Goal: Task Accomplishment & Management: Manage account settings

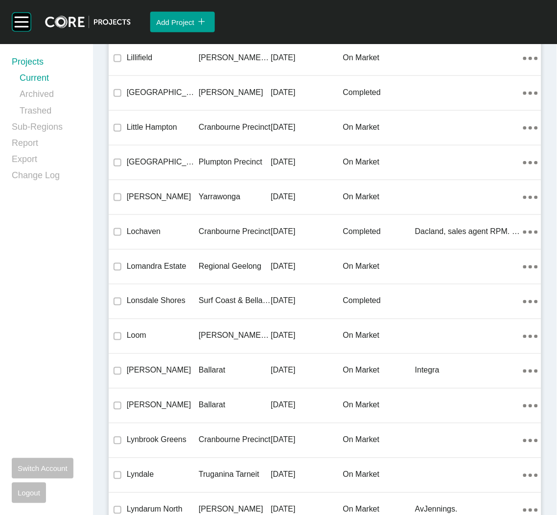
click at [211, 251] on div "Regional Geelong" at bounding box center [235, 266] width 72 height 30
click at [211, 252] on div "Group 2 Created with Sketch. . Add Project icon/tick copy 11 Created with Sketc…" at bounding box center [278, 257] width 557 height 515
click at [189, 254] on div "Group 2 Created with Sketch. . Add Project icon/tick copy 11 Created with Sketc…" at bounding box center [278, 257] width 557 height 515
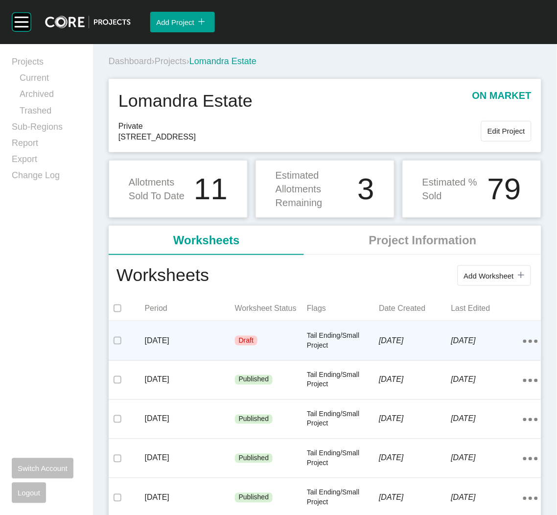
drag, startPoint x: 186, startPoint y: 254, endPoint x: 239, endPoint y: 341, distance: 101.4
click at [239, 341] on p "Draft" at bounding box center [246, 341] width 15 height 10
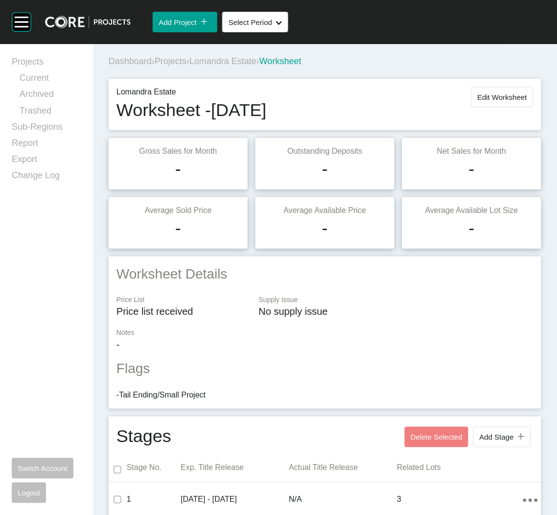
click at [180, 60] on span "Projects" at bounding box center [171, 61] width 32 height 10
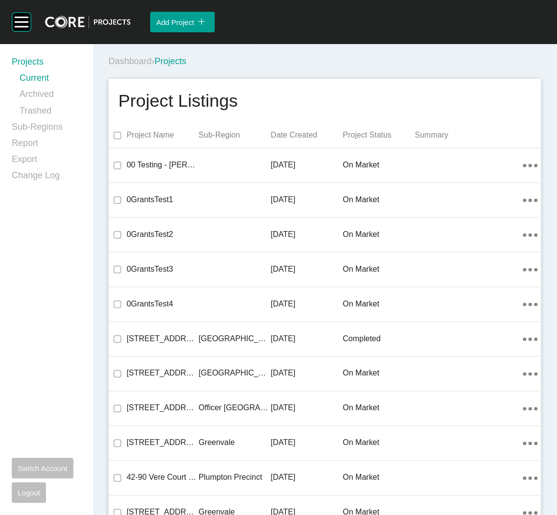
click at [301, 61] on div "Dashboard › Projects" at bounding box center [327, 61] width 436 height 12
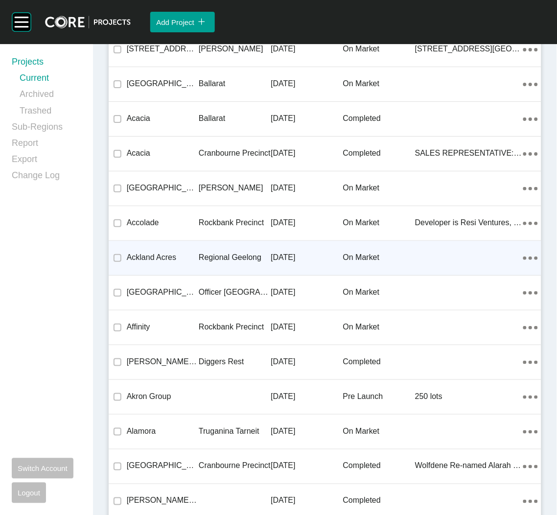
click at [202, 261] on p "Regional Geelong" at bounding box center [235, 257] width 72 height 11
click at [202, 261] on div "Group 2 Created with Sketch. . Add Project icon/tick copy 11 Created with Sketc…" at bounding box center [278, 257] width 557 height 515
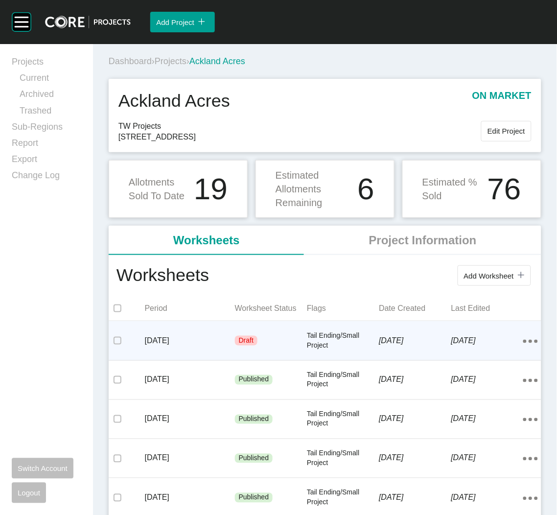
click at [189, 350] on div "[DATE]" at bounding box center [190, 340] width 90 height 30
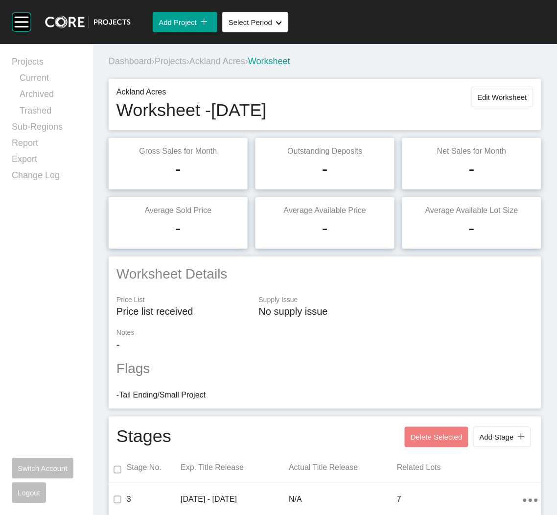
click at [177, 62] on span "Projects" at bounding box center [171, 61] width 32 height 10
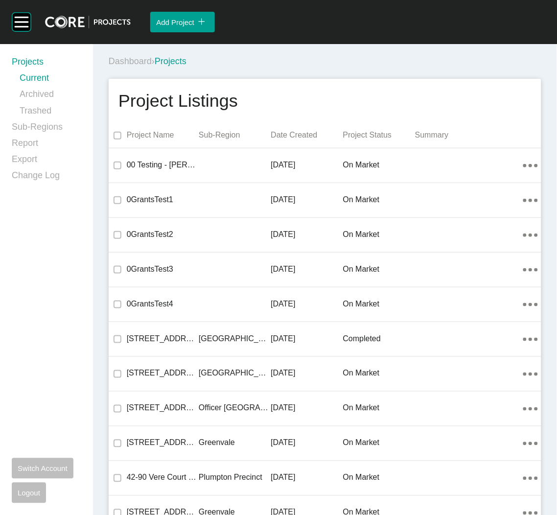
click at [379, 50] on div "Dashboard › Projects" at bounding box center [327, 61] width 436 height 27
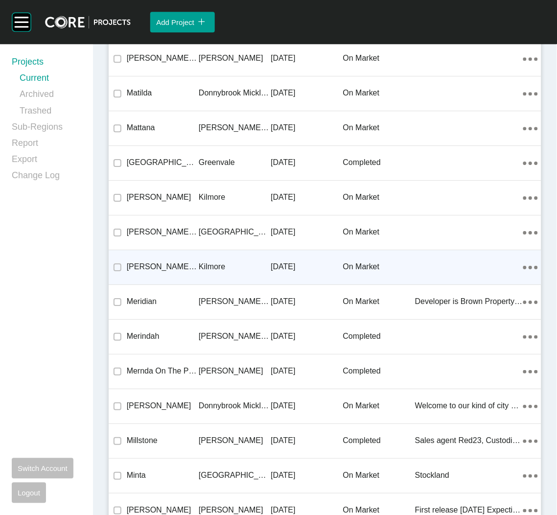
drag, startPoint x: 205, startPoint y: 247, endPoint x: 76, endPoint y: 229, distance: 129.9
click at [205, 251] on div "Kilmore" at bounding box center [235, 266] width 72 height 30
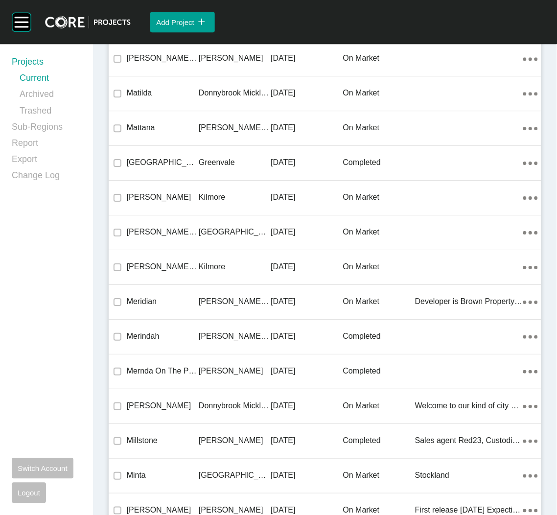
click at [205, 248] on div "Group 2 Created with Sketch. . Add Project icon/tick copy 11 Created with Sketc…" at bounding box center [278, 257] width 557 height 515
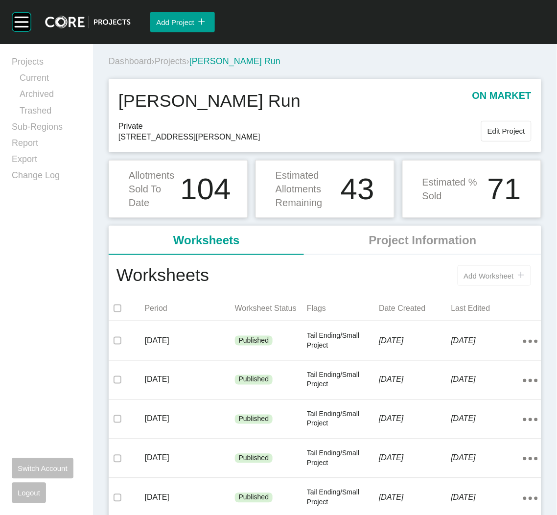
click at [472, 280] on button "Add Worksheet icon/tick copy 11 Created with Sketch." at bounding box center [493, 275] width 73 height 21
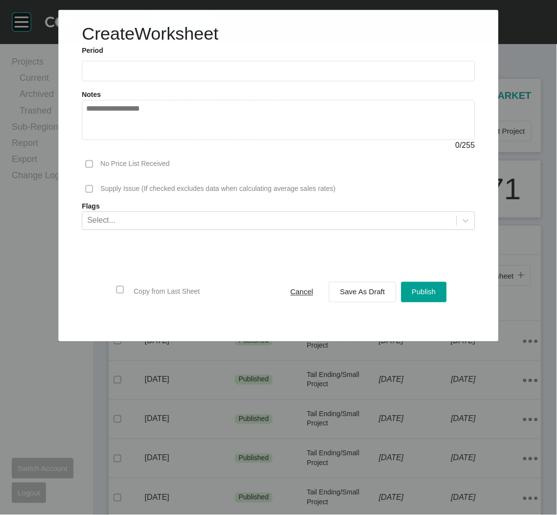
click at [271, 65] on label at bounding box center [278, 71] width 393 height 21
click at [271, 67] on input "text" at bounding box center [278, 71] width 384 height 8
click at [168, 134] on li "Sep" at bounding box center [165, 142] width 33 height 17
type input "**********"
click at [345, 289] on span "Save As Draft" at bounding box center [362, 292] width 45 height 8
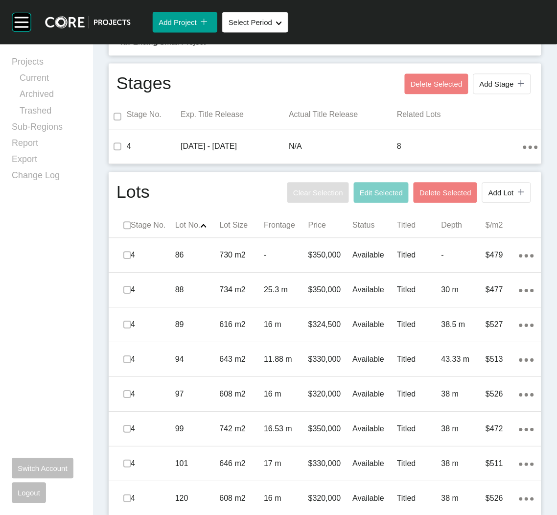
scroll to position [359, 0]
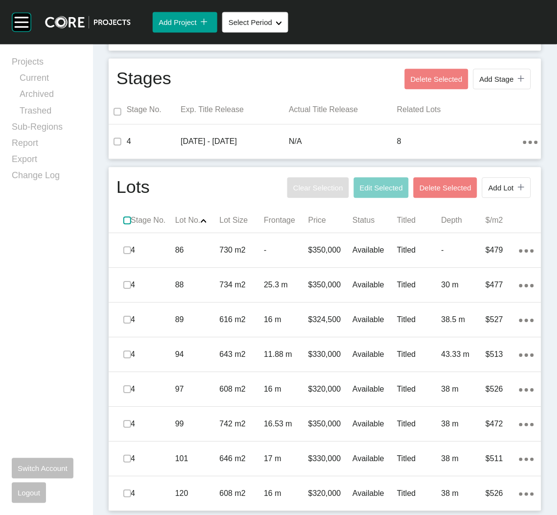
click at [125, 220] on label at bounding box center [127, 220] width 8 height 8
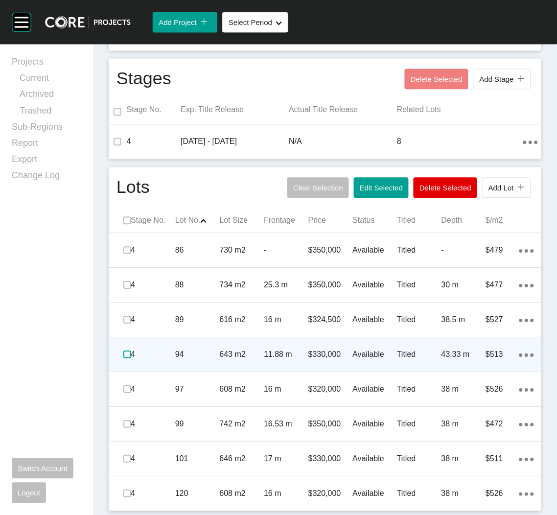
click at [123, 353] on label at bounding box center [127, 354] width 8 height 8
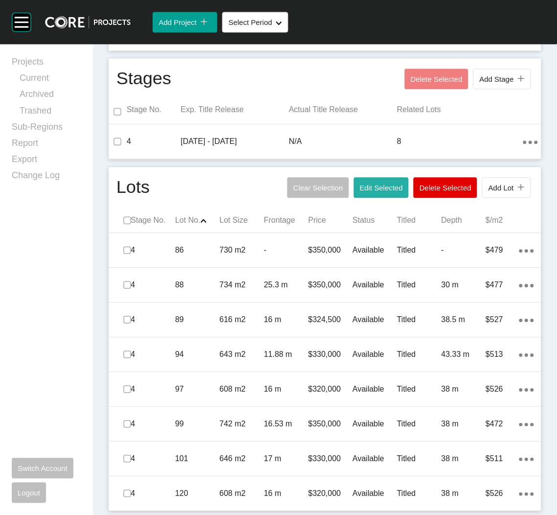
click at [360, 188] on span "Edit Selected" at bounding box center [381, 187] width 43 height 8
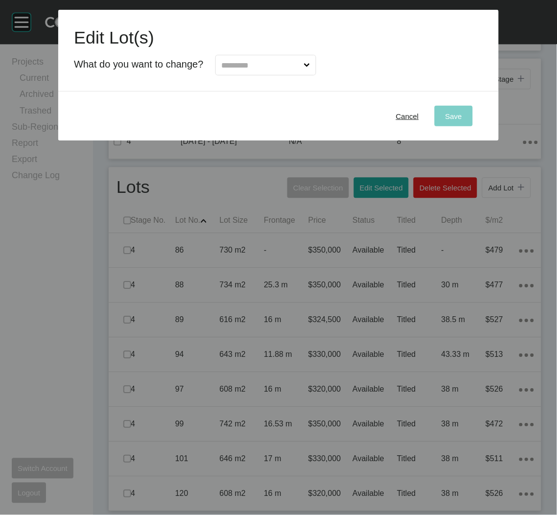
click at [296, 57] on input "text" at bounding box center [261, 65] width 82 height 20
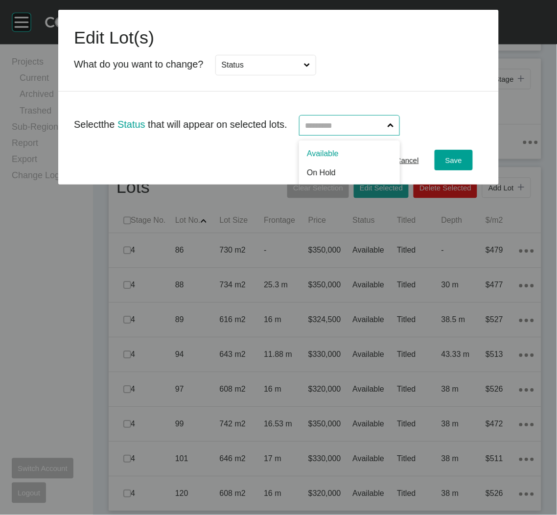
click at [336, 129] on input "text" at bounding box center [344, 125] width 82 height 20
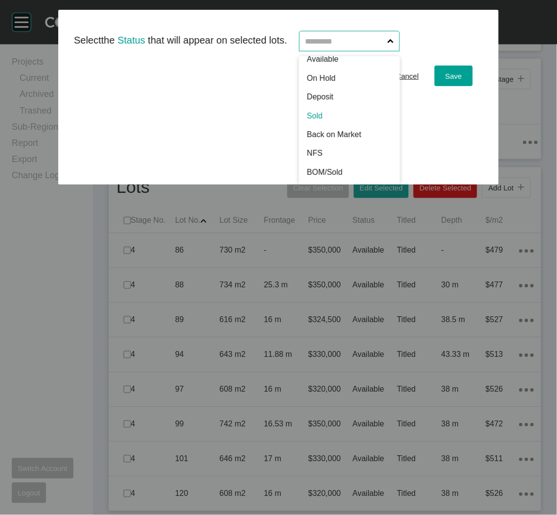
scroll to position [0, 0]
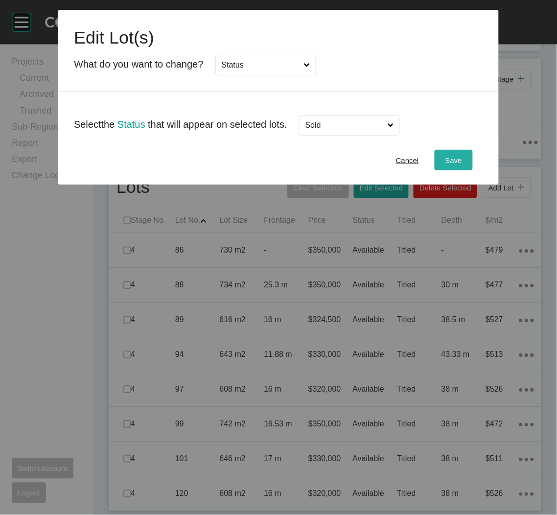
click at [448, 163] on span "Save" at bounding box center [453, 160] width 17 height 8
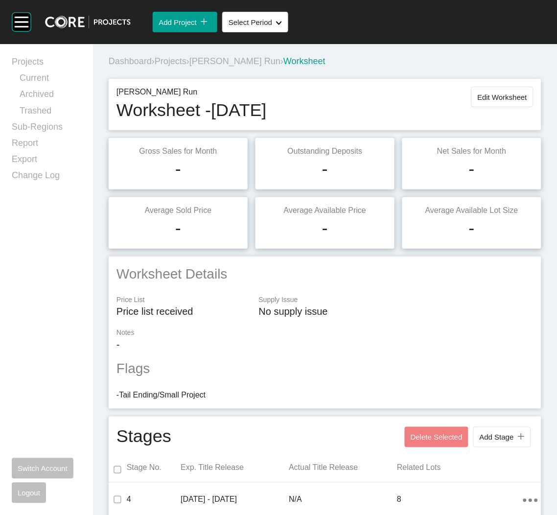
click at [171, 64] on span "Projects" at bounding box center [171, 61] width 32 height 10
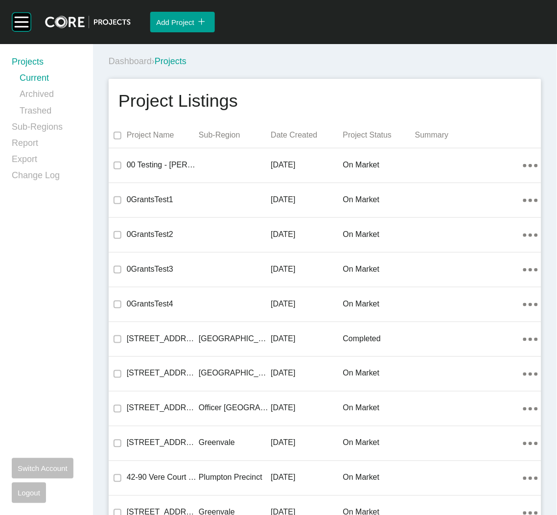
scroll to position [12924, 0]
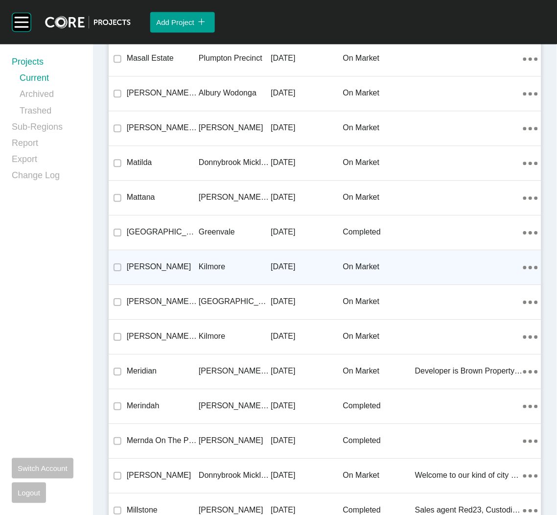
click at [222, 261] on p "Kilmore" at bounding box center [235, 266] width 72 height 11
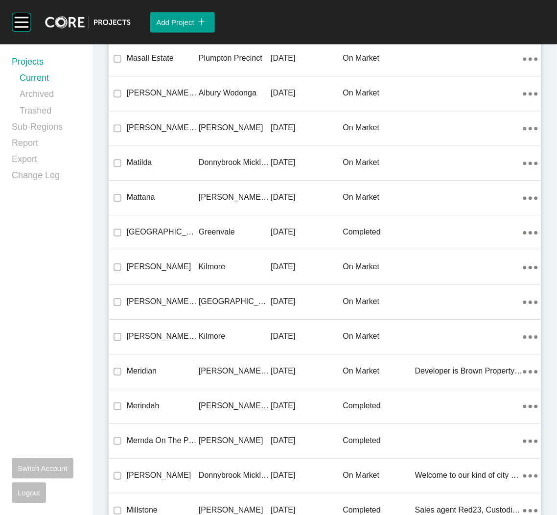
click at [222, 257] on div "Group 2 Created with Sketch. . Add Project icon/tick copy 11 Created with Sketc…" at bounding box center [278, 257] width 557 height 515
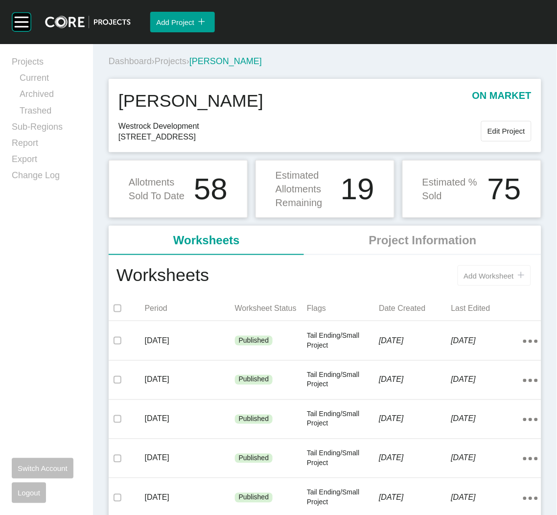
click at [483, 275] on span "Add Worksheet" at bounding box center [489, 276] width 50 height 8
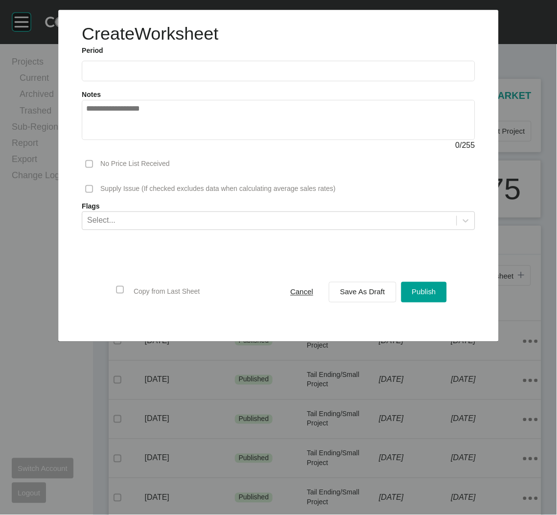
click at [277, 74] on input "text" at bounding box center [278, 71] width 385 height 8
click at [162, 136] on li "Sep" at bounding box center [165, 142] width 33 height 17
type input "**********"
click at [342, 283] on button "Save As Draft" at bounding box center [363, 292] width 68 height 21
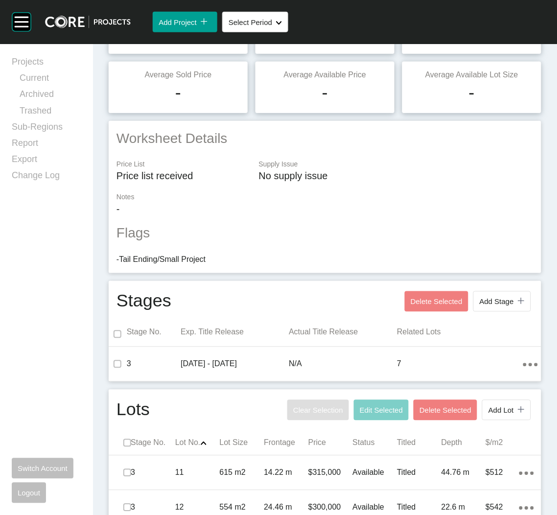
scroll to position [324, 0]
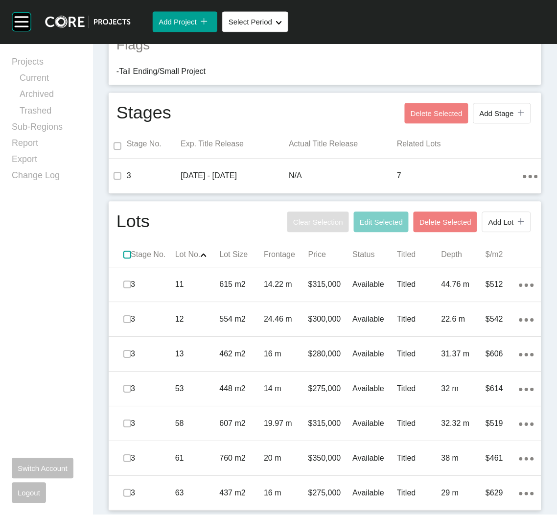
click at [126, 255] on label at bounding box center [127, 255] width 8 height 8
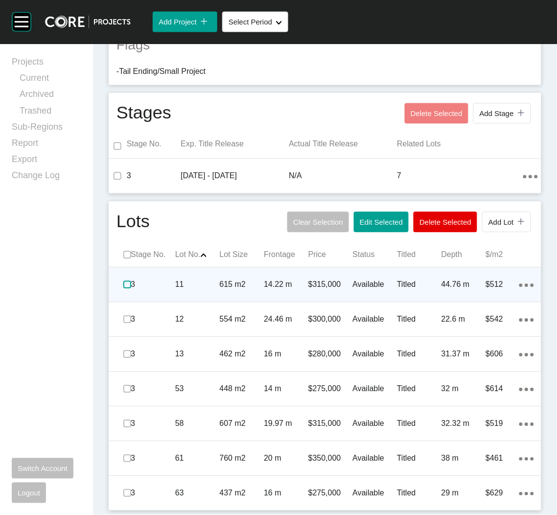
click at [124, 285] on label at bounding box center [127, 285] width 8 height 8
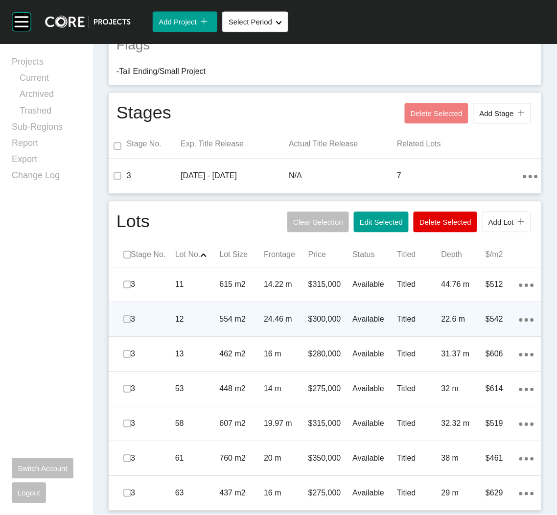
click at [120, 318] on span at bounding box center [127, 319] width 15 height 15
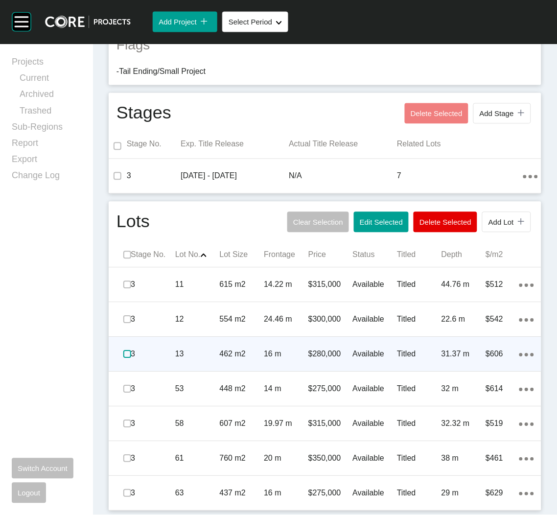
click at [125, 355] on label at bounding box center [127, 354] width 8 height 8
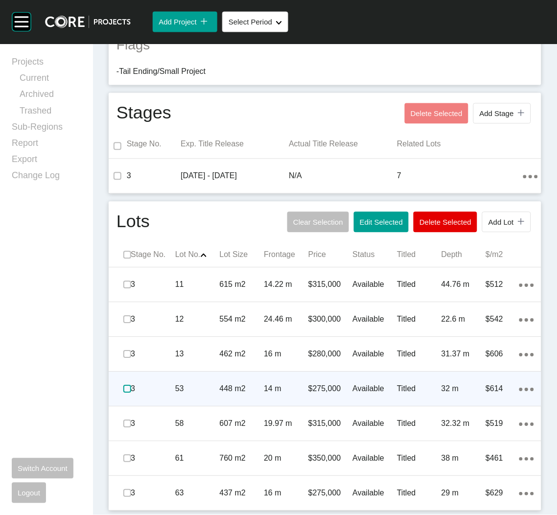
click at [128, 390] on label at bounding box center [127, 389] width 8 height 8
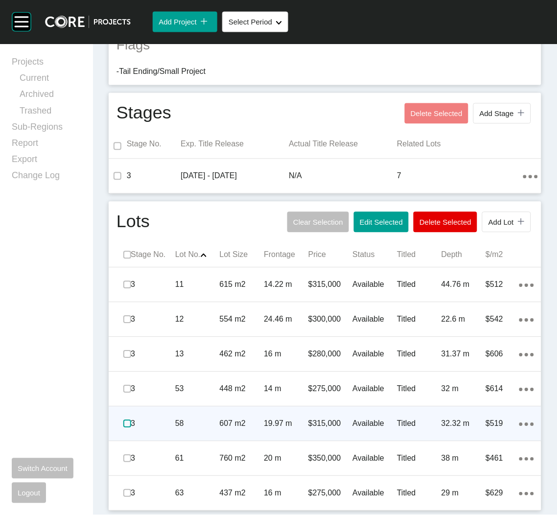
click at [123, 421] on label at bounding box center [127, 424] width 8 height 8
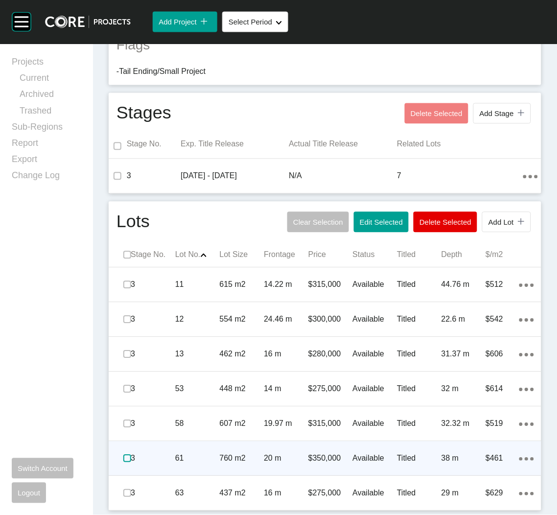
click at [124, 458] on label at bounding box center [127, 459] width 8 height 8
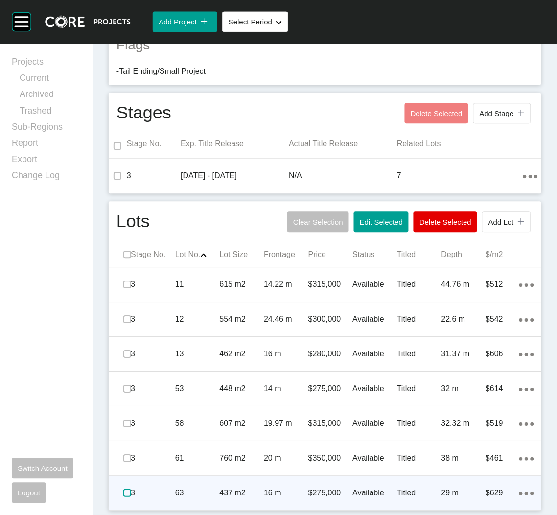
click at [124, 493] on label at bounding box center [127, 493] width 8 height 8
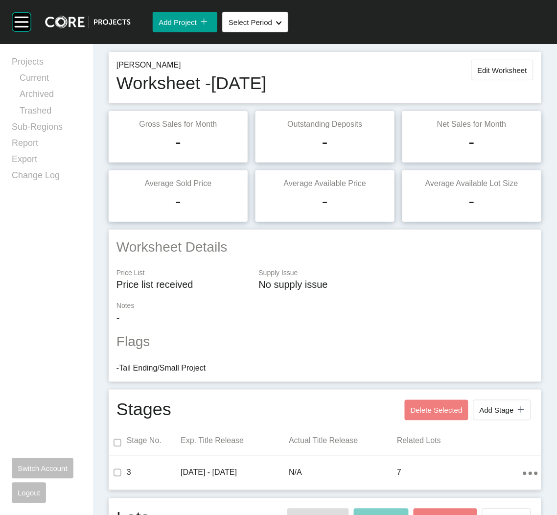
scroll to position [0, 0]
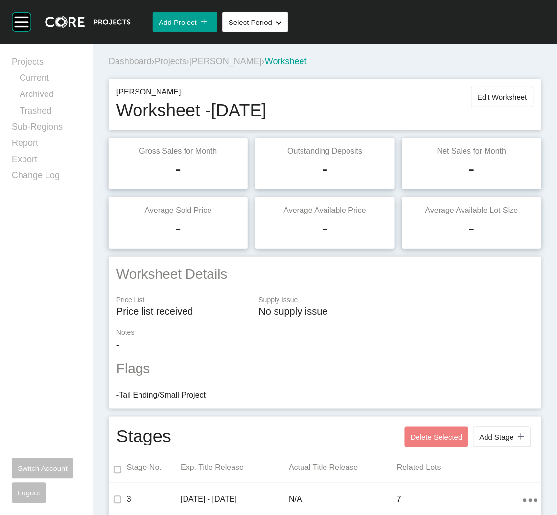
click at [180, 65] on span "Projects" at bounding box center [171, 61] width 32 height 10
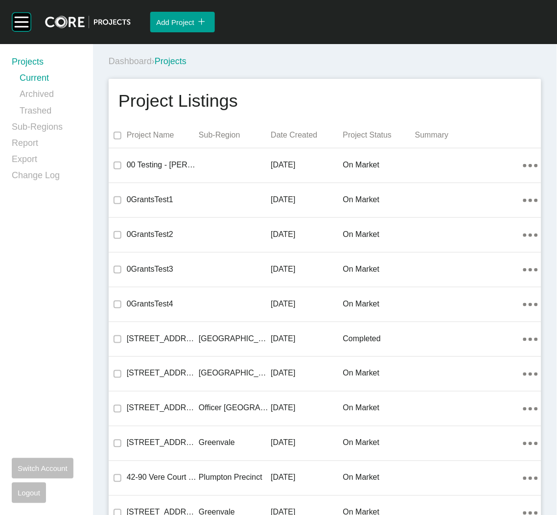
scroll to position [20110, 0]
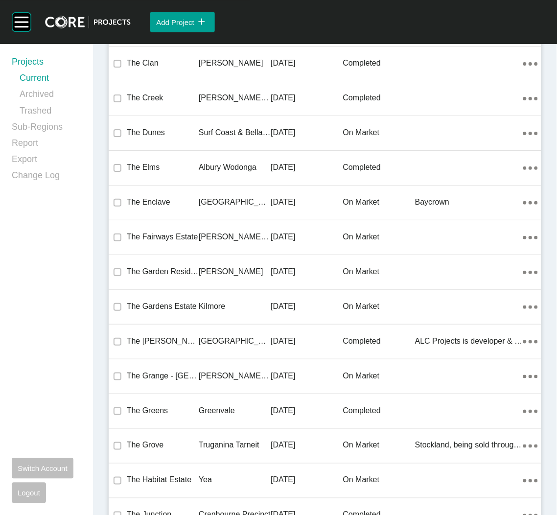
drag, startPoint x: 245, startPoint y: 280, endPoint x: 253, endPoint y: 255, distance: 26.5
click at [245, 291] on div "Kilmore" at bounding box center [235, 306] width 72 height 30
click at [245, 281] on div "Group 2 Created with Sketch. . Add Project icon/tick copy 11 Created with Sketc…" at bounding box center [278, 257] width 557 height 515
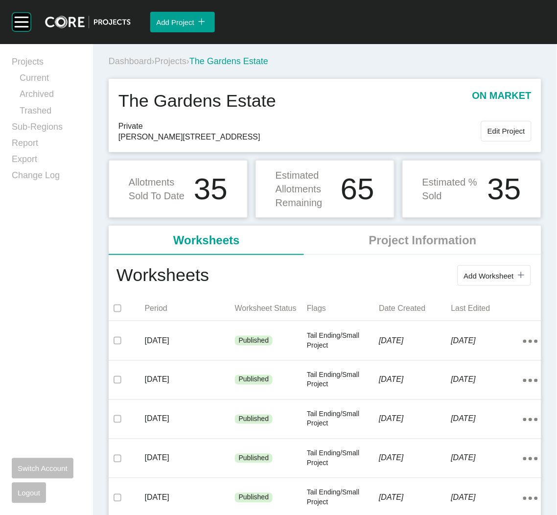
drag, startPoint x: 253, startPoint y: 255, endPoint x: 485, endPoint y: 275, distance: 232.8
click at [485, 276] on span "Add Worksheet" at bounding box center [489, 276] width 50 height 8
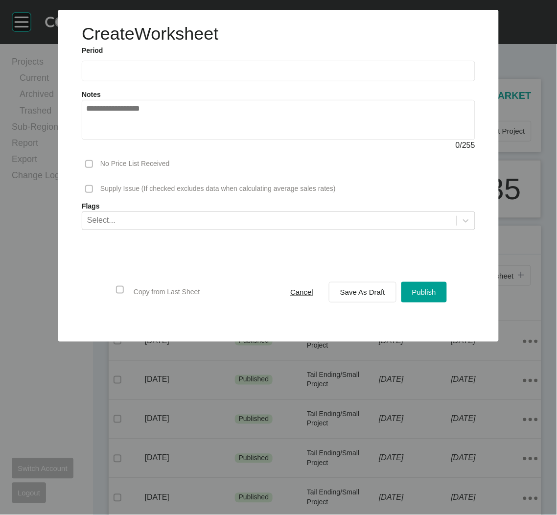
click at [260, 76] on label at bounding box center [278, 71] width 393 height 21
click at [260, 75] on input "text" at bounding box center [278, 71] width 385 height 8
click at [171, 141] on li "Sep" at bounding box center [165, 142] width 33 height 17
type input "**********"
click at [371, 305] on div "Copy from Last Sheet Cancel Save As Draft Publish" at bounding box center [278, 291] width 393 height 75
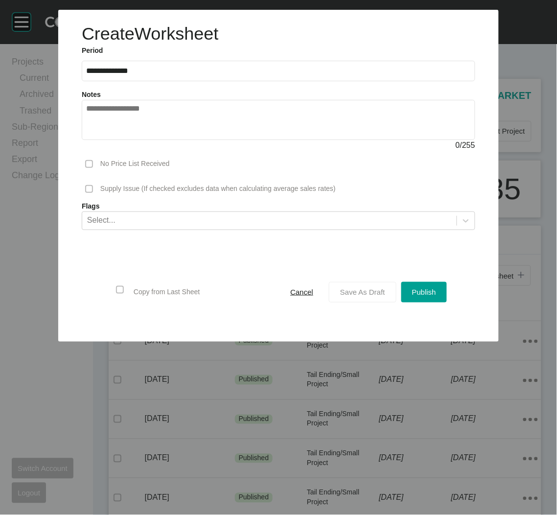
click at [366, 297] on div "Save As Draft" at bounding box center [363, 291] width 50 height 13
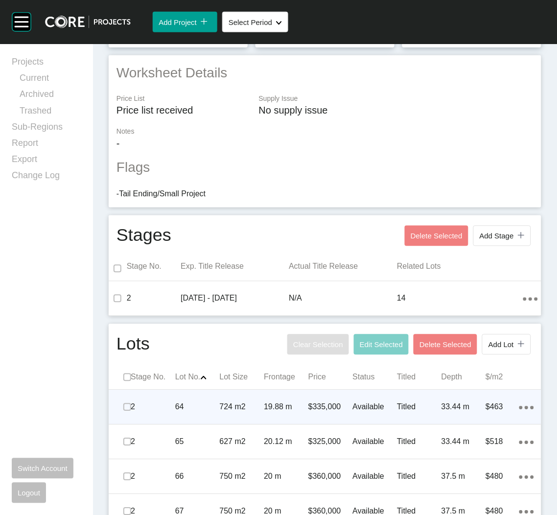
scroll to position [366, 0]
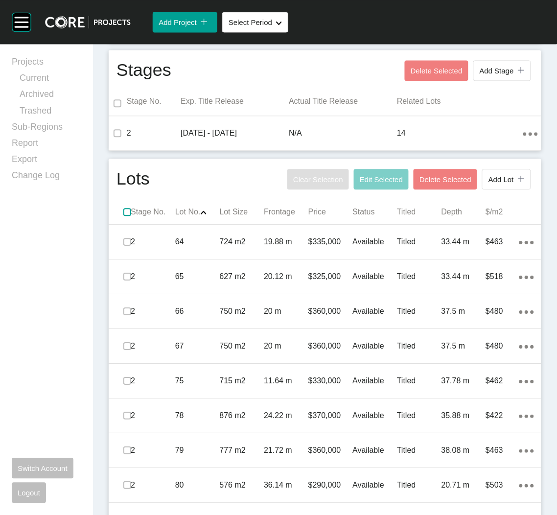
click at [125, 214] on label at bounding box center [127, 212] width 8 height 8
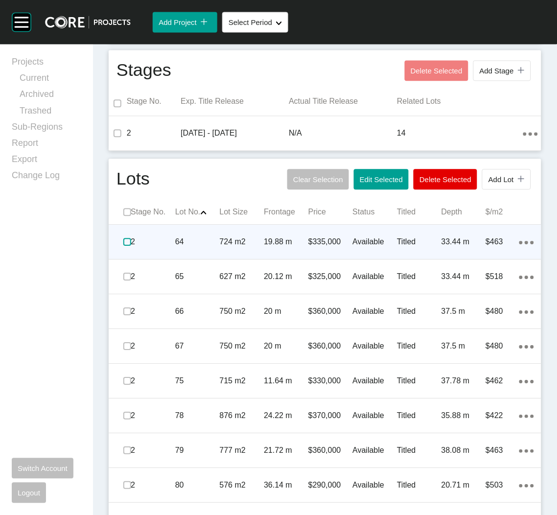
click at [127, 238] on label at bounding box center [127, 242] width 8 height 8
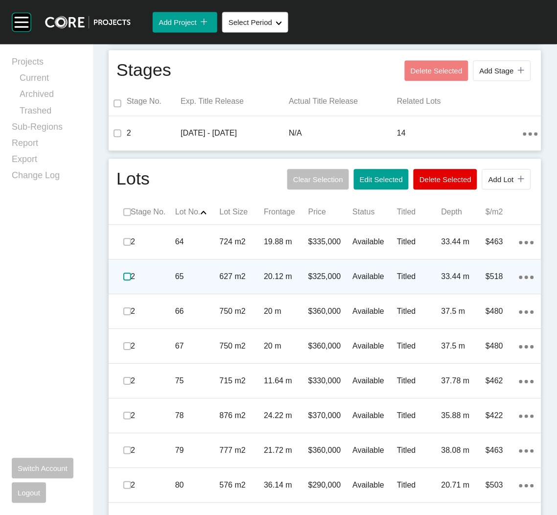
click at [125, 273] on label at bounding box center [127, 277] width 8 height 8
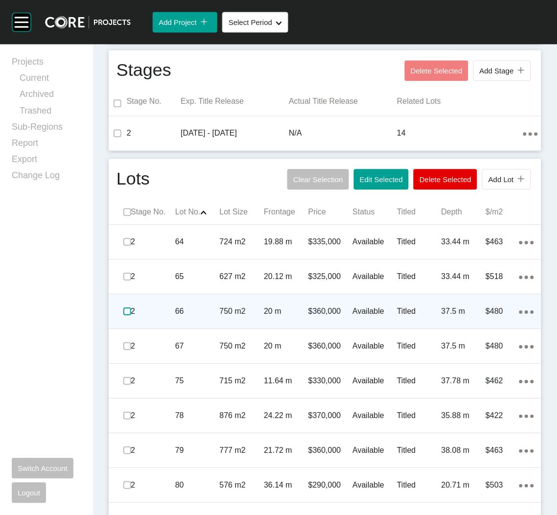
click at [125, 312] on label at bounding box center [127, 311] width 8 height 8
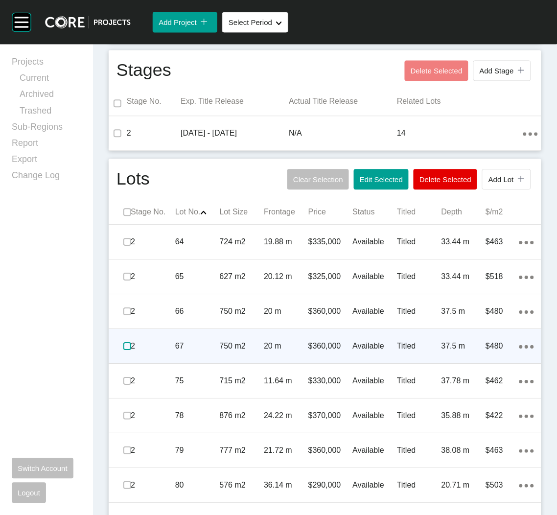
click at [127, 348] on label at bounding box center [127, 346] width 8 height 8
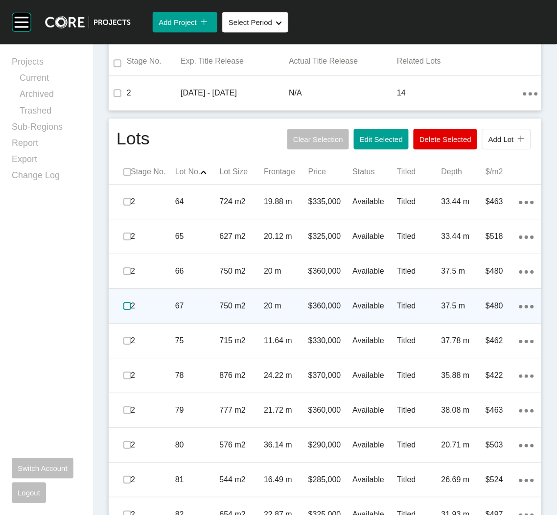
scroll to position [440, 0]
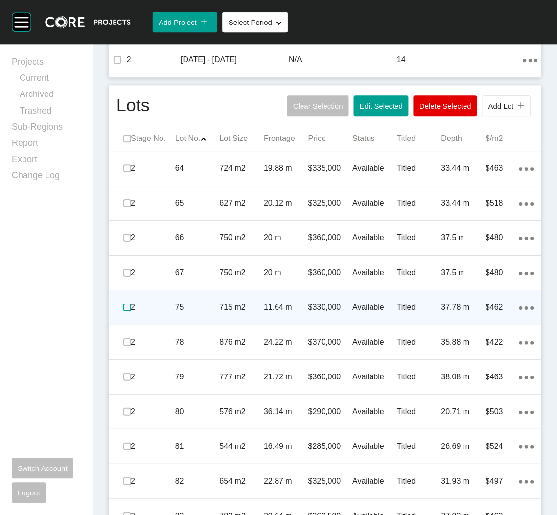
click at [127, 306] on label at bounding box center [127, 307] width 8 height 8
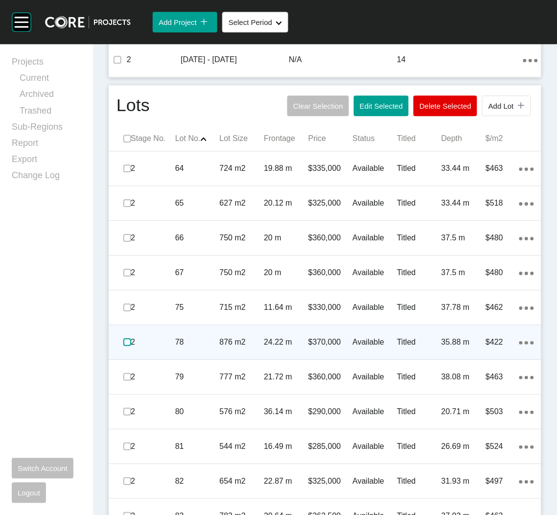
click at [125, 341] on label at bounding box center [127, 342] width 8 height 8
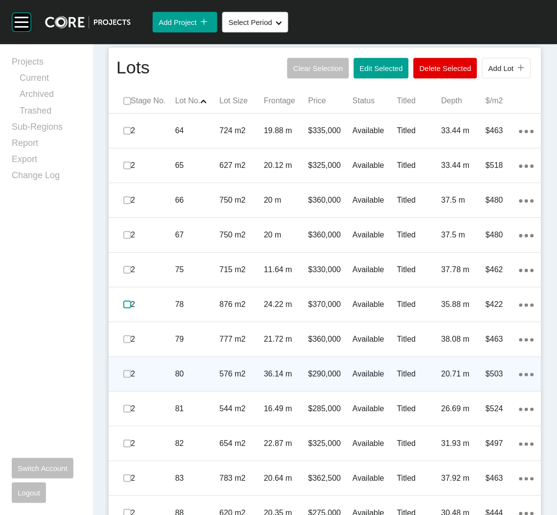
scroll to position [514, 0]
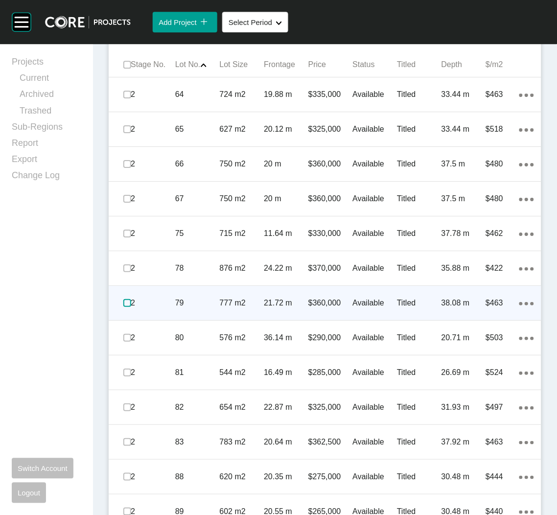
click at [124, 303] on label at bounding box center [127, 303] width 8 height 8
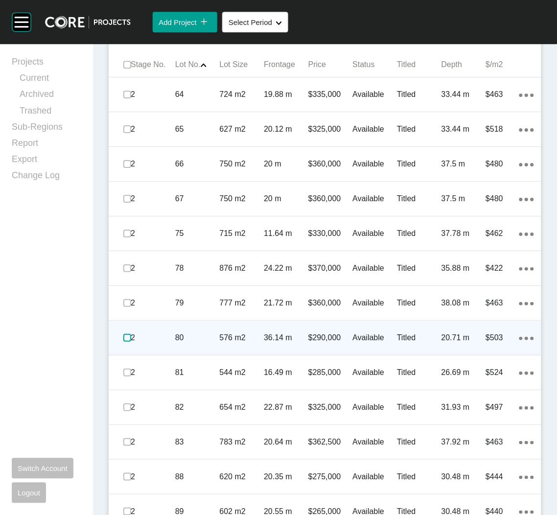
click at [125, 338] on label at bounding box center [127, 338] width 8 height 8
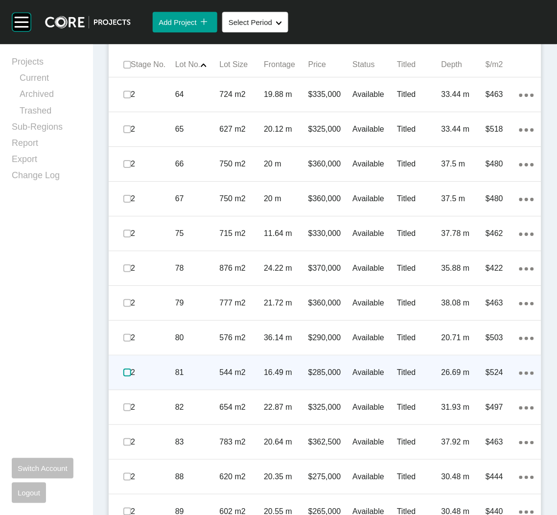
click at [125, 372] on label at bounding box center [127, 372] width 8 height 8
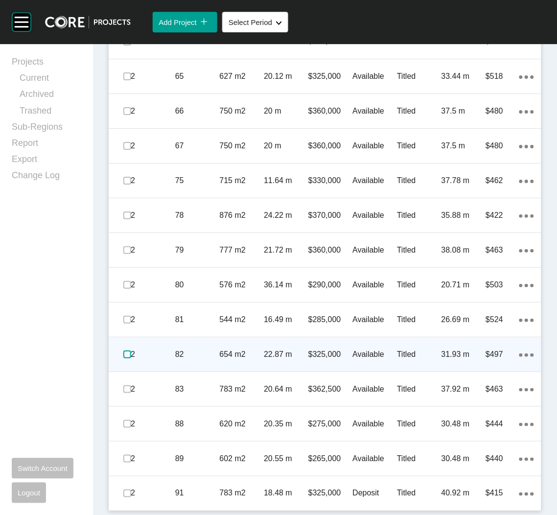
click at [124, 353] on label at bounding box center [127, 354] width 8 height 8
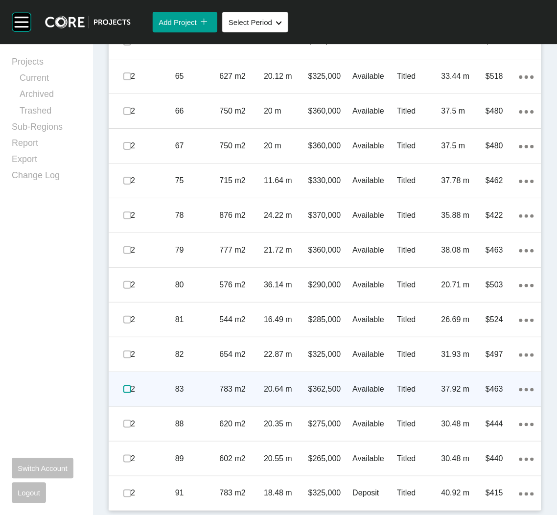
click at [124, 387] on label at bounding box center [127, 389] width 8 height 8
click at [207, 393] on p "83" at bounding box center [197, 389] width 45 height 11
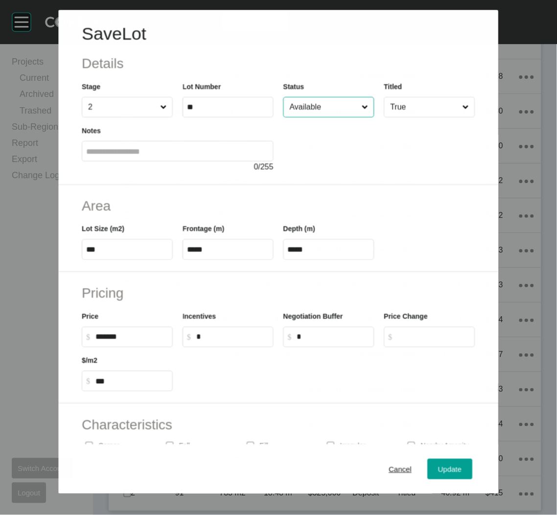
click at [341, 113] on input "Available" at bounding box center [324, 107] width 72 height 20
click at [428, 460] on button "Update" at bounding box center [450, 469] width 45 height 21
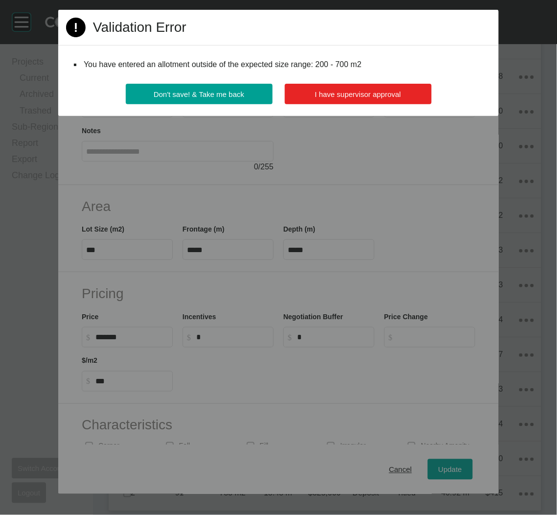
click at [302, 92] on button "I have supervisor approval" at bounding box center [358, 94] width 147 height 21
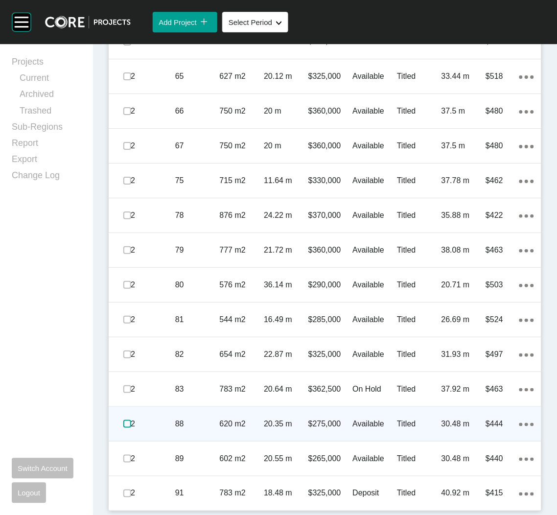
click at [124, 423] on label at bounding box center [127, 424] width 8 height 8
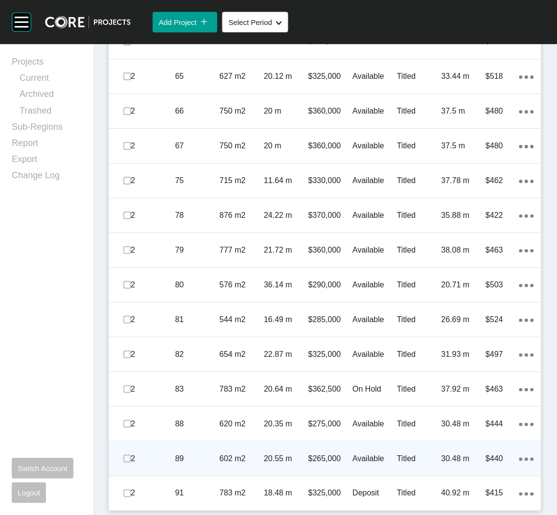
click at [121, 459] on span at bounding box center [127, 458] width 15 height 15
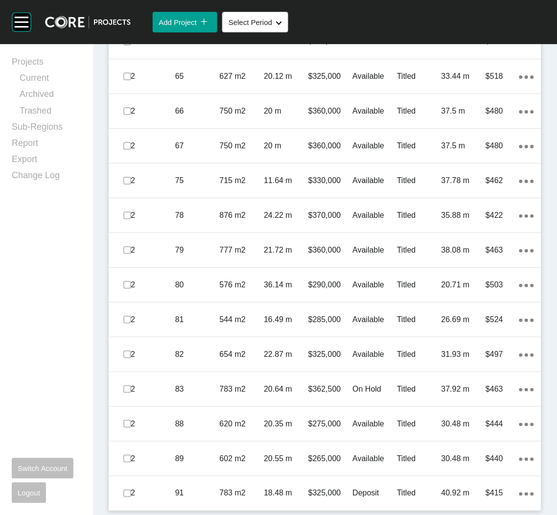
drag, startPoint x: 228, startPoint y: 488, endPoint x: 230, endPoint y: 479, distance: 8.9
click at [228, 489] on p "783 m2" at bounding box center [242, 493] width 45 height 11
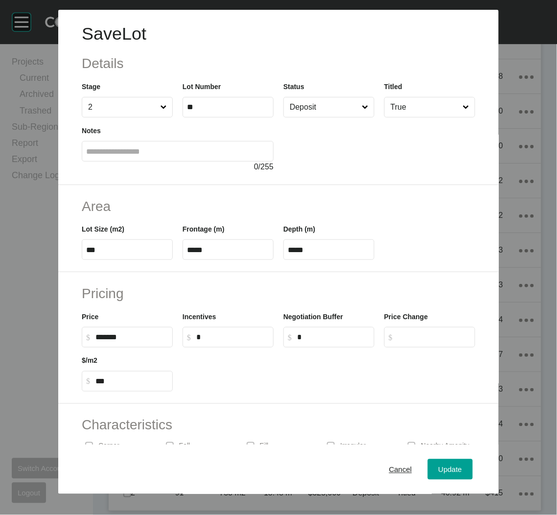
click at [340, 92] on div "Status Deposit" at bounding box center [328, 99] width 91 height 36
click at [321, 120] on div at bounding box center [379, 144] width 192 height 55
click at [332, 115] on input "Deposit" at bounding box center [324, 107] width 72 height 20
click at [441, 461] on button "Update" at bounding box center [450, 469] width 45 height 21
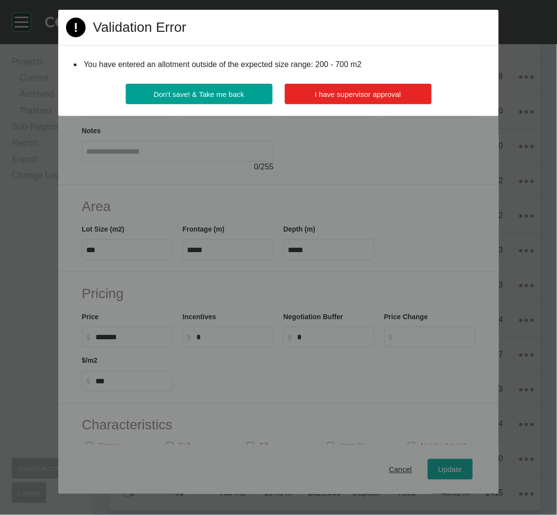
click at [333, 92] on span "I have supervisor approval" at bounding box center [358, 94] width 86 height 8
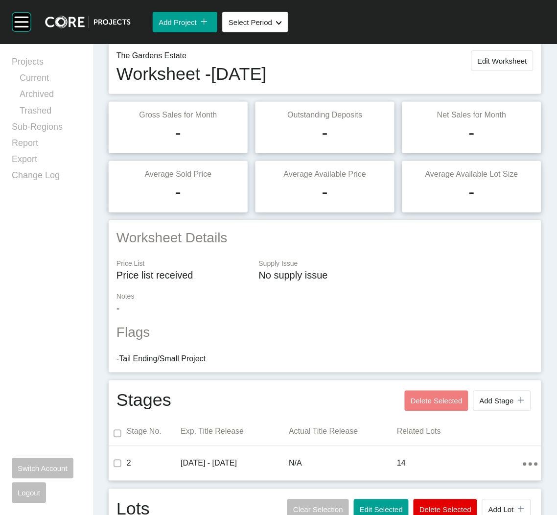
scroll to position [0, 0]
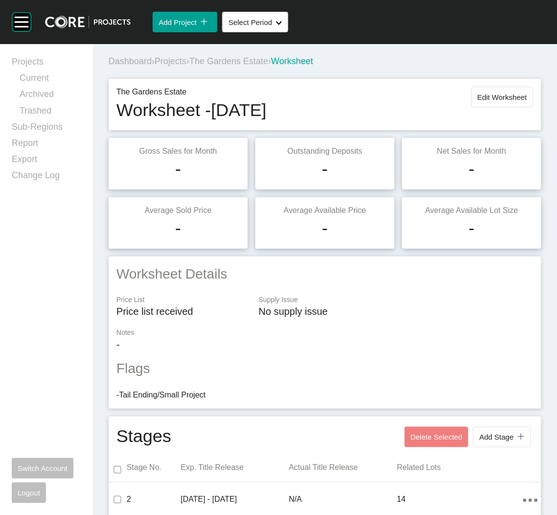
click at [173, 62] on span "Projects" at bounding box center [171, 61] width 32 height 10
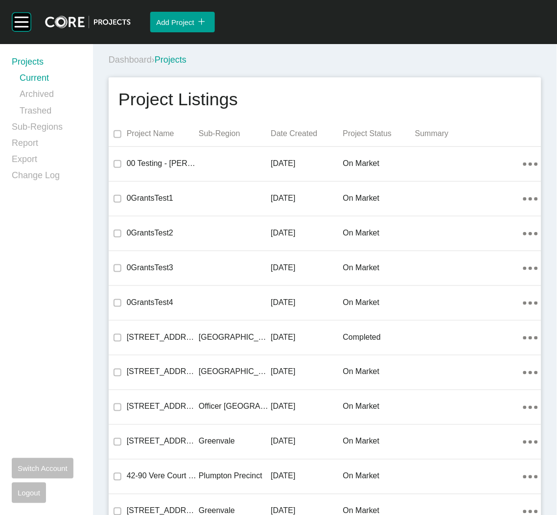
scroll to position [8516, 0]
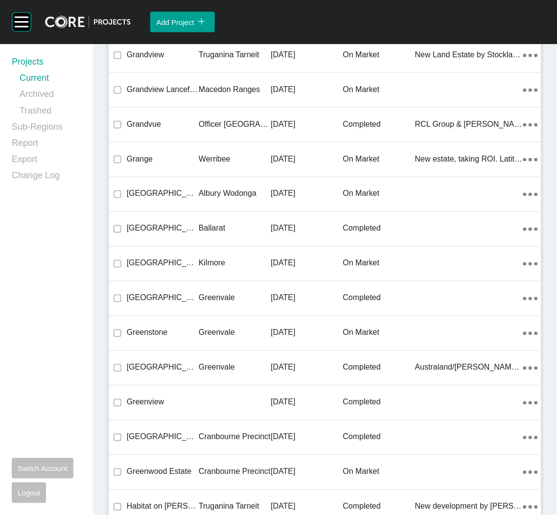
click at [199, 262] on p "Kilmore" at bounding box center [235, 263] width 72 height 11
click at [198, 262] on div "Group 2 Created with Sketch. . Add Project icon/tick copy 11 Created with Sketc…" at bounding box center [278, 257] width 557 height 515
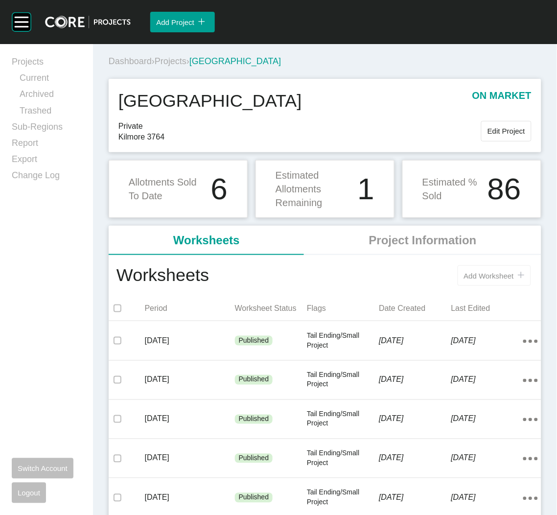
click at [501, 276] on span "Add Worksheet" at bounding box center [489, 276] width 50 height 8
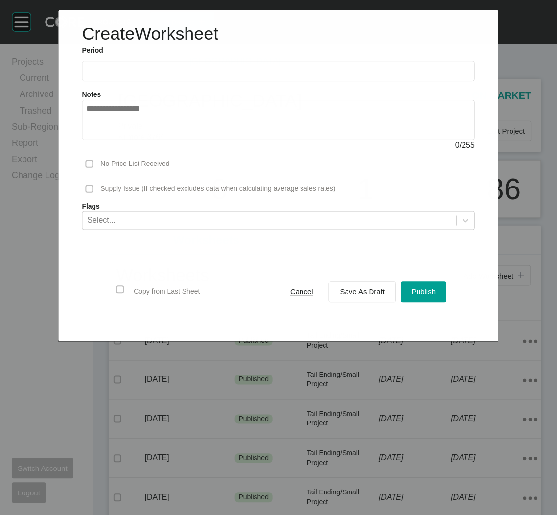
click at [282, 85] on div "Notes 0 / 255" at bounding box center [278, 116] width 403 height 70
click at [280, 78] on label at bounding box center [278, 71] width 393 height 21
click at [280, 75] on input "text" at bounding box center [278, 71] width 385 height 8
click at [174, 141] on li "Sep" at bounding box center [165, 142] width 33 height 17
type input "**********"
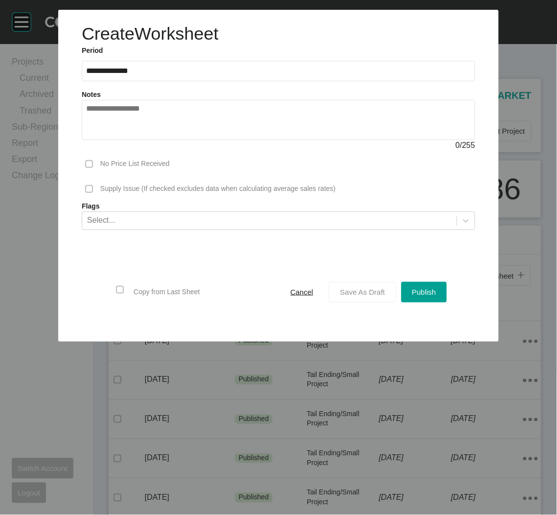
click at [363, 286] on div "Save As Draft" at bounding box center [363, 291] width 50 height 13
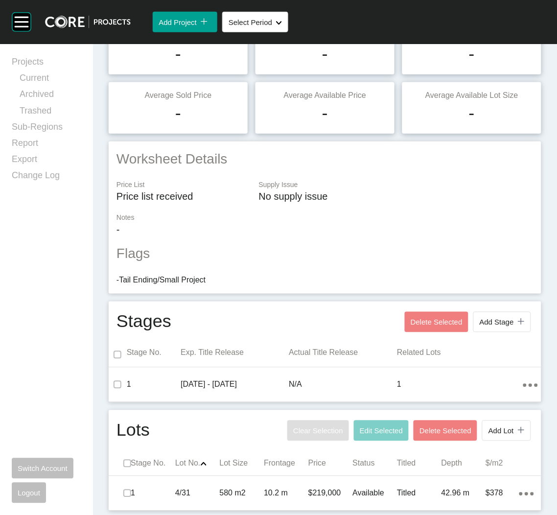
scroll to position [115, 0]
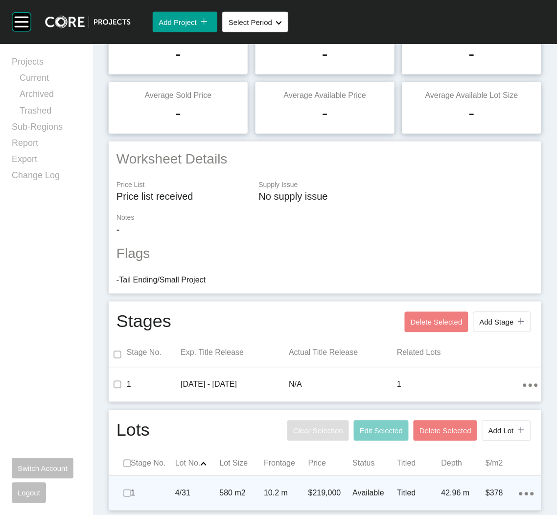
click at [276, 496] on p "10.2 m" at bounding box center [286, 493] width 45 height 11
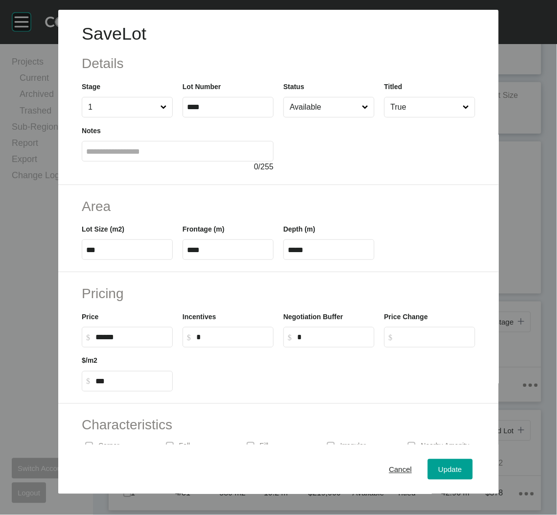
click at [105, 336] on input "******" at bounding box center [131, 337] width 73 height 8
type input "*******"
type input "***"
click at [243, 375] on div at bounding box center [329, 369] width 302 height 44
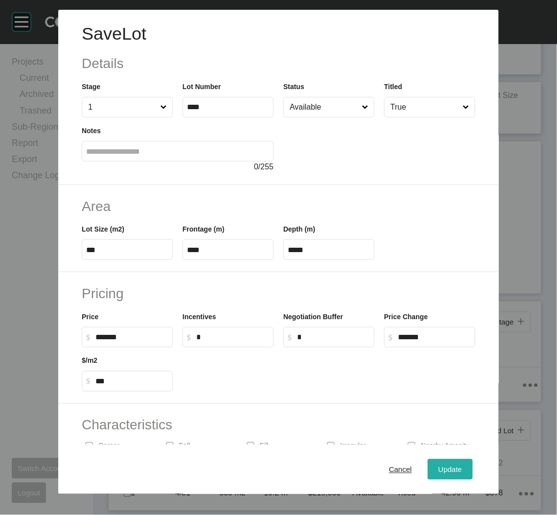
click at [441, 459] on button "Update" at bounding box center [450, 469] width 45 height 21
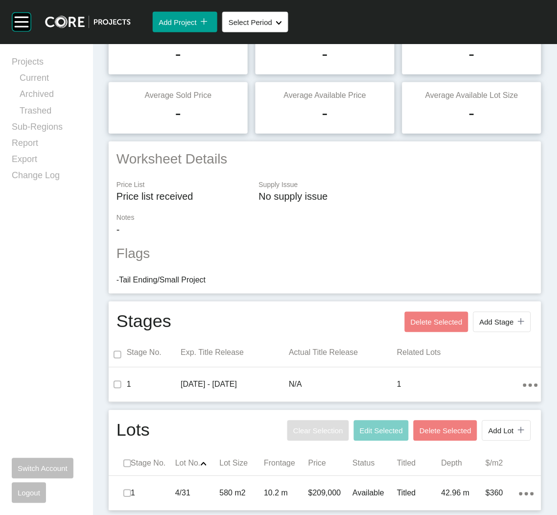
scroll to position [0, 0]
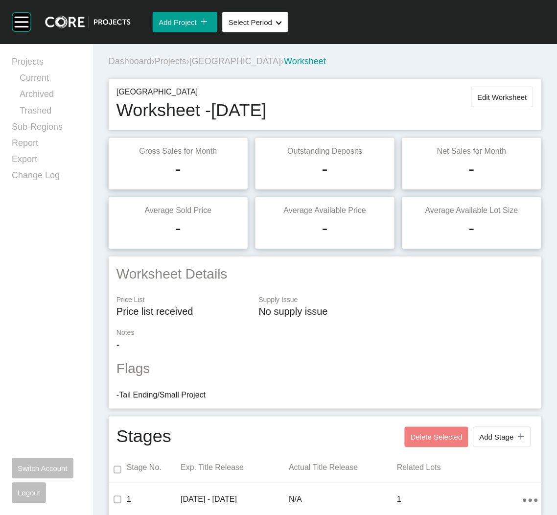
click at [172, 62] on span "Projects" at bounding box center [171, 61] width 32 height 10
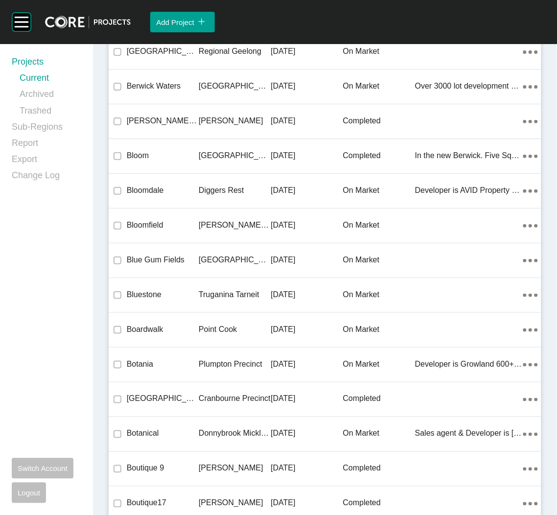
scroll to position [3761, 0]
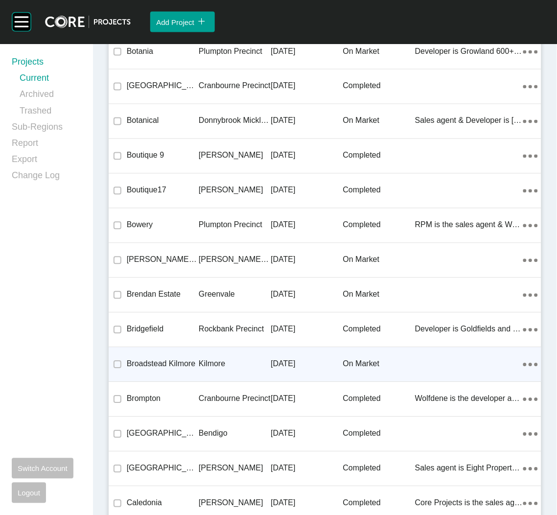
click at [209, 369] on div "Kilmore" at bounding box center [235, 364] width 72 height 30
click at [209, 369] on div "Group 2 Created with Sketch. . Add Project icon/tick copy 11 Created with Sketc…" at bounding box center [278, 257] width 557 height 515
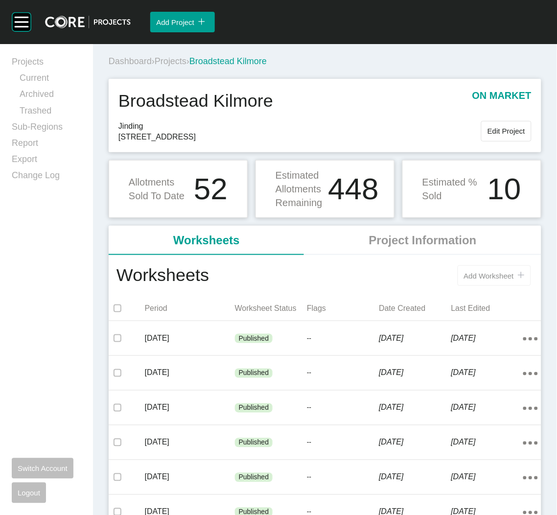
click at [473, 278] on span "Add Worksheet" at bounding box center [489, 276] width 50 height 8
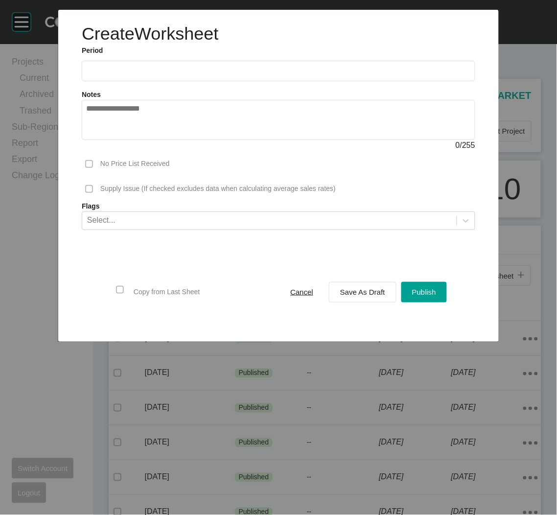
click at [248, 83] on div "Notes 0 / 255" at bounding box center [278, 116] width 403 height 70
click at [245, 77] on label at bounding box center [278, 71] width 393 height 21
click at [245, 75] on input "text" at bounding box center [278, 71] width 385 height 8
click at [171, 142] on li "Sep" at bounding box center [165, 142] width 33 height 17
type input "**********"
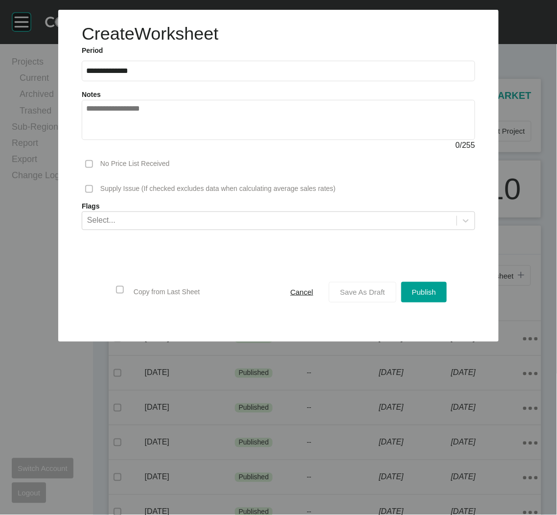
click at [372, 296] on div "Save As Draft" at bounding box center [363, 291] width 50 height 13
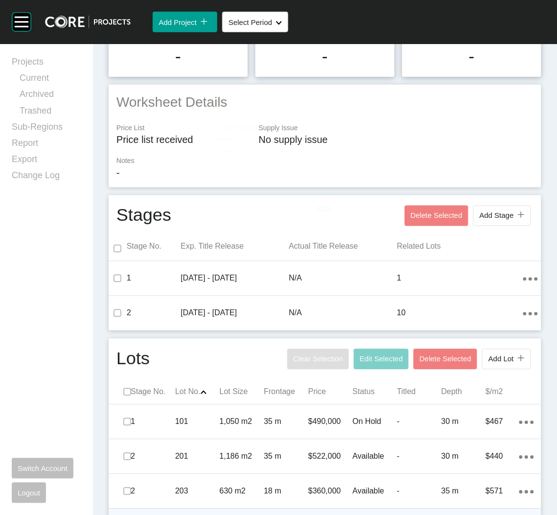
scroll to position [366, 0]
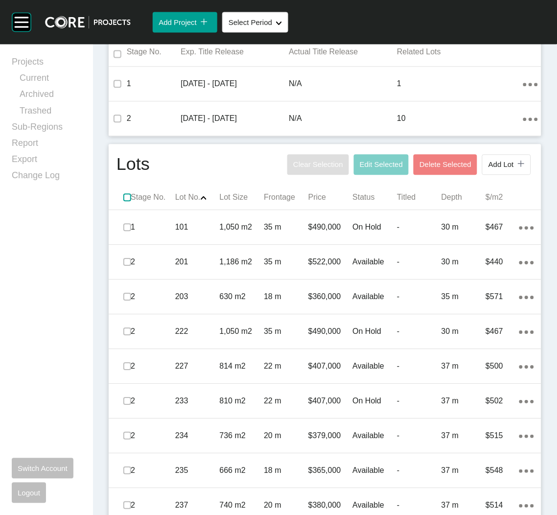
click at [125, 197] on label at bounding box center [127, 197] width 8 height 8
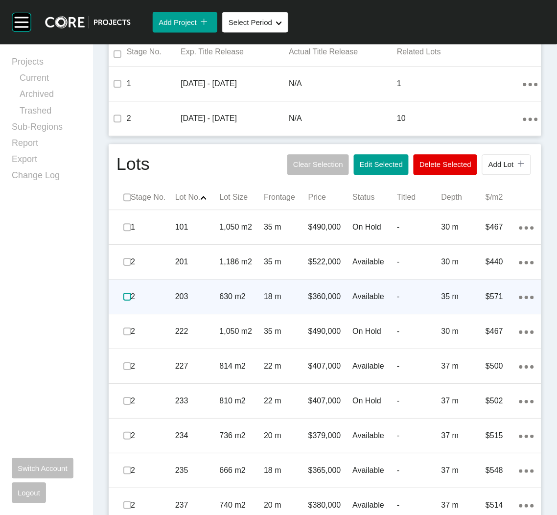
click at [123, 297] on label at bounding box center [127, 297] width 8 height 8
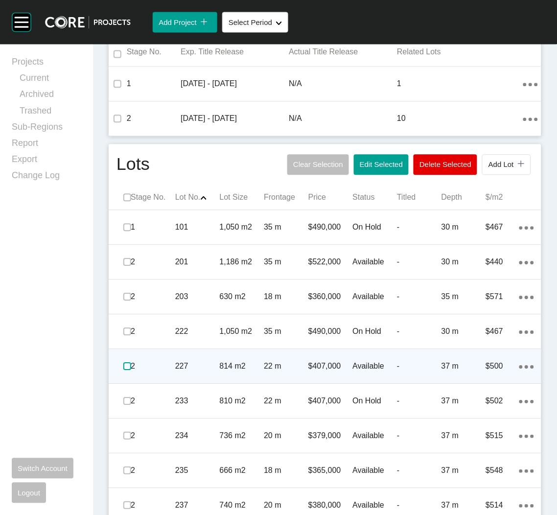
click at [123, 364] on label at bounding box center [127, 366] width 8 height 8
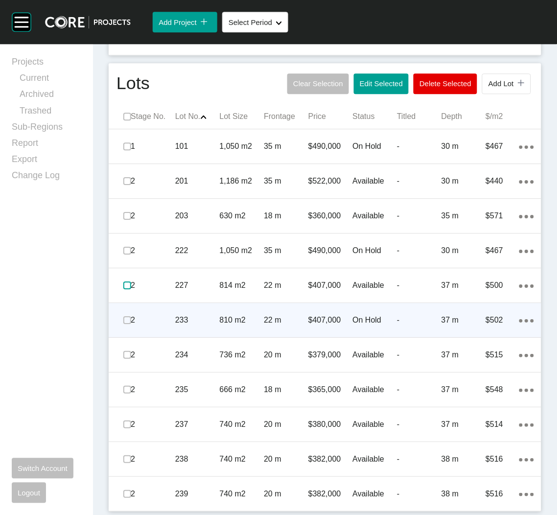
scroll to position [448, 0]
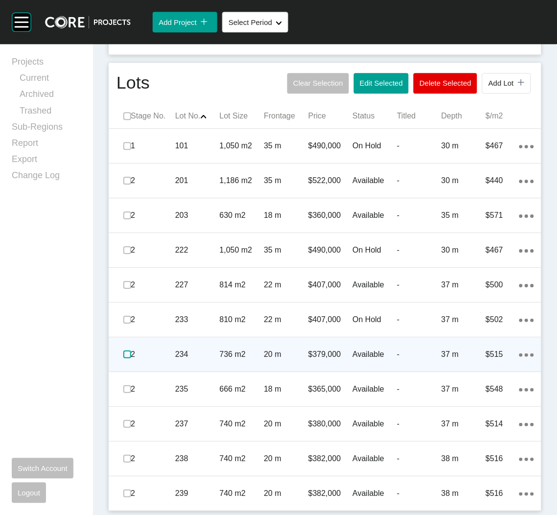
click at [124, 357] on label at bounding box center [127, 354] width 8 height 8
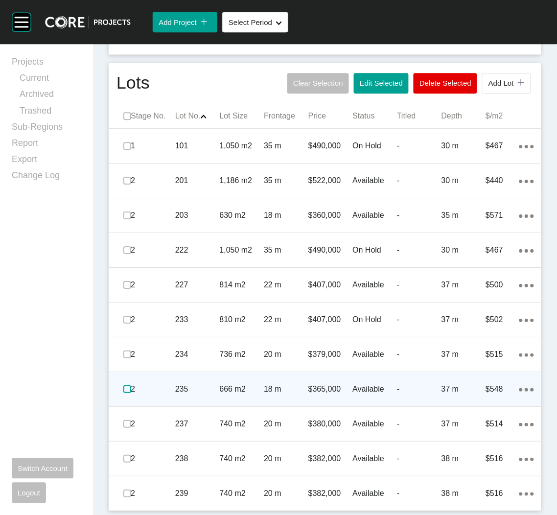
click at [125, 389] on label at bounding box center [127, 389] width 8 height 8
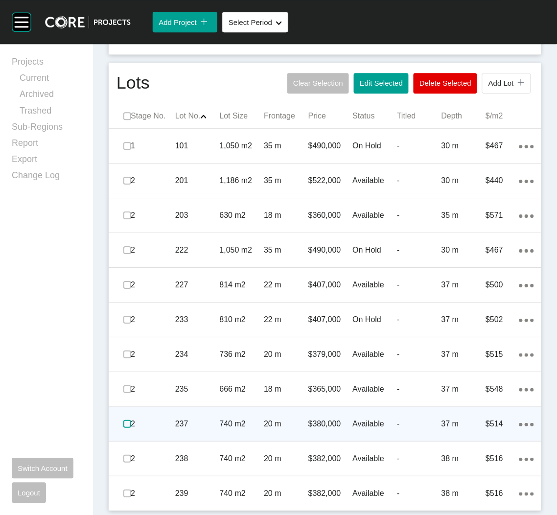
click at [123, 425] on label at bounding box center [127, 424] width 8 height 8
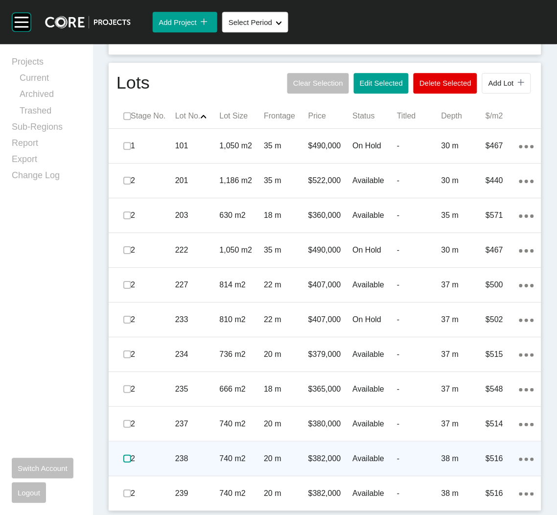
click at [123, 458] on label at bounding box center [127, 459] width 8 height 8
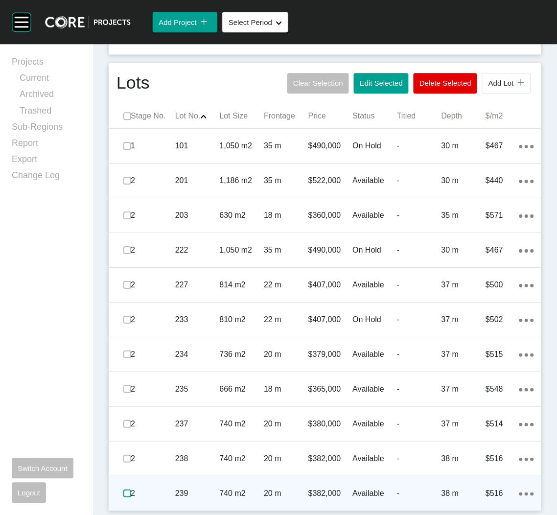
click at [126, 494] on label at bounding box center [127, 493] width 8 height 8
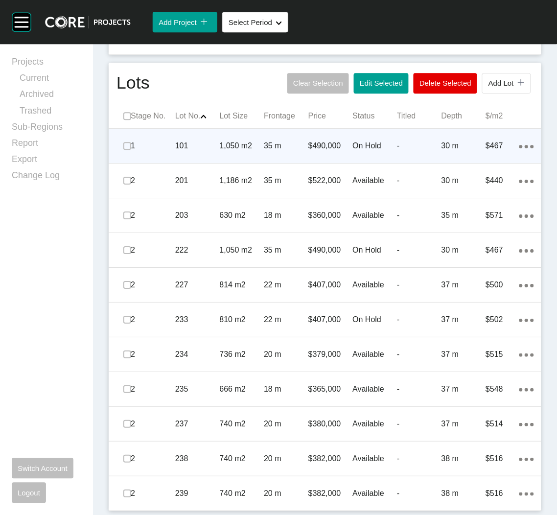
click at [353, 153] on div "On Hold" at bounding box center [375, 146] width 45 height 30
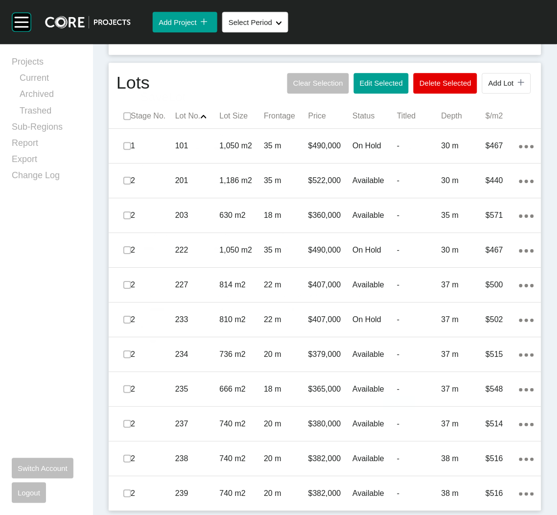
scroll to position [447, 0]
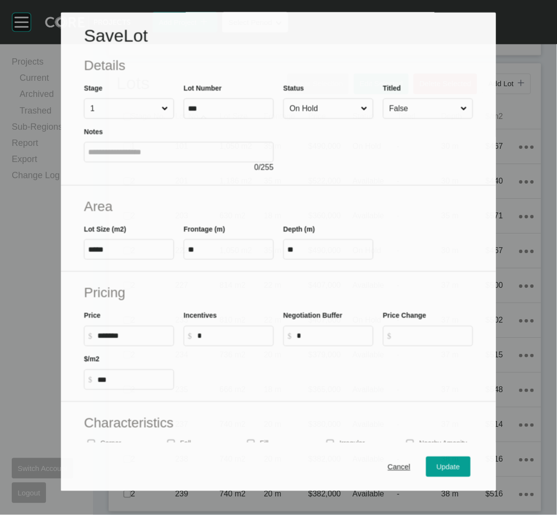
click at [322, 109] on input "On Hold" at bounding box center [323, 109] width 71 height 20
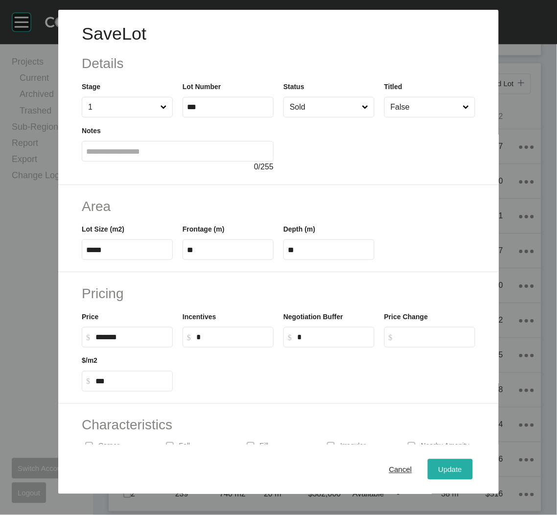
click at [439, 468] on span "Update" at bounding box center [449, 469] width 23 height 8
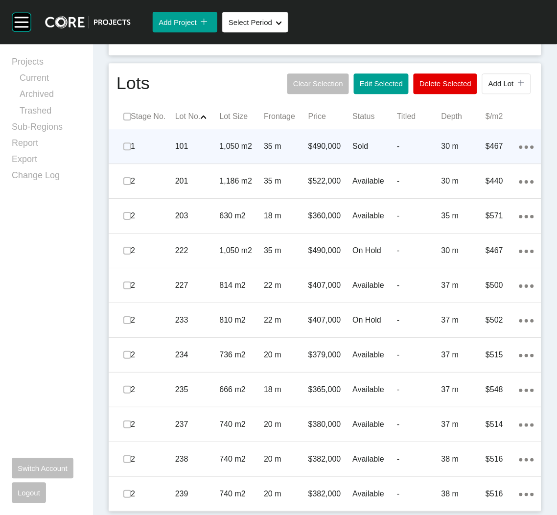
click at [368, 151] on p "Sold" at bounding box center [375, 146] width 45 height 11
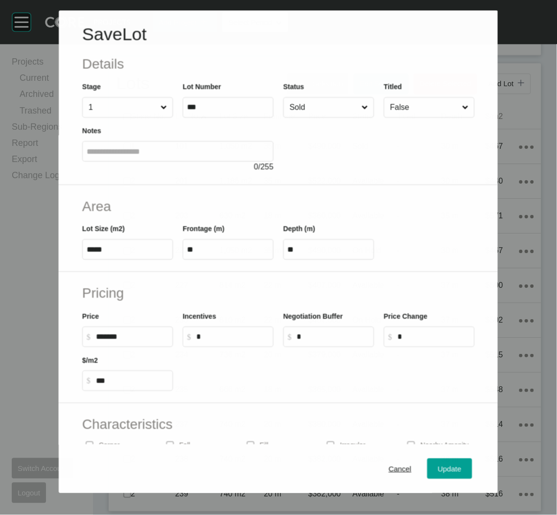
click at [306, 115] on input "Sold" at bounding box center [324, 108] width 72 height 20
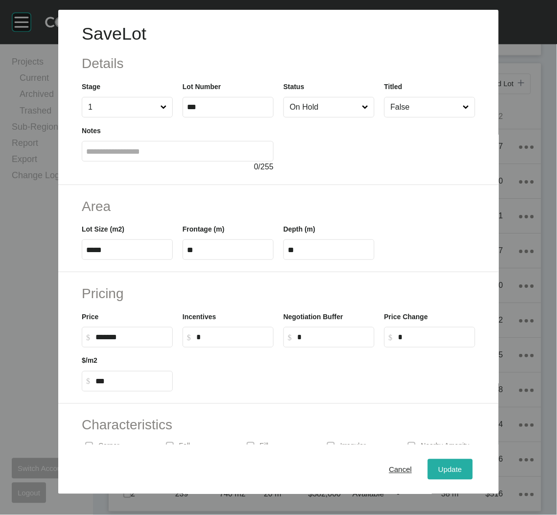
click at [438, 467] on span "Update" at bounding box center [449, 469] width 23 height 8
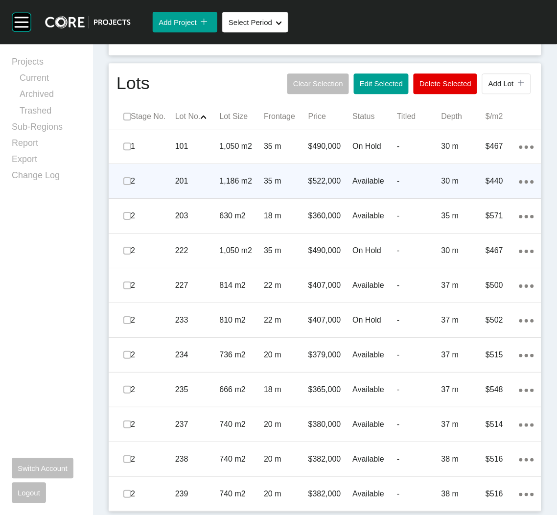
click at [184, 188] on div "201" at bounding box center [197, 181] width 45 height 30
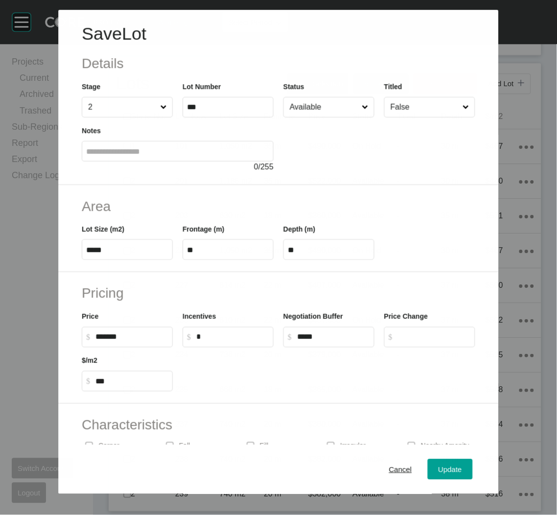
click at [330, 99] on input "Available" at bounding box center [324, 107] width 72 height 20
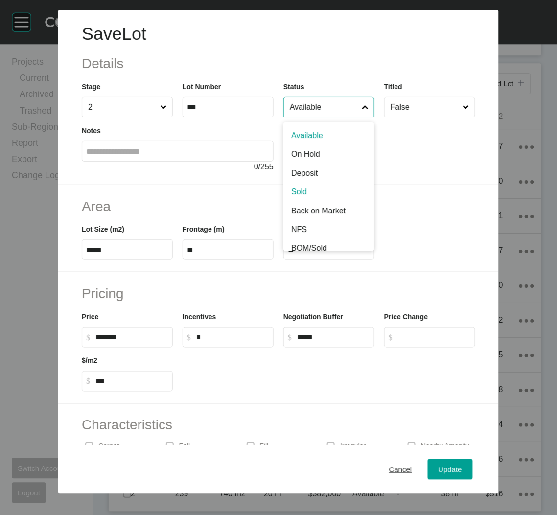
drag, startPoint x: 308, startPoint y: 185, endPoint x: 311, endPoint y: 203, distance: 17.4
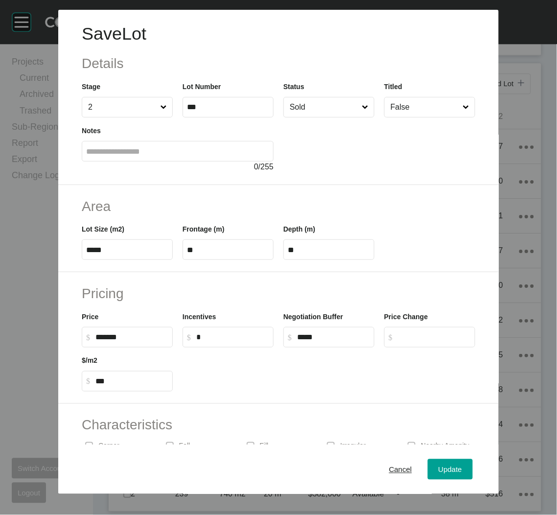
click at [448, 481] on div "Cancel Update" at bounding box center [278, 469] width 440 height 49
click at [441, 470] on span "Update" at bounding box center [449, 469] width 23 height 8
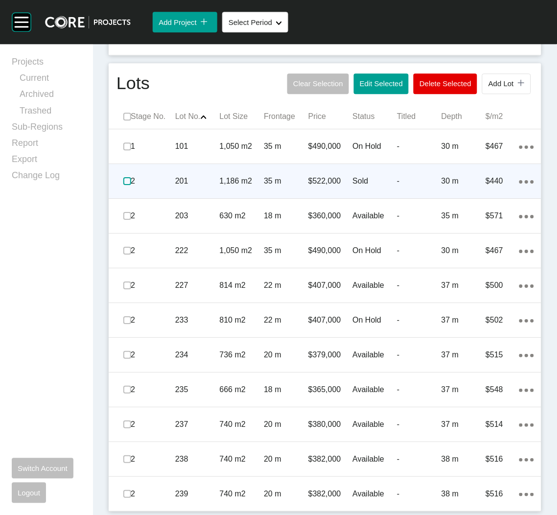
click at [123, 179] on label at bounding box center [127, 181] width 8 height 8
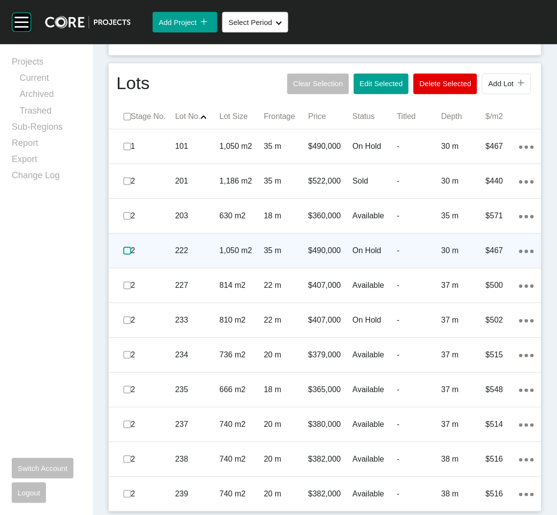
click at [124, 250] on label at bounding box center [127, 251] width 8 height 8
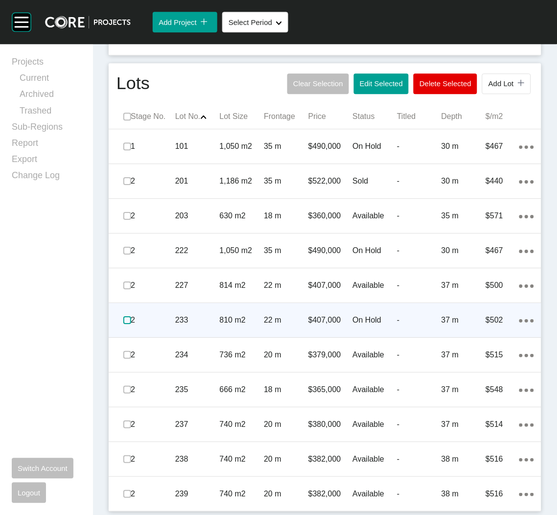
click at [124, 323] on label at bounding box center [127, 320] width 8 height 8
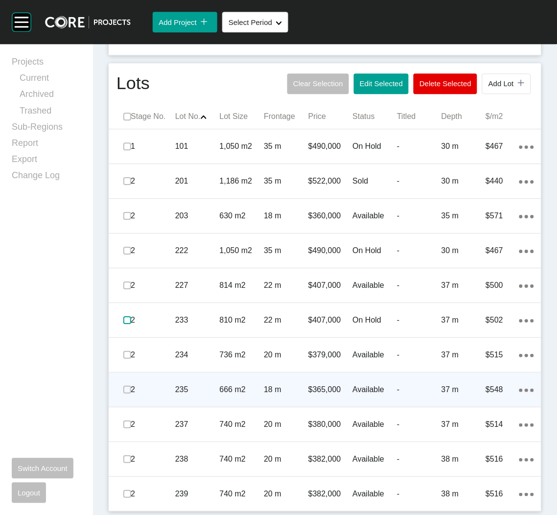
scroll to position [448, 0]
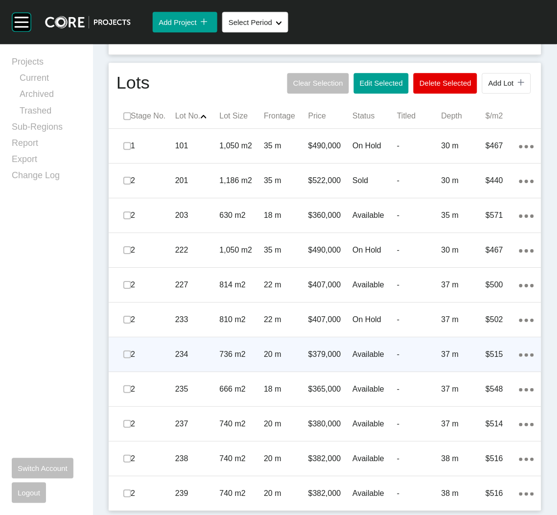
click at [236, 351] on p "736 m2" at bounding box center [242, 354] width 45 height 11
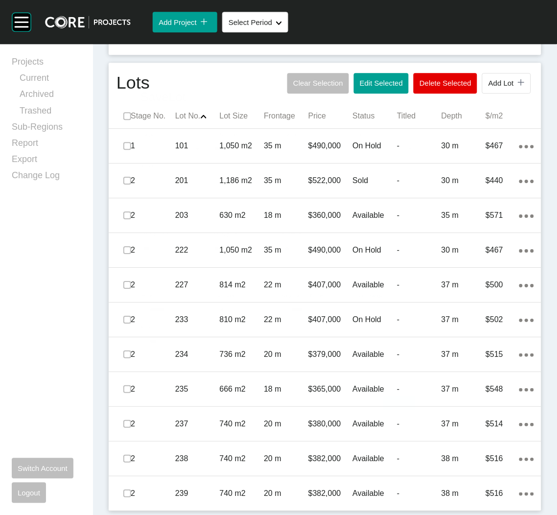
scroll to position [447, 0]
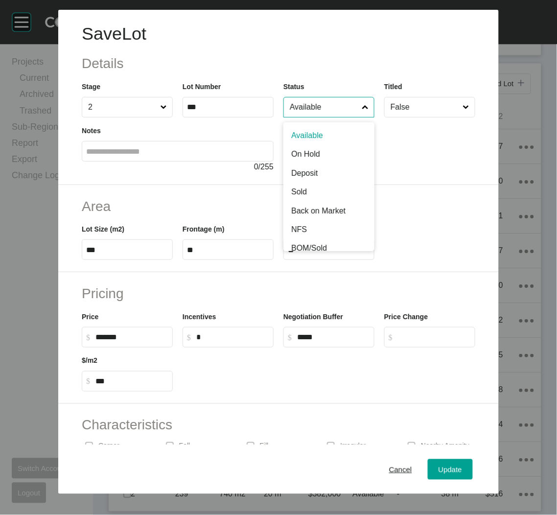
click at [316, 100] on input "Available" at bounding box center [324, 107] width 72 height 20
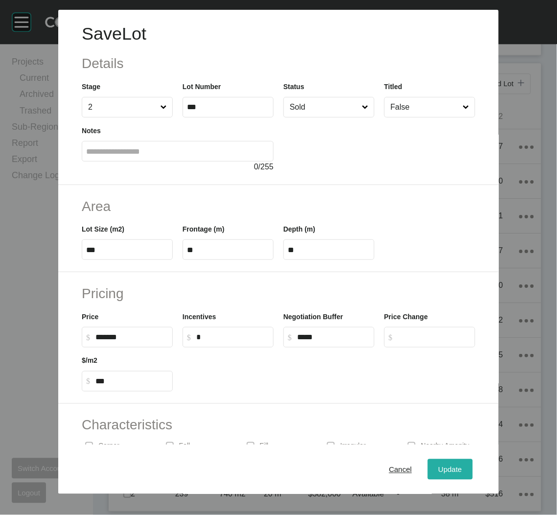
click at [438, 470] on span "Update" at bounding box center [449, 469] width 23 height 8
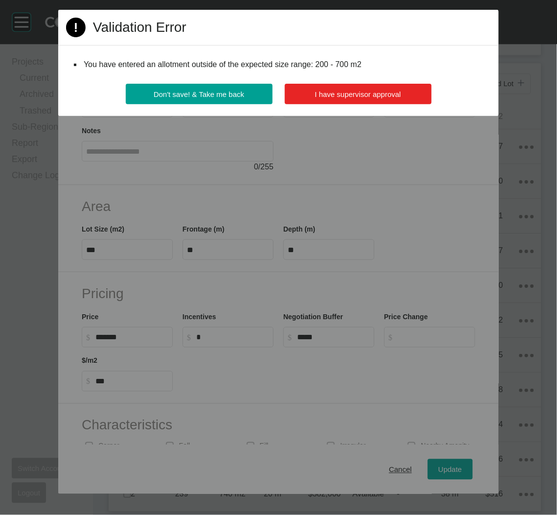
click at [342, 91] on span "I have supervisor approval" at bounding box center [358, 94] width 86 height 8
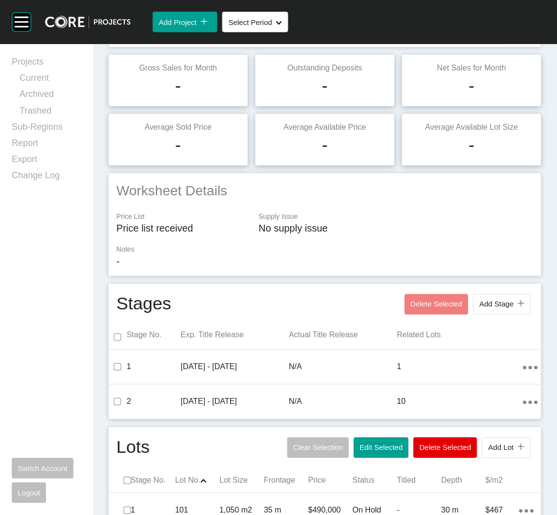
scroll to position [0, 0]
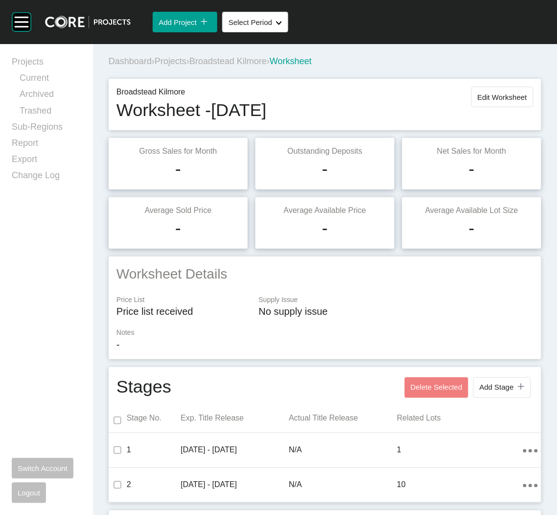
click at [182, 59] on span "Projects" at bounding box center [171, 61] width 32 height 10
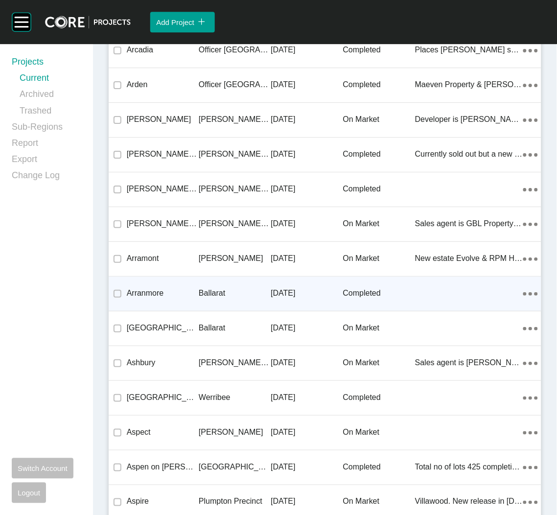
scroll to position [13411, 0]
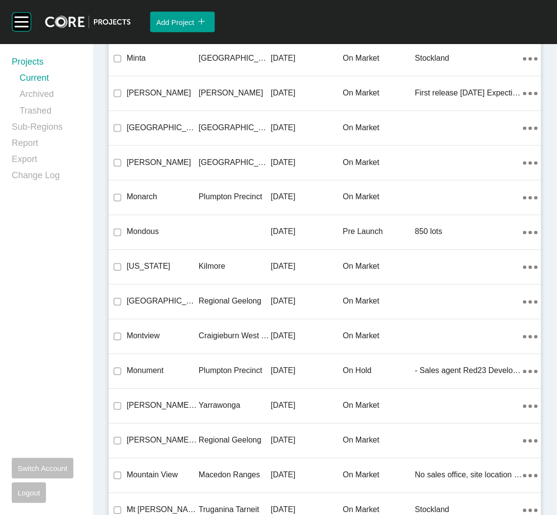
click at [186, 261] on p "[US_STATE]" at bounding box center [163, 266] width 72 height 11
click at [186, 259] on div "Group 2 Created with Sketch. . Add Project icon/tick copy 11 Created with Sketc…" at bounding box center [278, 257] width 557 height 515
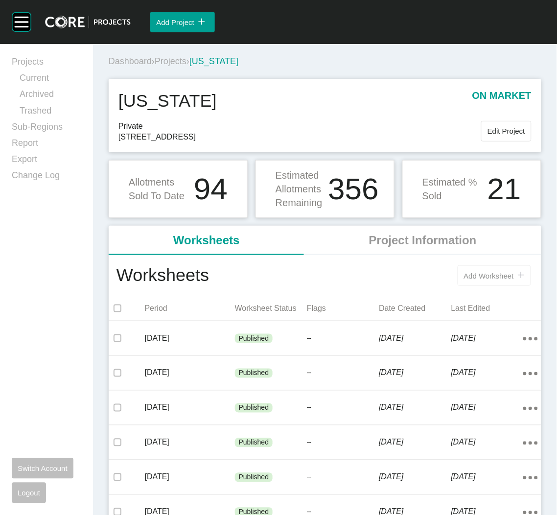
click at [466, 274] on span "Add Worksheet" at bounding box center [489, 276] width 50 height 8
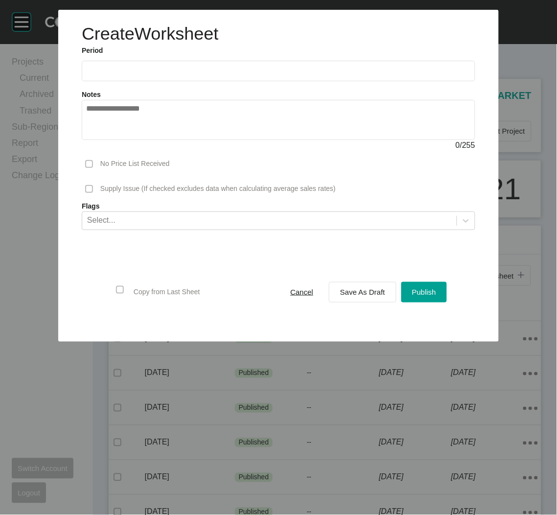
click at [268, 75] on input "text" at bounding box center [278, 71] width 385 height 8
click at [161, 139] on li "Sep" at bounding box center [165, 142] width 33 height 17
type input "**********"
click at [340, 288] on span "Save As Draft" at bounding box center [362, 292] width 45 height 8
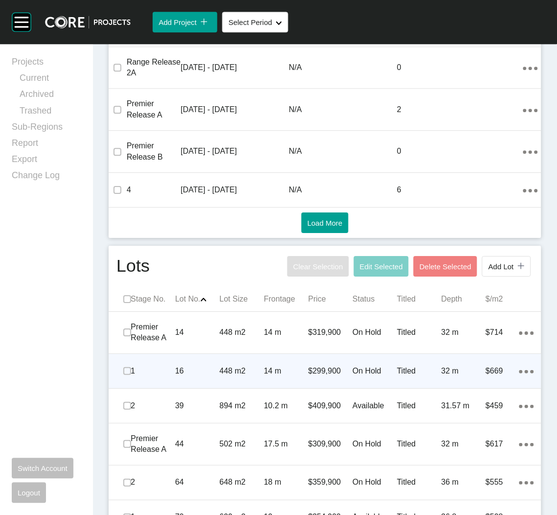
scroll to position [514, 0]
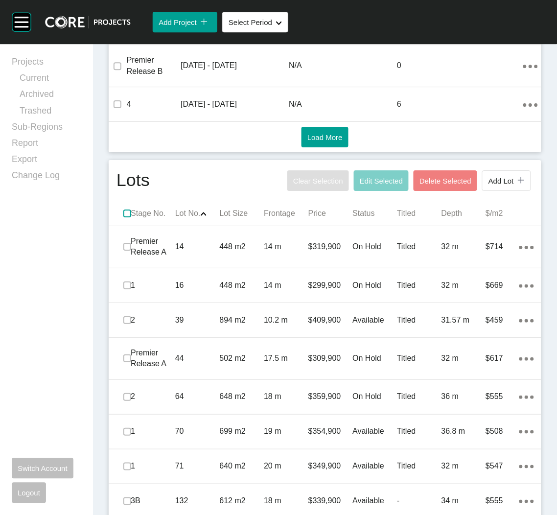
click at [123, 214] on label at bounding box center [127, 213] width 8 height 8
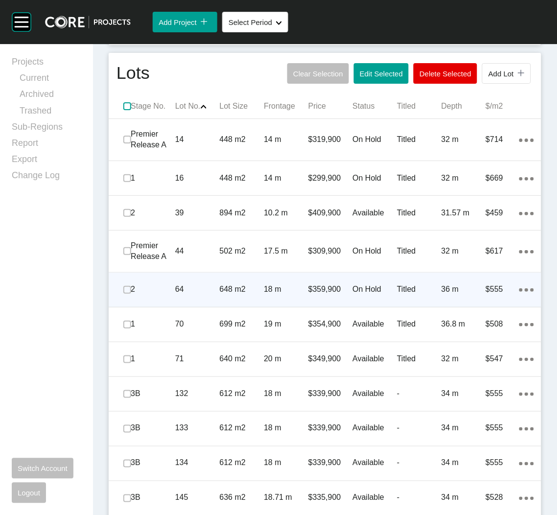
scroll to position [733, 0]
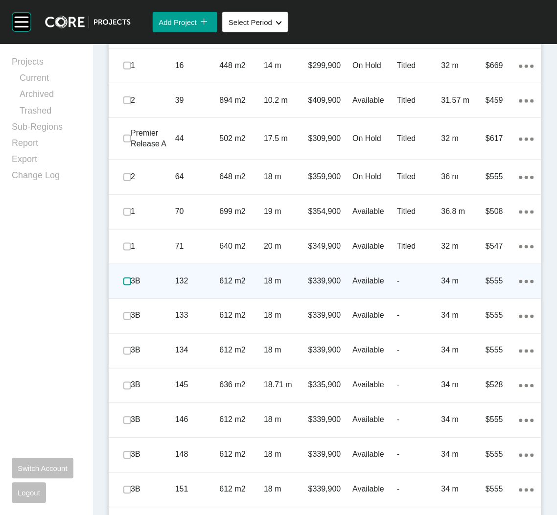
click at [124, 278] on label at bounding box center [127, 281] width 8 height 8
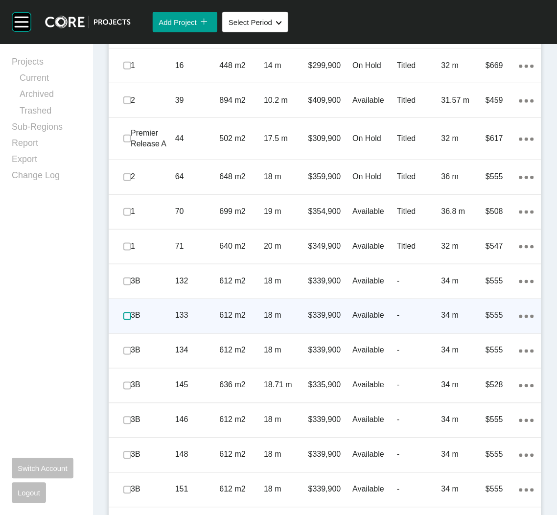
click at [123, 315] on label at bounding box center [127, 316] width 8 height 8
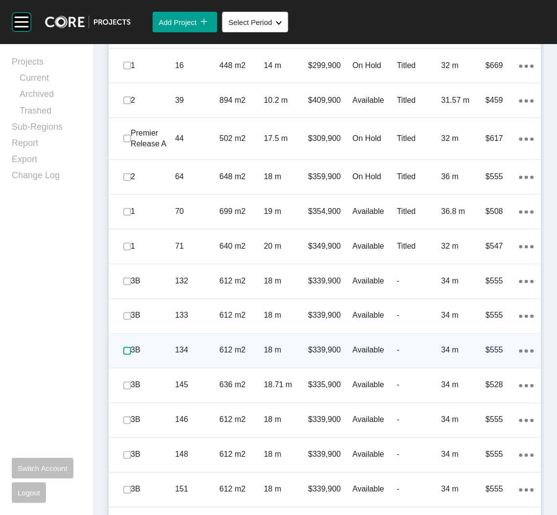
click at [124, 349] on label at bounding box center [127, 351] width 8 height 8
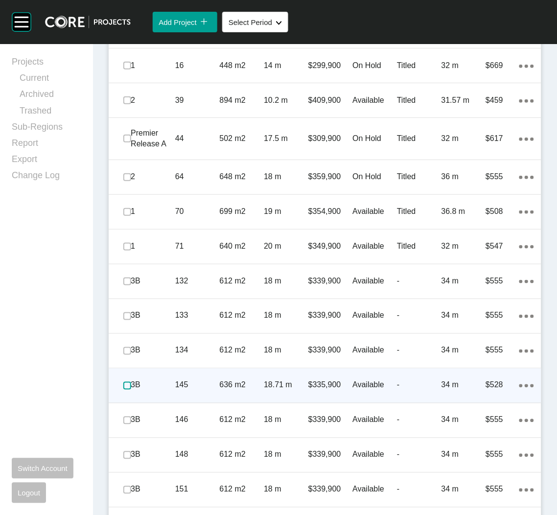
click at [125, 385] on label at bounding box center [127, 386] width 8 height 8
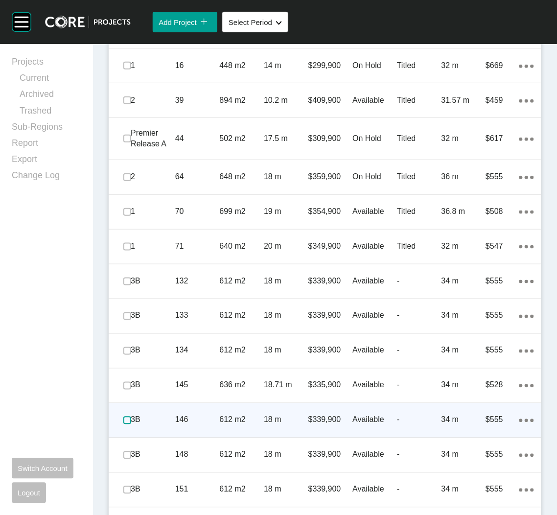
click at [127, 417] on label at bounding box center [127, 420] width 8 height 8
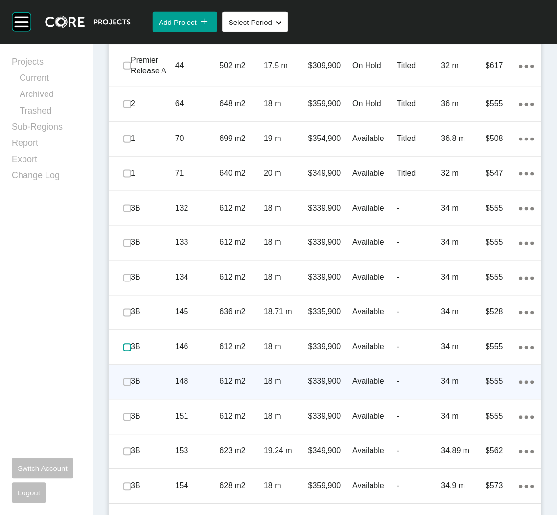
scroll to position [807, 0]
click at [123, 381] on label at bounding box center [127, 382] width 8 height 8
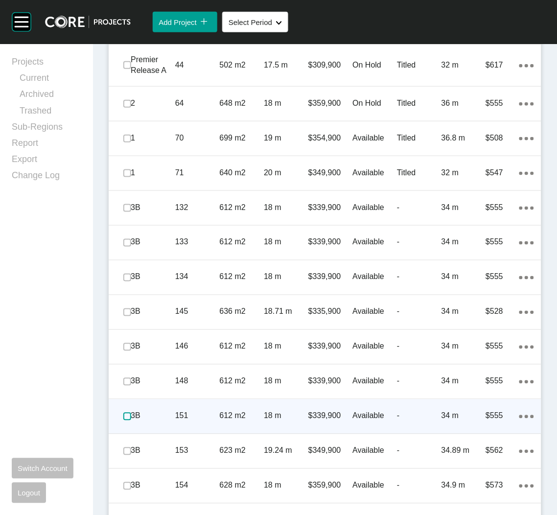
click at [128, 413] on label at bounding box center [127, 416] width 8 height 8
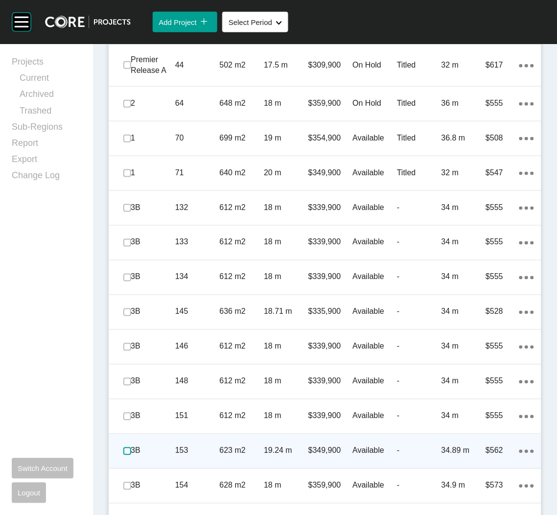
click at [127, 450] on label at bounding box center [127, 451] width 8 height 8
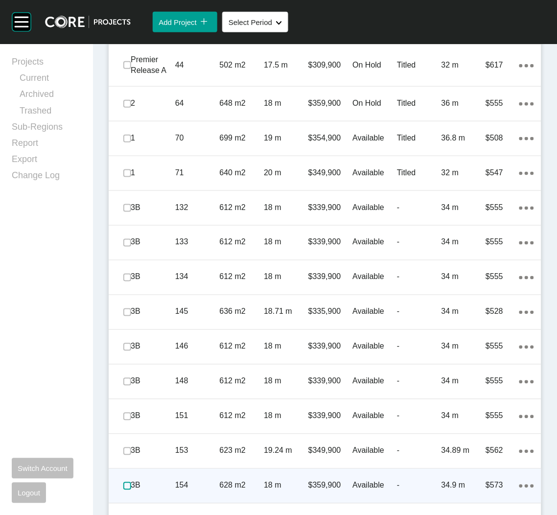
click at [126, 485] on label at bounding box center [127, 486] width 8 height 8
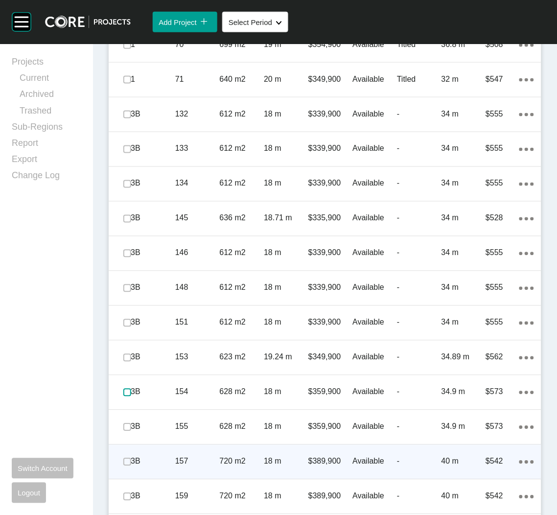
scroll to position [954, 0]
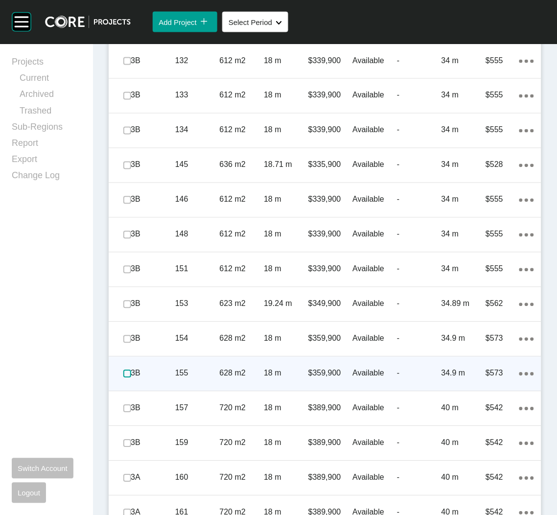
click at [125, 376] on label at bounding box center [127, 374] width 8 height 8
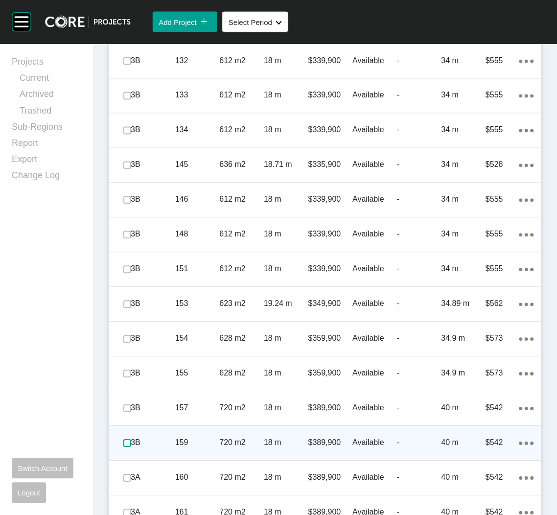
click at [123, 443] on label at bounding box center [127, 443] width 8 height 8
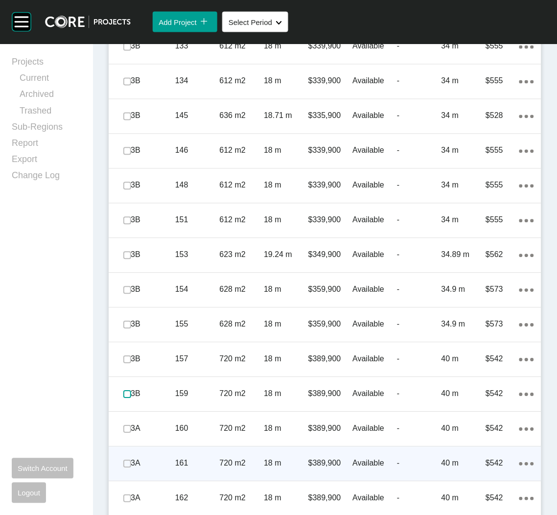
scroll to position [1027, 0]
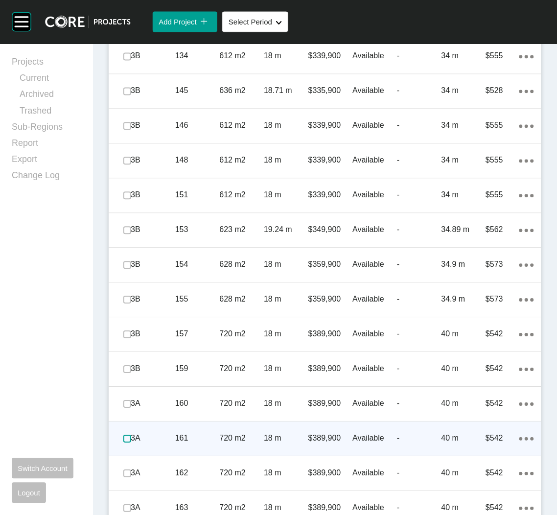
click at [127, 437] on label at bounding box center [127, 439] width 8 height 8
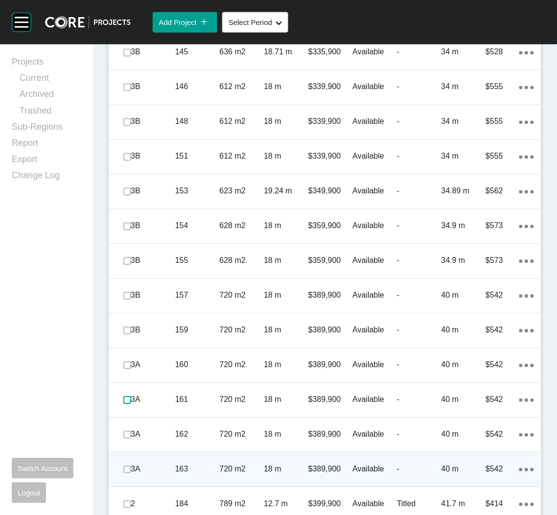
scroll to position [1101, 0]
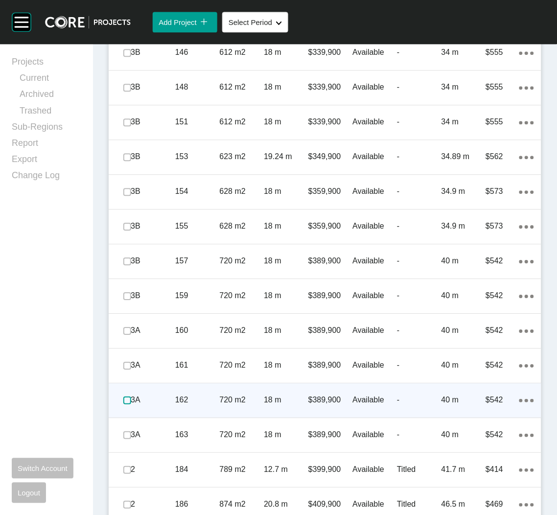
click at [124, 403] on label at bounding box center [127, 400] width 8 height 8
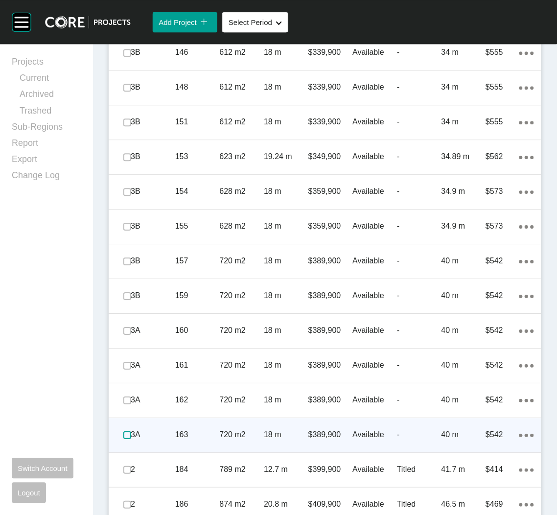
click at [125, 434] on label at bounding box center [127, 435] width 8 height 8
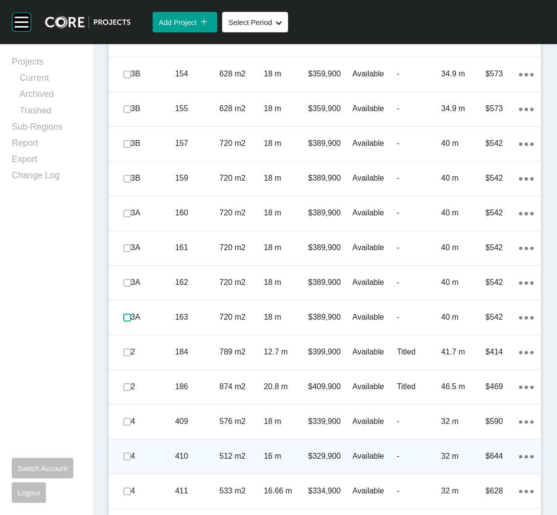
scroll to position [1248, 0]
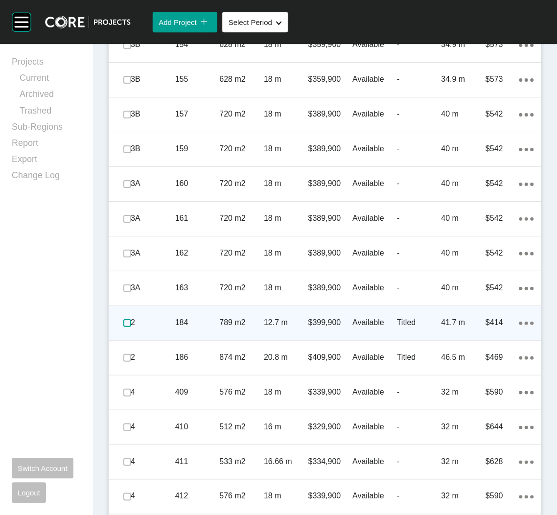
click at [125, 326] on label at bounding box center [127, 323] width 8 height 8
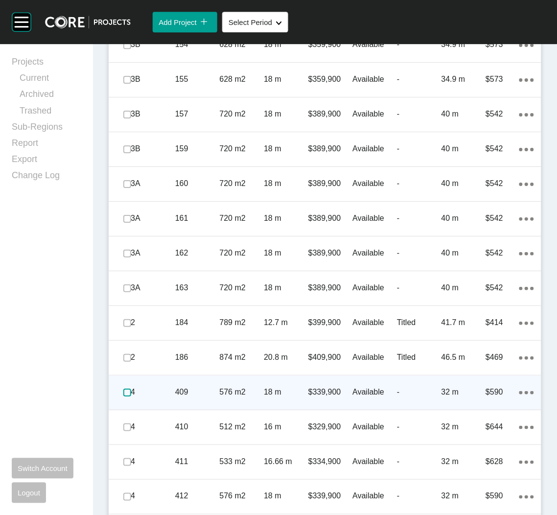
click at [124, 388] on label at bounding box center [127, 392] width 8 height 8
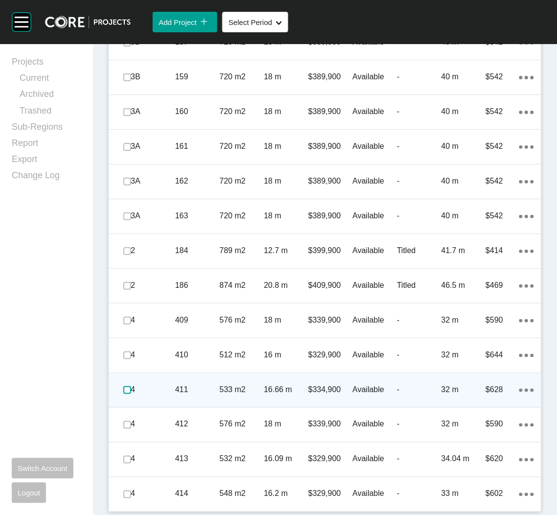
click at [125, 388] on label at bounding box center [127, 390] width 8 height 8
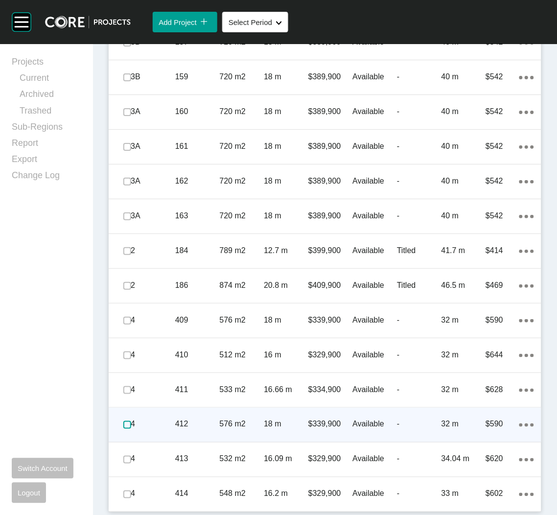
click at [130, 423] on label at bounding box center [127, 425] width 8 height 8
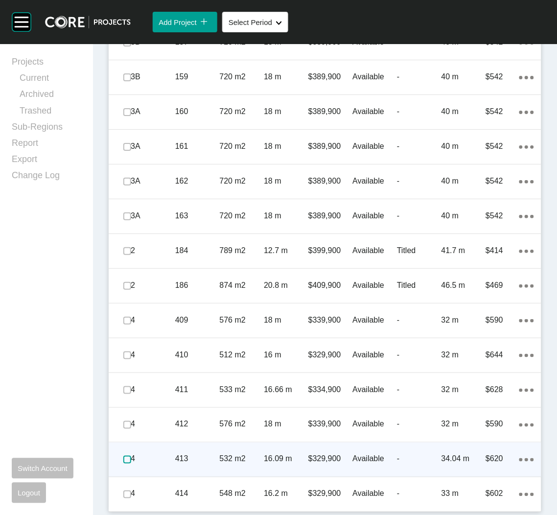
click at [124, 455] on label at bounding box center [127, 459] width 8 height 8
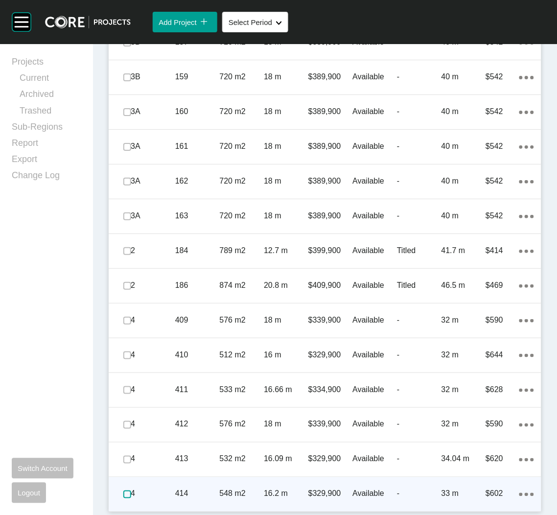
click at [123, 491] on label at bounding box center [127, 494] width 8 height 8
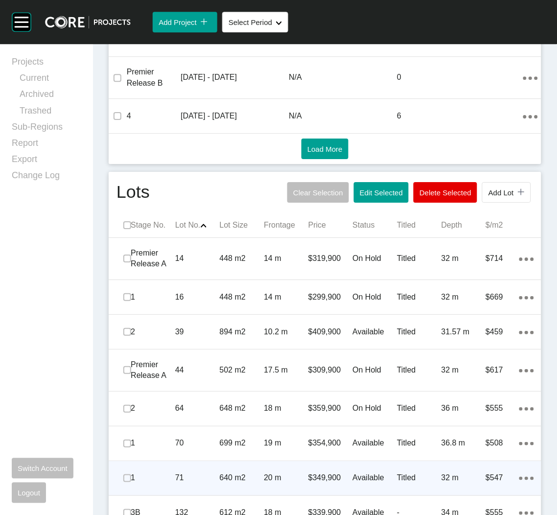
scroll to position [586, 0]
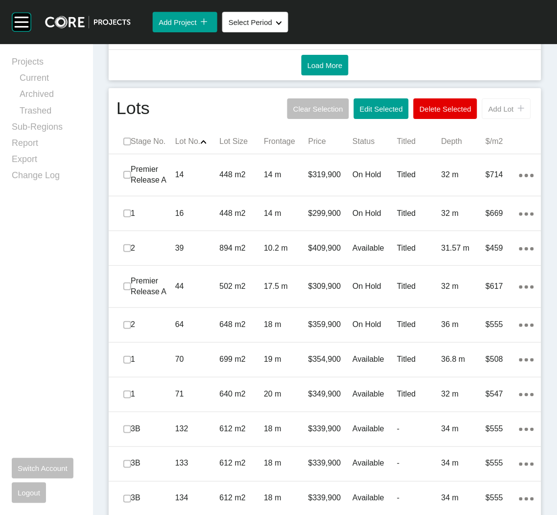
click at [490, 110] on span "Add Lot" at bounding box center [500, 109] width 25 height 8
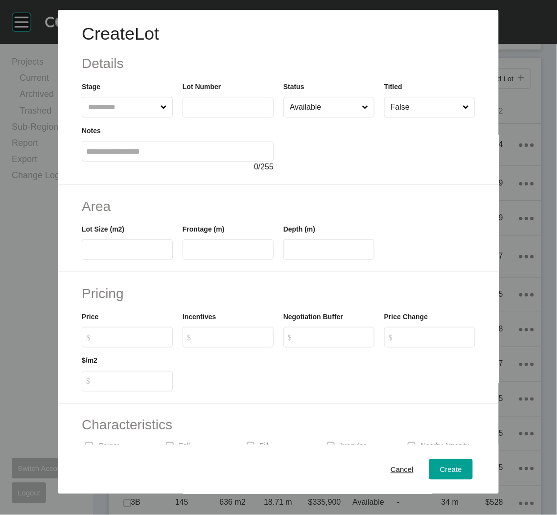
click at [143, 100] on input "text" at bounding box center [122, 107] width 72 height 20
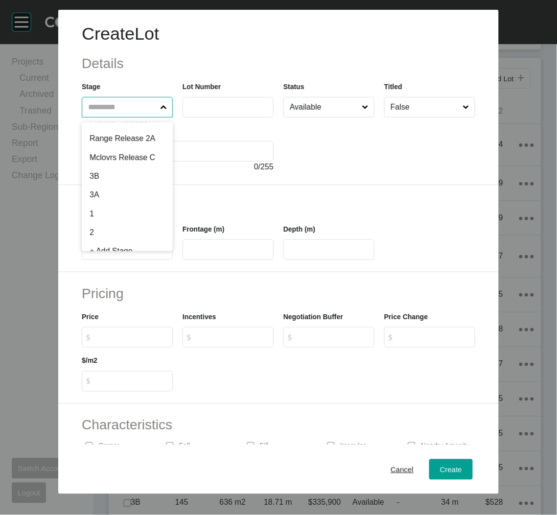
scroll to position [111, 0]
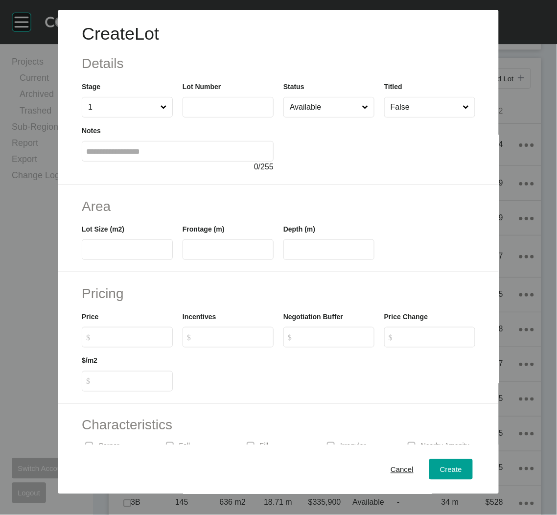
click at [203, 114] on label at bounding box center [227, 107] width 91 height 21
click at [203, 111] on input "text" at bounding box center [228, 107] width 82 height 8
type input "**"
click at [324, 145] on div at bounding box center [379, 144] width 192 height 55
drag, startPoint x: 309, startPoint y: 113, endPoint x: 311, endPoint y: 140, distance: 27.9
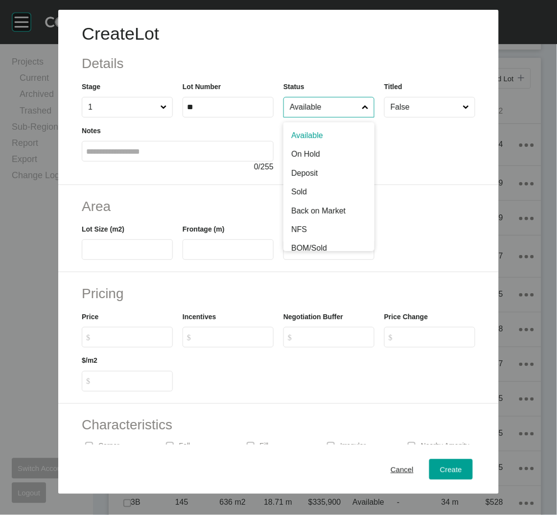
click at [309, 112] on input "Available" at bounding box center [324, 107] width 72 height 20
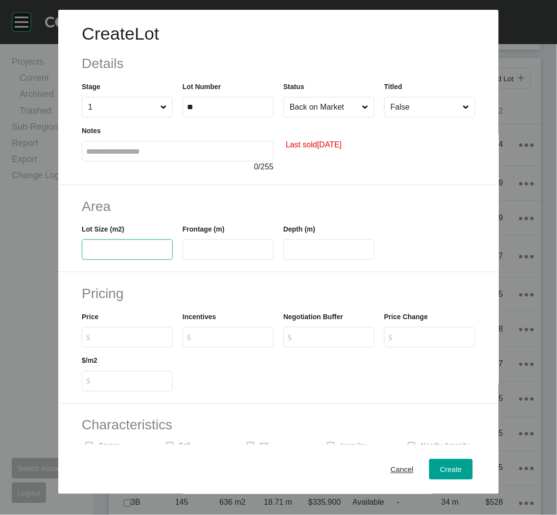
click at [136, 247] on input "text" at bounding box center [127, 250] width 82 height 8
type input "***"
type input "**"
click at [140, 335] on input "$ Created with Sketch. $" at bounding box center [131, 337] width 73 height 8
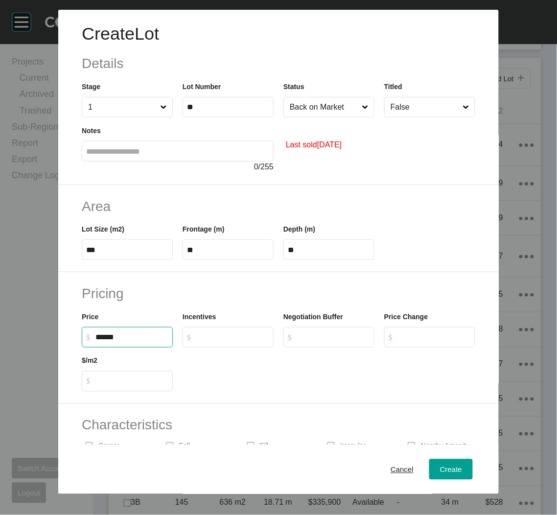
type input "*******"
type input "******"
type input "***"
click at [251, 368] on div at bounding box center [329, 369] width 302 height 44
click at [440, 466] on span "Create" at bounding box center [451, 469] width 22 height 8
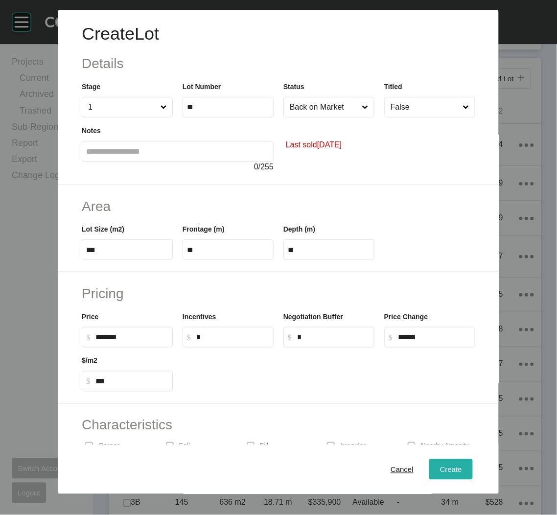
type input "*"
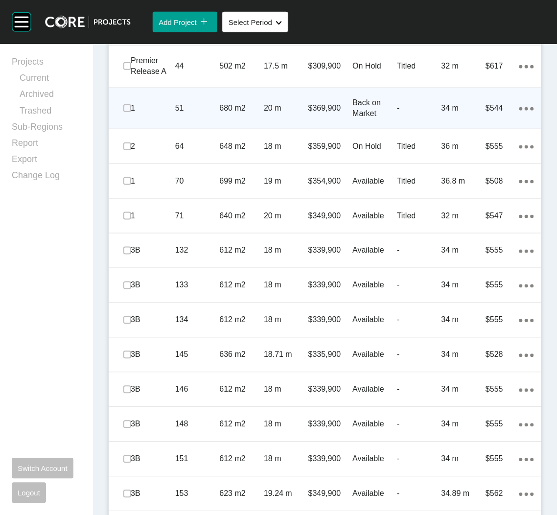
scroll to position [659, 0]
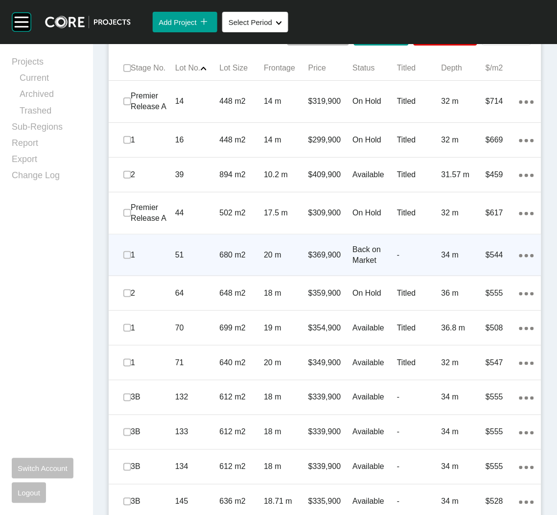
click at [214, 252] on p "51" at bounding box center [197, 255] width 45 height 11
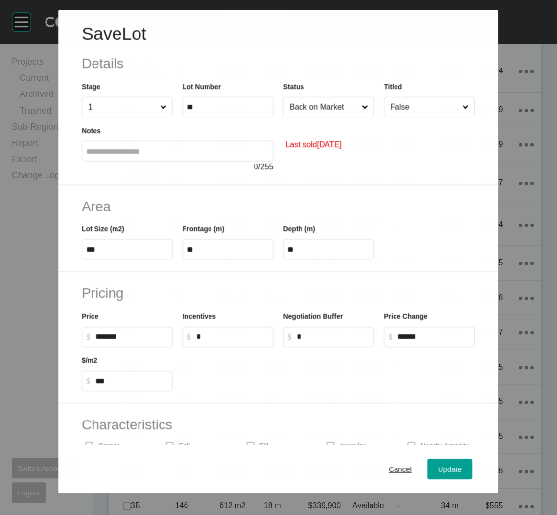
click at [416, 110] on input "False" at bounding box center [424, 107] width 72 height 20
click at [447, 461] on button "Update" at bounding box center [450, 469] width 45 height 21
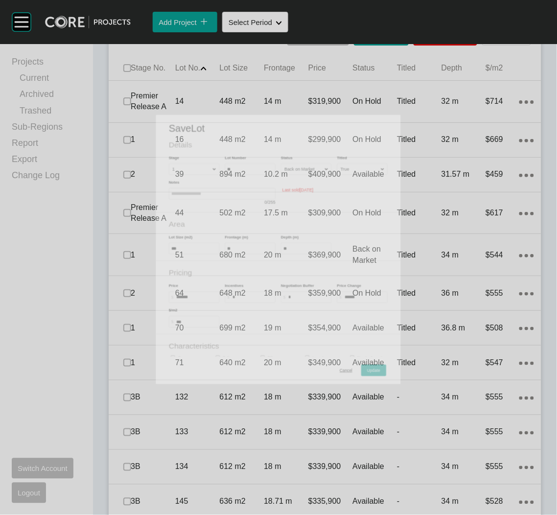
scroll to position [689, 0]
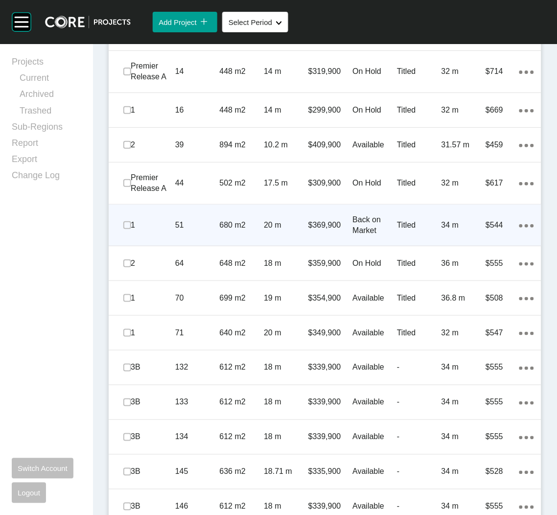
click at [182, 224] on p "51" at bounding box center [197, 225] width 45 height 11
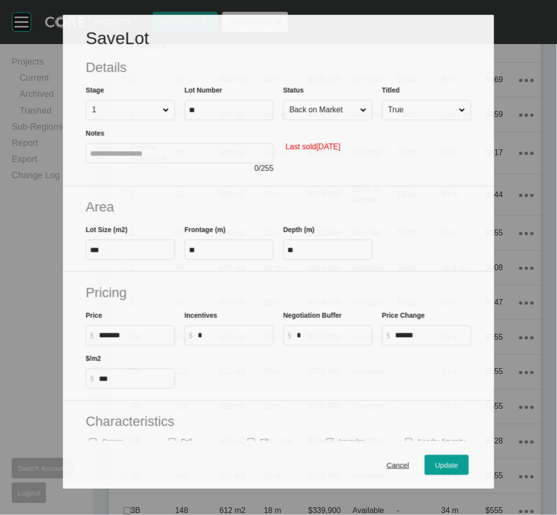
scroll to position [659, 0]
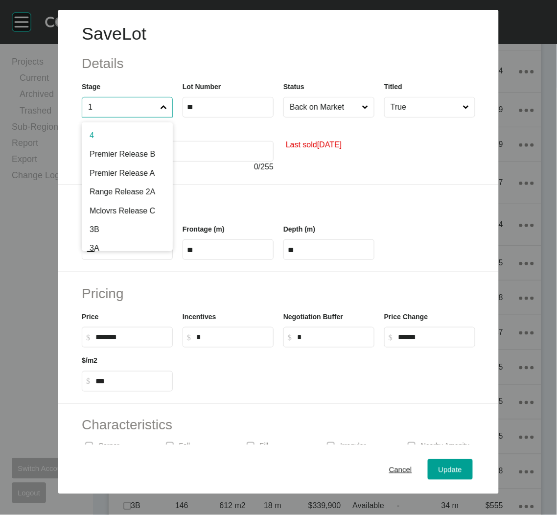
click at [123, 102] on input "1" at bounding box center [122, 107] width 72 height 20
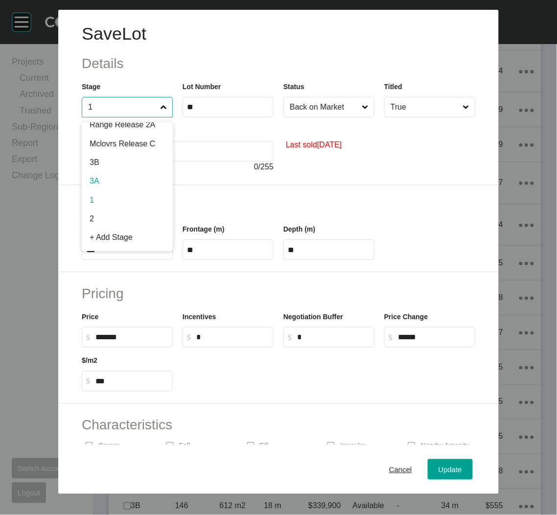
scroll to position [111, 0]
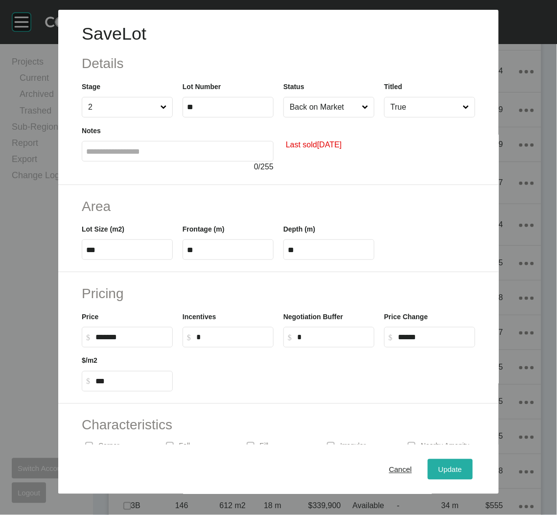
click at [444, 473] on span "Update" at bounding box center [449, 469] width 23 height 8
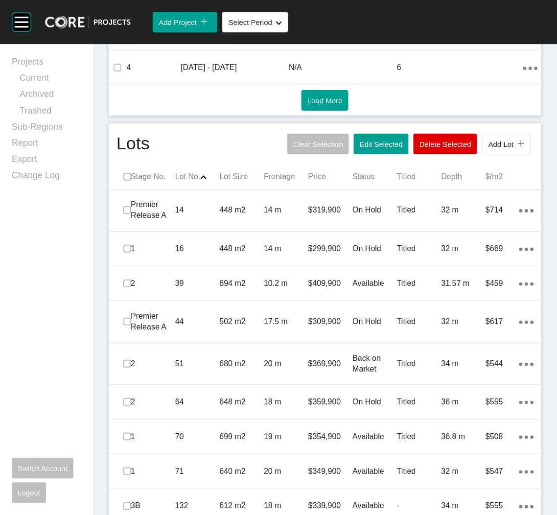
scroll to position [542, 0]
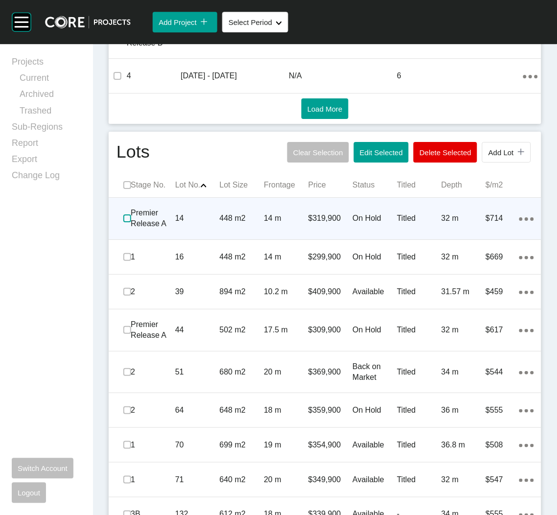
click at [130, 218] on label at bounding box center [127, 218] width 8 height 8
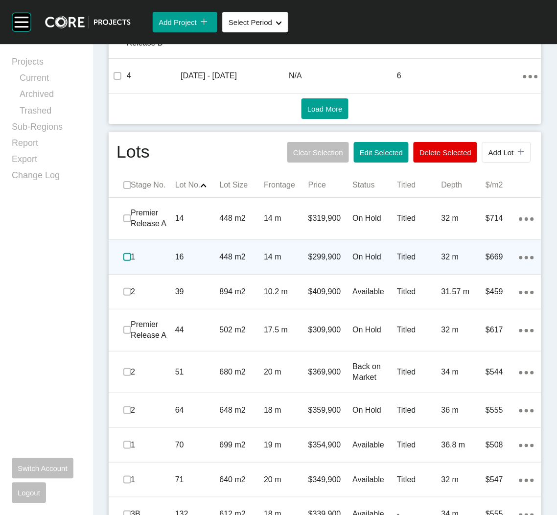
click at [127, 255] on label at bounding box center [127, 257] width 8 height 8
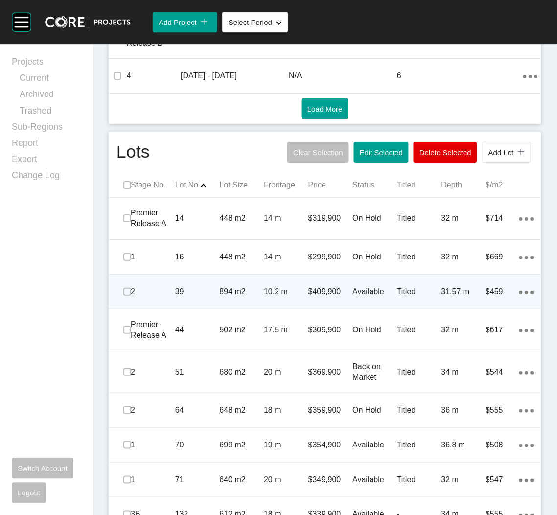
click at [204, 289] on p "39" at bounding box center [197, 291] width 45 height 11
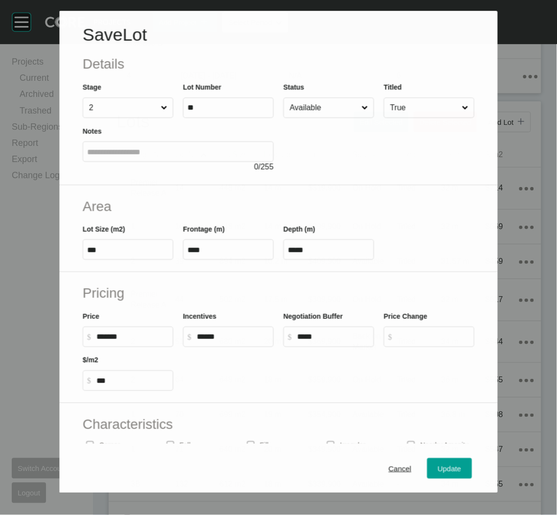
click at [348, 120] on div at bounding box center [378, 145] width 191 height 55
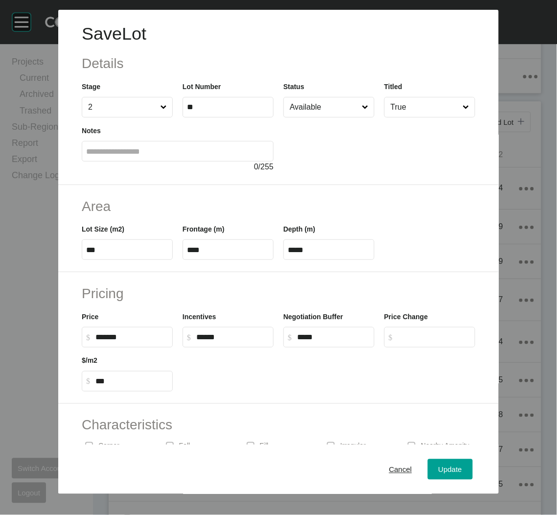
click at [344, 109] on input "Available" at bounding box center [324, 107] width 72 height 20
drag, startPoint x: 328, startPoint y: 190, endPoint x: 359, endPoint y: 252, distance: 68.9
click at [441, 470] on span "Update" at bounding box center [449, 469] width 23 height 8
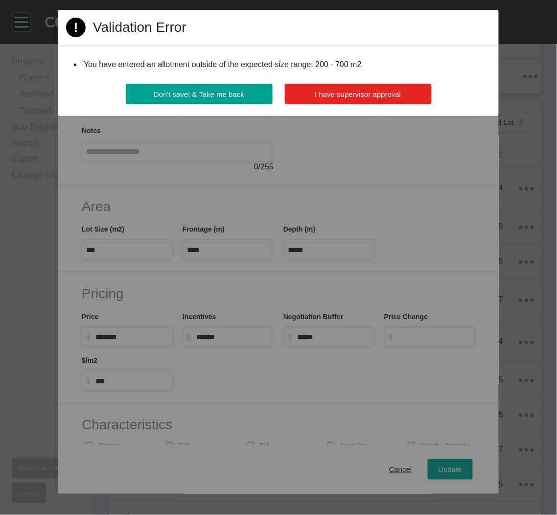
click at [363, 97] on span "I have supervisor approval" at bounding box center [358, 94] width 86 height 8
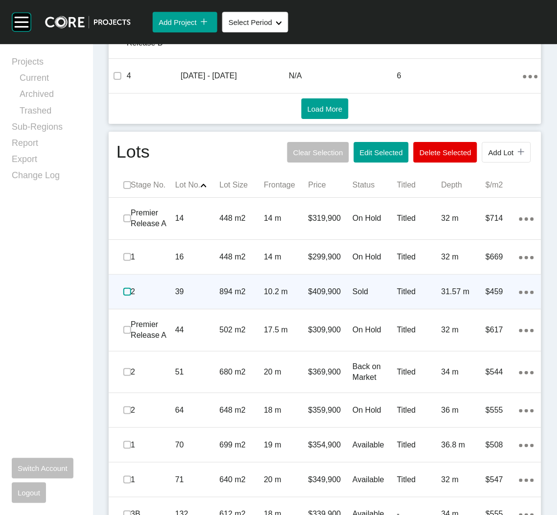
click at [123, 289] on label at bounding box center [127, 292] width 8 height 8
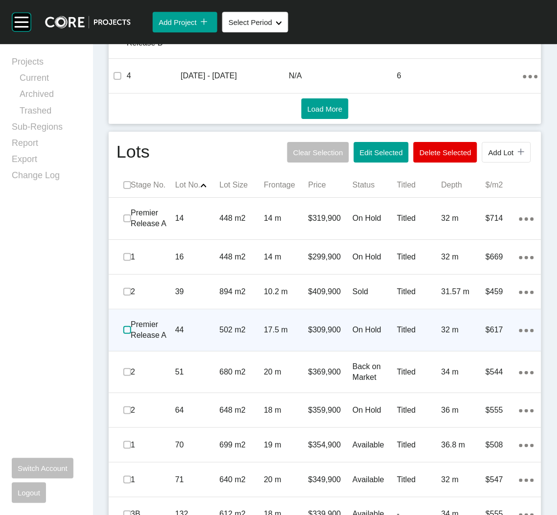
click at [123, 326] on label at bounding box center [127, 330] width 8 height 8
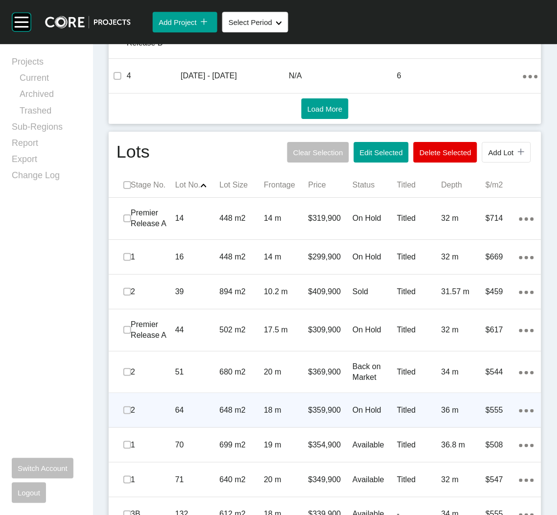
click at [233, 416] on div "648 m2" at bounding box center [242, 410] width 45 height 30
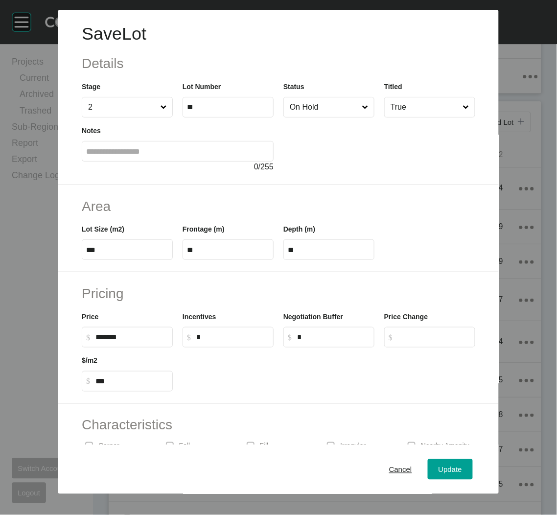
click at [346, 97] on input "On Hold" at bounding box center [324, 107] width 72 height 20
click at [438, 467] on span "Update" at bounding box center [449, 469] width 23 height 8
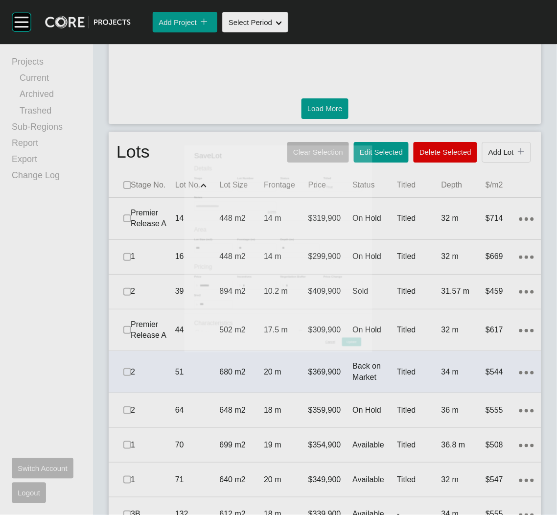
click at [124, 382] on div at bounding box center [125, 372] width 11 height 34
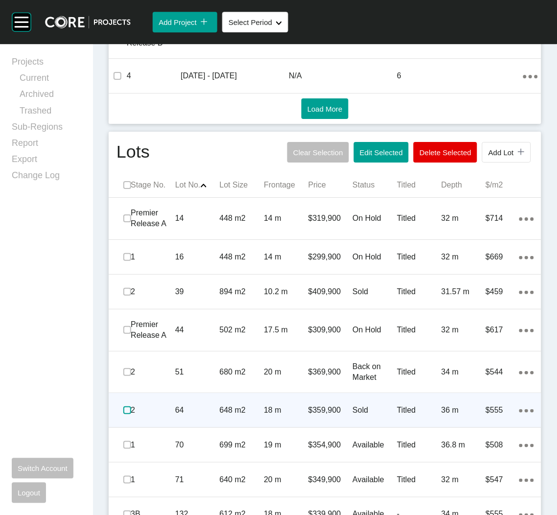
click at [124, 407] on label at bounding box center [127, 410] width 8 height 8
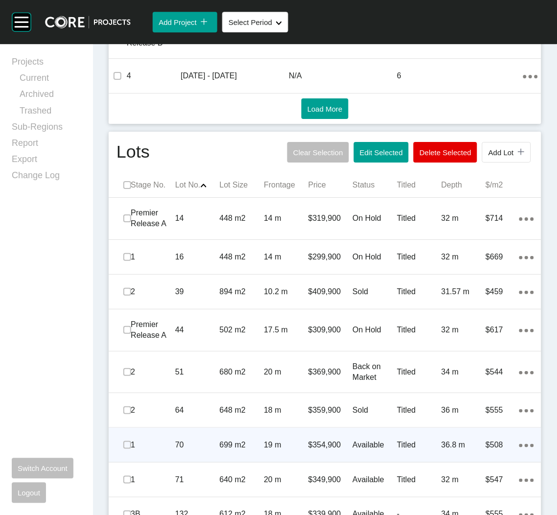
click at [172, 439] on p "1" at bounding box center [153, 444] width 45 height 11
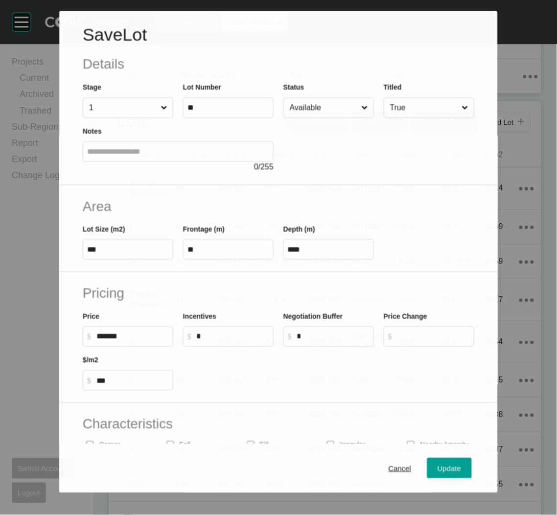
click at [332, 104] on input "Available" at bounding box center [324, 108] width 72 height 20
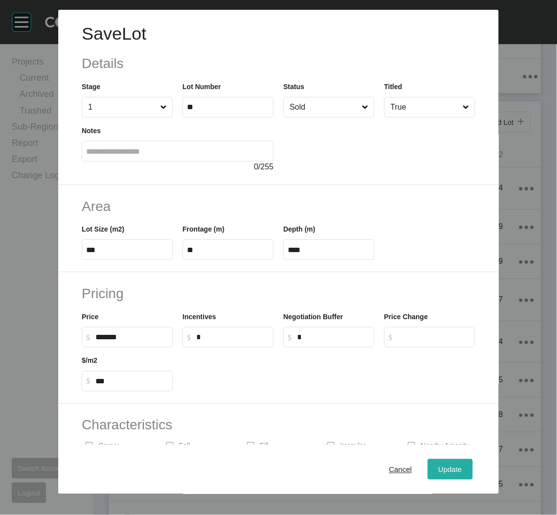
click at [441, 465] on span "Update" at bounding box center [449, 469] width 23 height 8
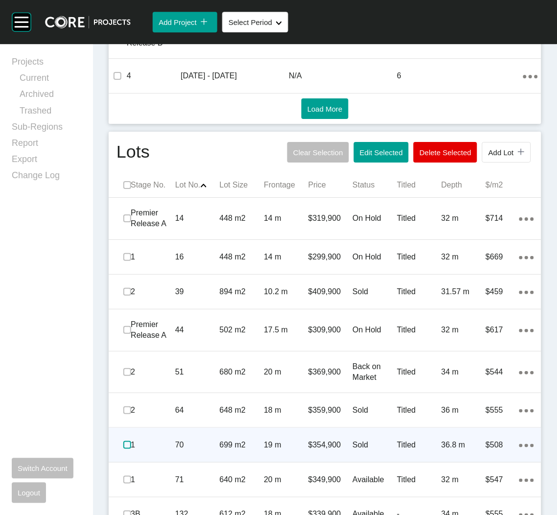
click at [124, 441] on label at bounding box center [127, 445] width 8 height 8
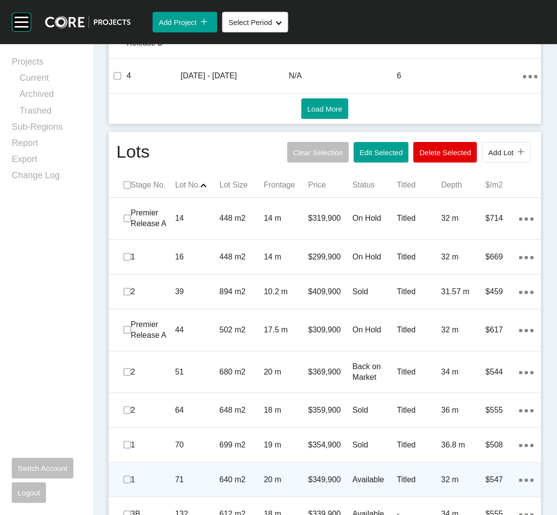
click at [231, 470] on div "640 m2" at bounding box center [242, 479] width 45 height 30
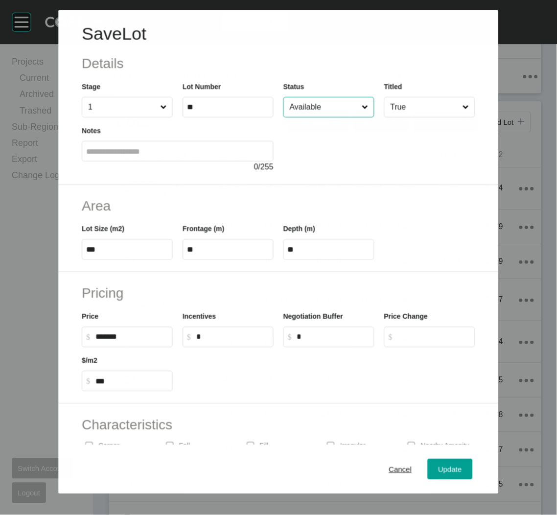
click at [348, 114] on input "Available" at bounding box center [324, 107] width 72 height 20
click at [428, 472] on button "Update" at bounding box center [450, 469] width 45 height 21
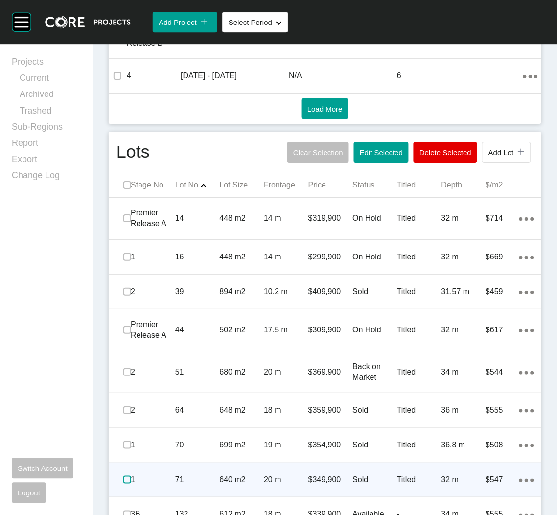
click at [126, 478] on label at bounding box center [127, 480] width 8 height 8
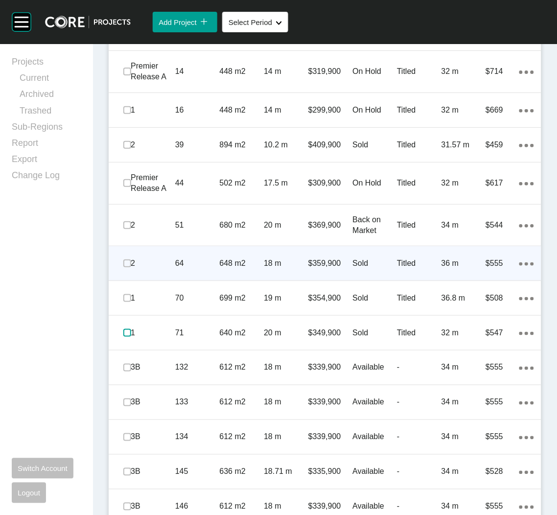
scroll to position [762, 0]
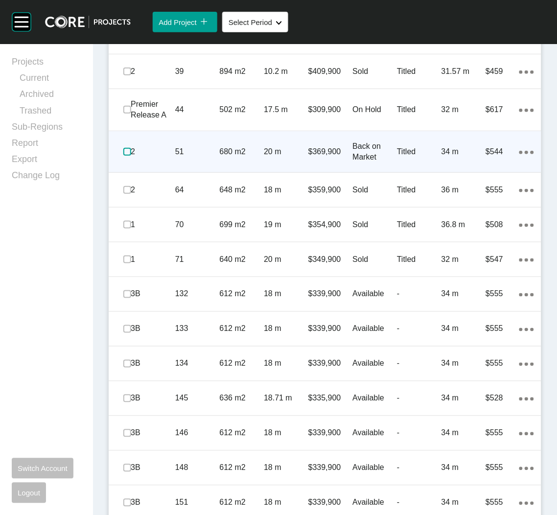
click at [127, 153] on label at bounding box center [127, 152] width 8 height 8
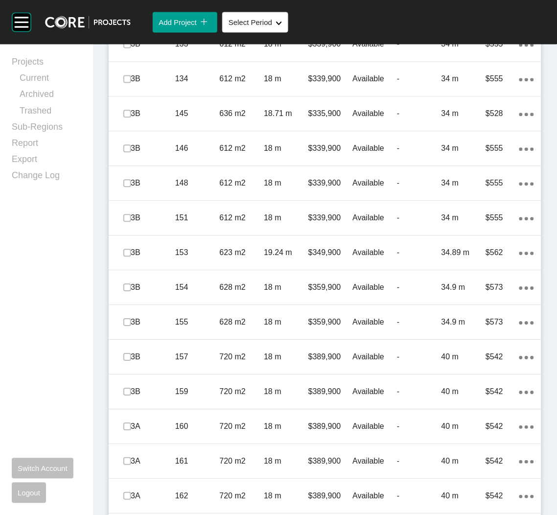
scroll to position [1056, 0]
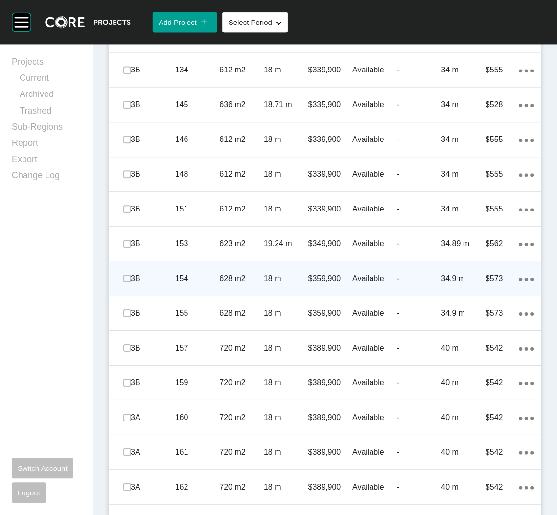
click at [308, 285] on div "$359,900" at bounding box center [330, 278] width 45 height 30
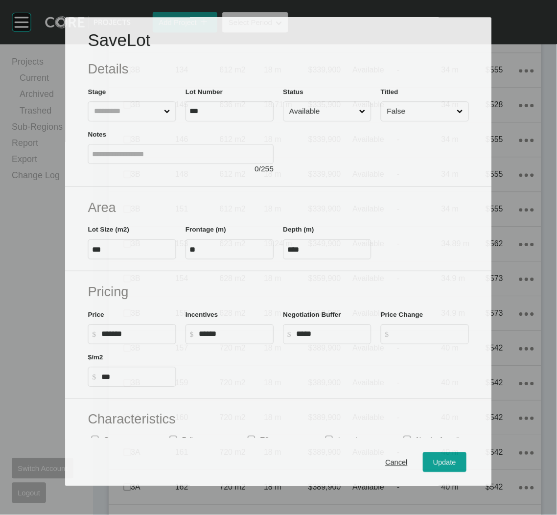
click at [321, 108] on input "Available" at bounding box center [322, 111] width 70 height 19
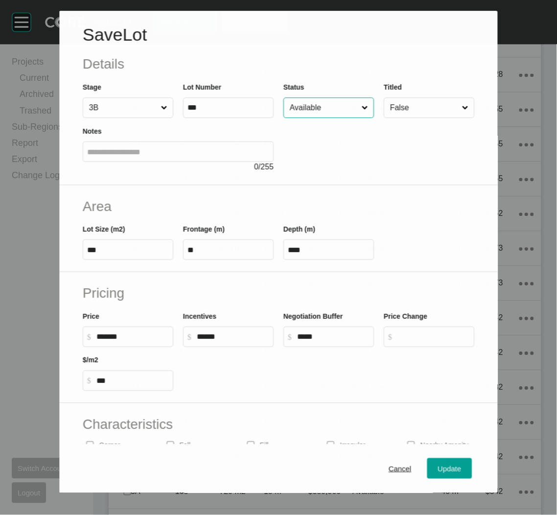
scroll to position [1026, 0]
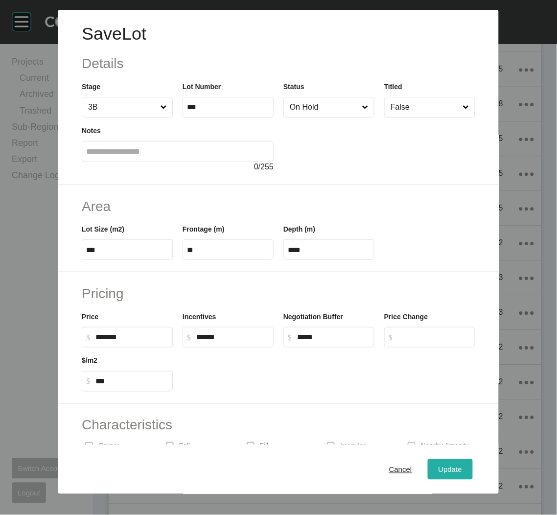
click at [451, 468] on div "Update" at bounding box center [450, 468] width 28 height 13
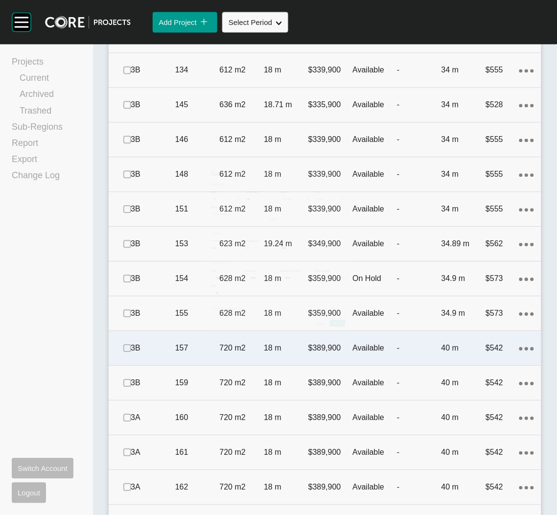
click at [210, 357] on div "157" at bounding box center [197, 348] width 45 height 30
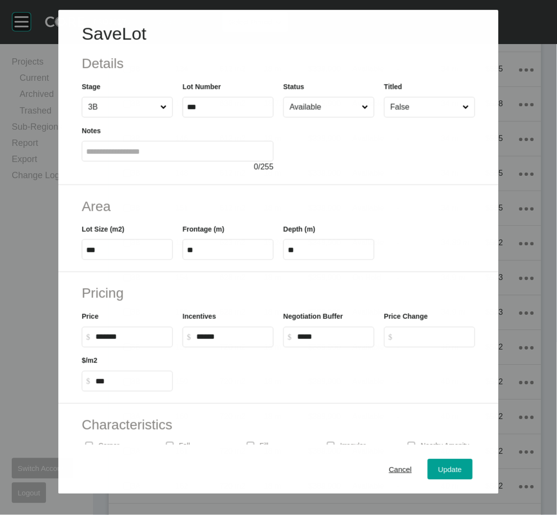
click at [357, 120] on div at bounding box center [379, 144] width 192 height 55
click at [344, 110] on input "Available" at bounding box center [324, 107] width 72 height 20
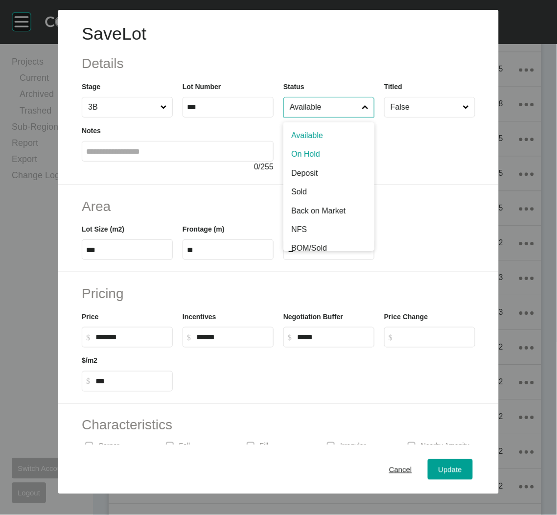
drag, startPoint x: 333, startPoint y: 156, endPoint x: 340, endPoint y: 174, distance: 19.2
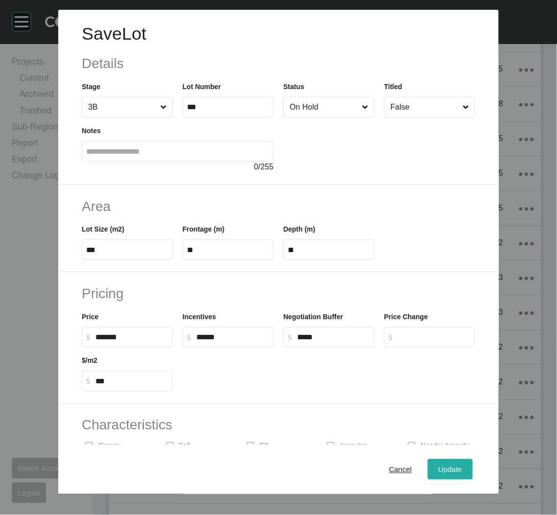
click at [444, 467] on span "Update" at bounding box center [449, 469] width 23 height 8
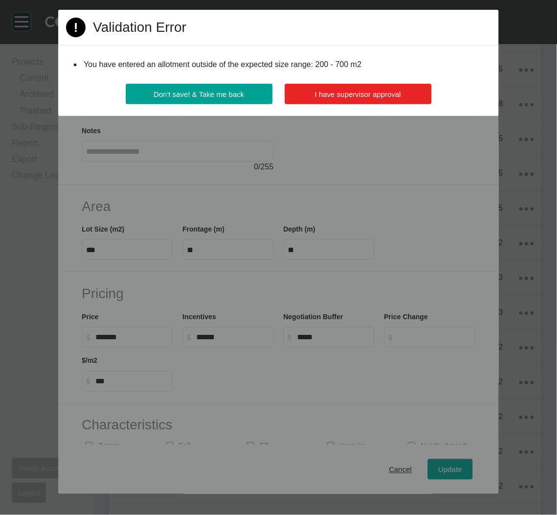
click at [377, 89] on button "I have supervisor approval" at bounding box center [358, 94] width 147 height 21
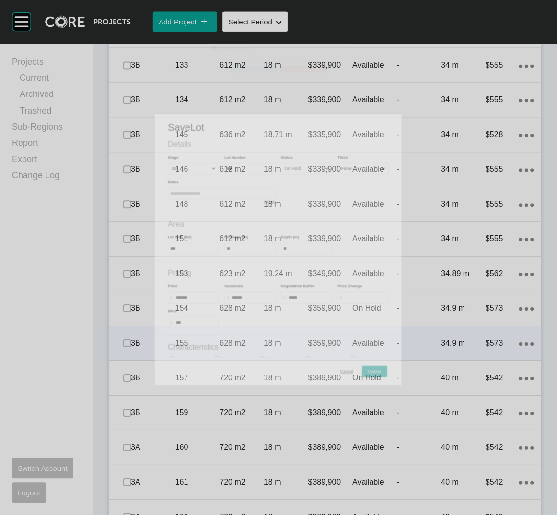
scroll to position [1056, 0]
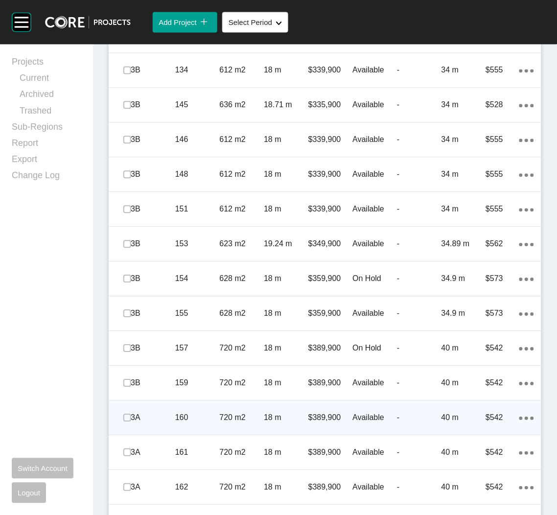
click at [205, 415] on p "160" at bounding box center [197, 417] width 45 height 11
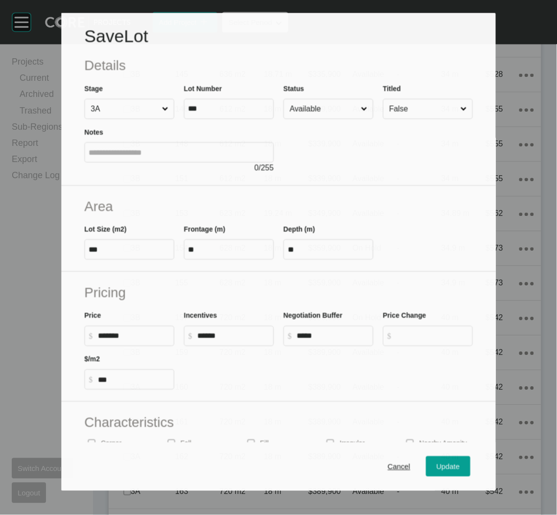
scroll to position [1026, 0]
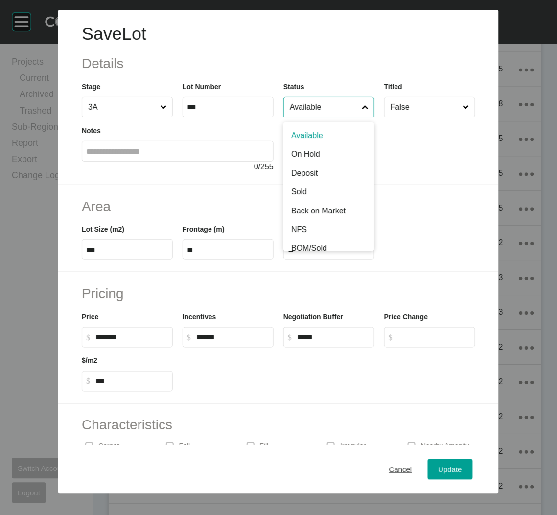
click at [334, 97] on input "Available" at bounding box center [324, 107] width 72 height 20
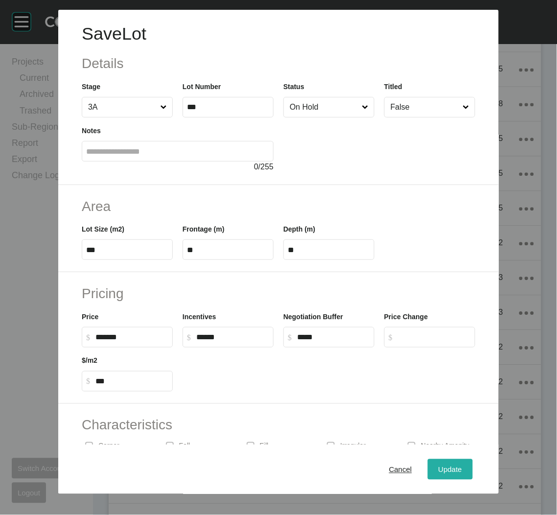
click at [447, 467] on span "Update" at bounding box center [449, 469] width 23 height 8
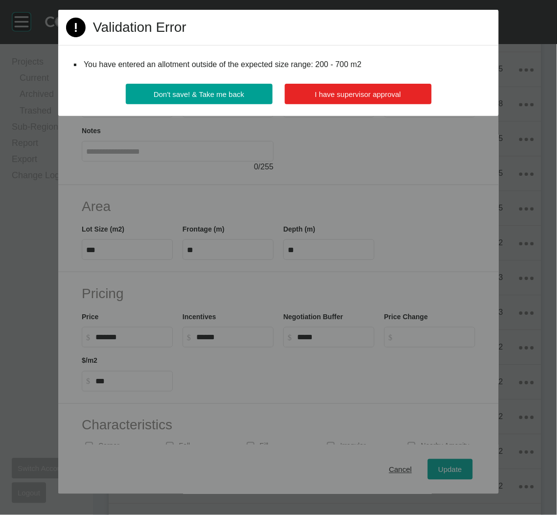
click at [327, 84] on button "I have supervisor approval" at bounding box center [358, 94] width 147 height 21
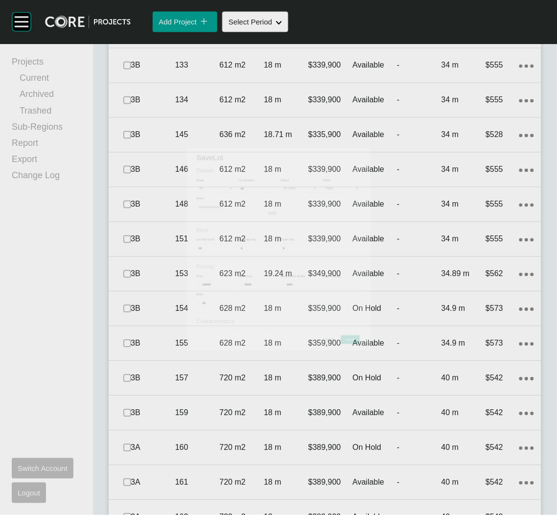
scroll to position [1056, 0]
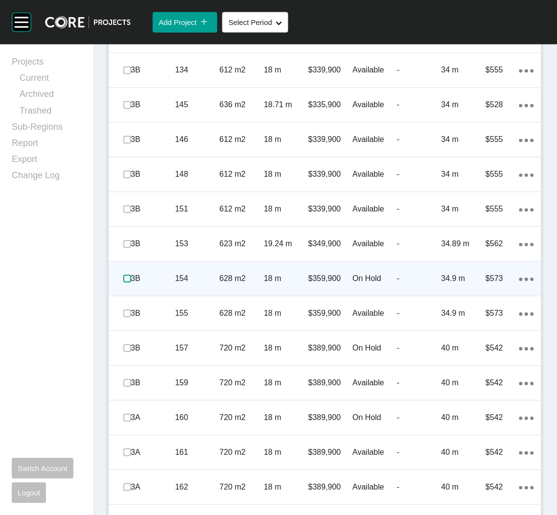
click at [130, 277] on label at bounding box center [127, 278] width 8 height 8
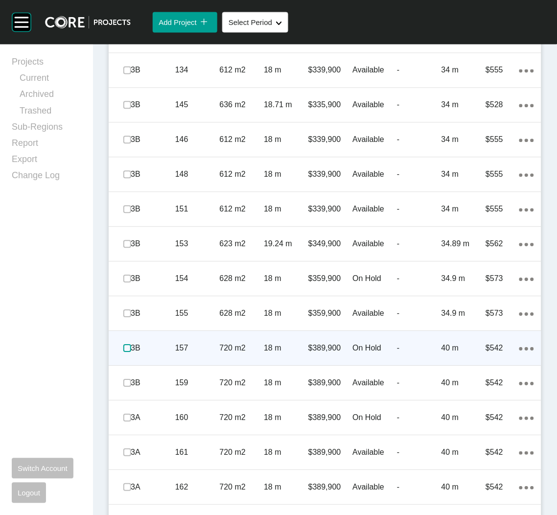
click at [125, 345] on label at bounding box center [127, 348] width 8 height 8
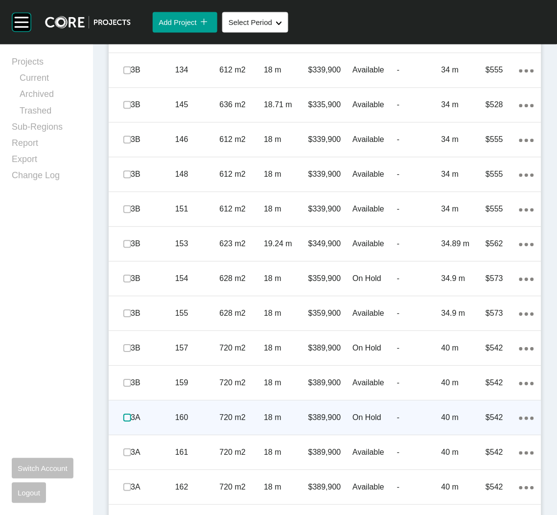
click at [128, 414] on label at bounding box center [127, 417] width 8 height 8
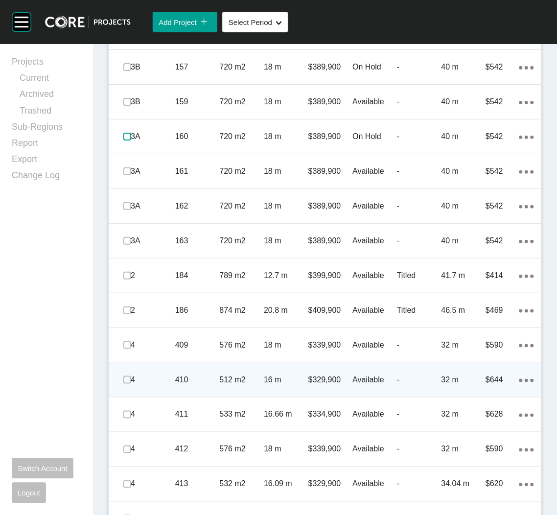
scroll to position [1349, 0]
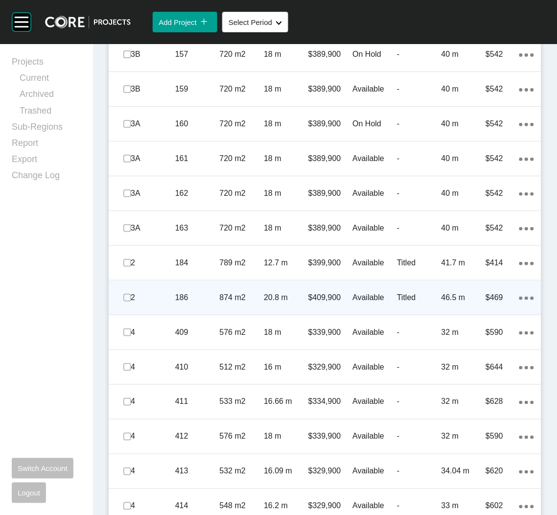
click at [215, 309] on div "186" at bounding box center [197, 297] width 45 height 30
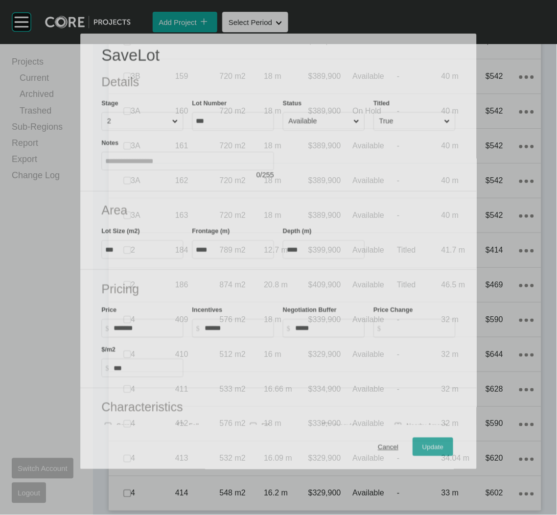
scroll to position [1319, 0]
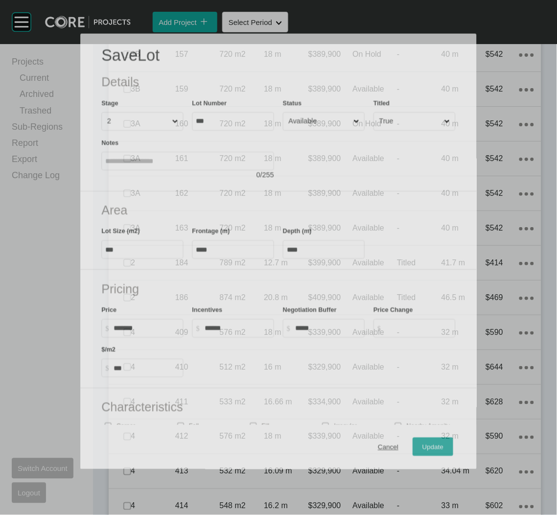
click at [345, 113] on input "Available" at bounding box center [319, 122] width 65 height 18
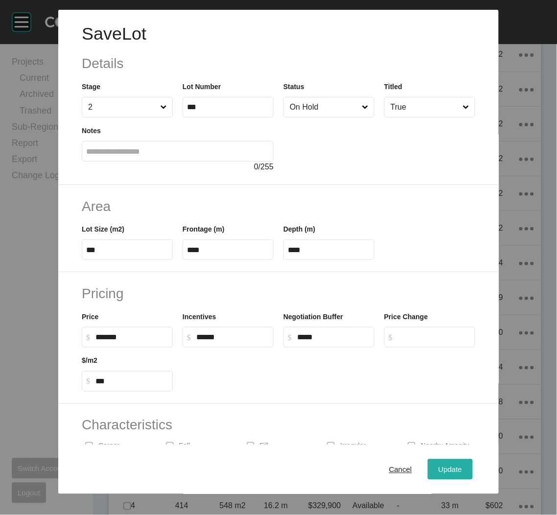
click at [450, 462] on div "Update" at bounding box center [450, 468] width 28 height 13
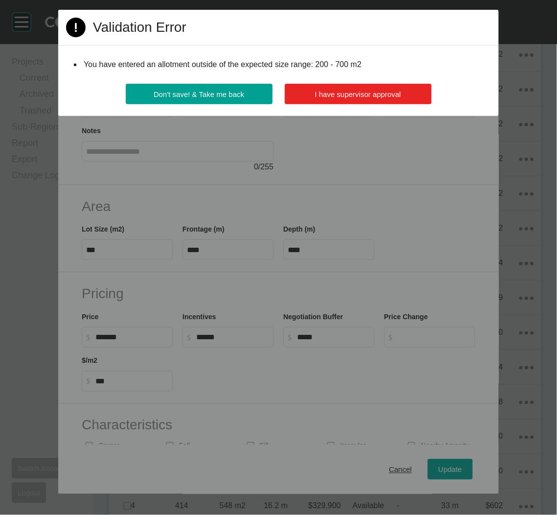
click at [327, 97] on span "I have supervisor approval" at bounding box center [358, 94] width 86 height 8
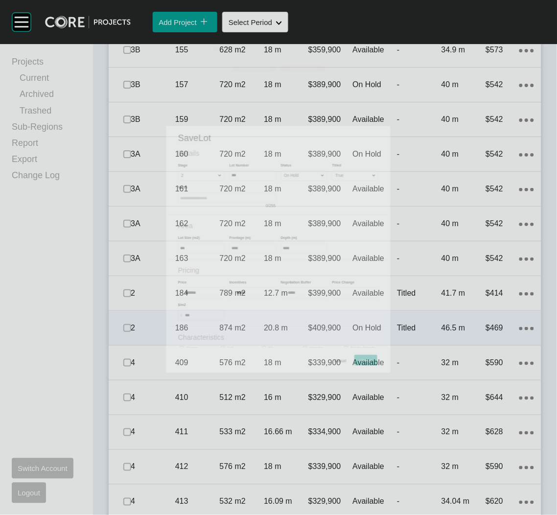
scroll to position [1349, 0]
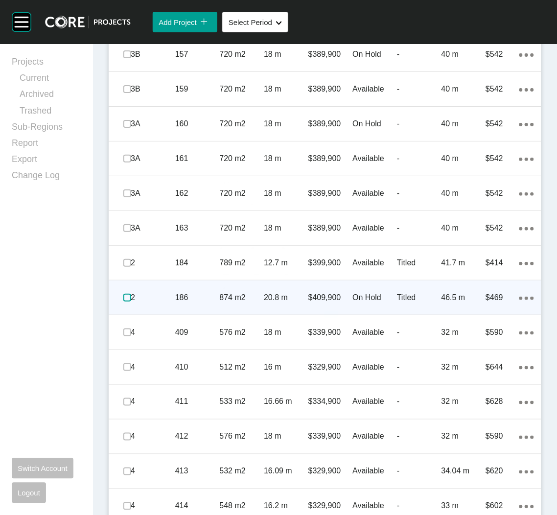
click at [125, 296] on label at bounding box center [127, 298] width 8 height 8
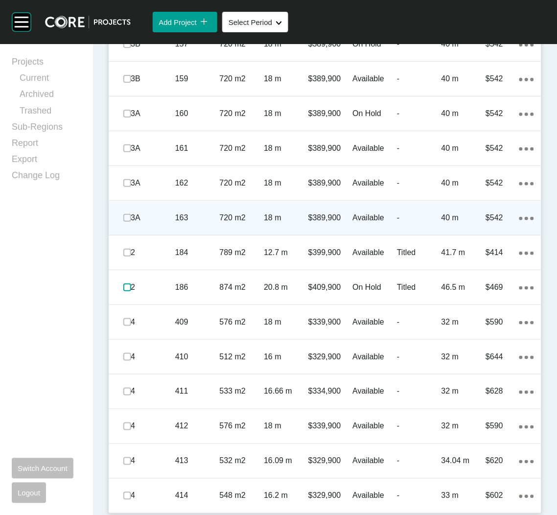
scroll to position [1362, 0]
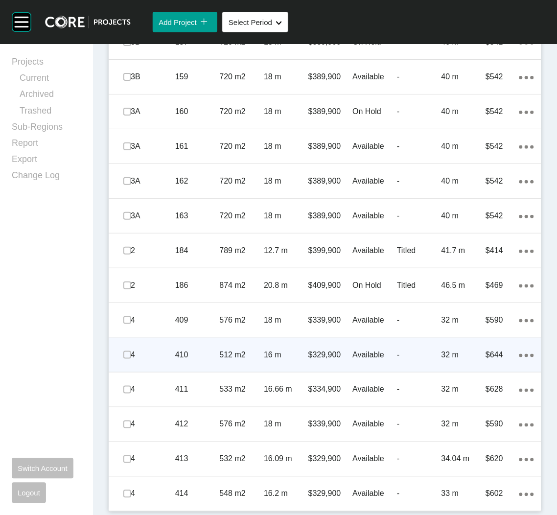
click at [280, 357] on p "16 m" at bounding box center [286, 354] width 45 height 11
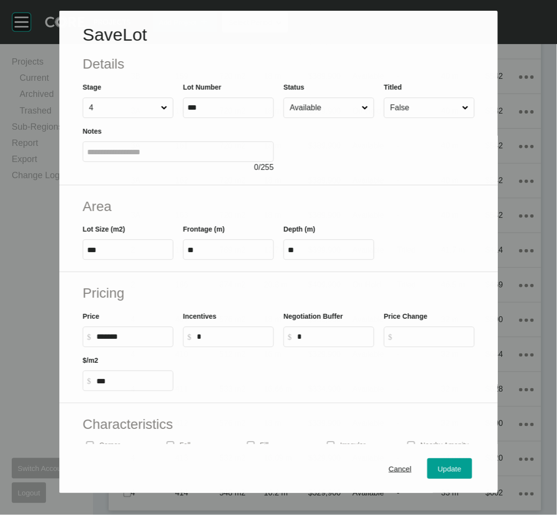
scroll to position [1331, 0]
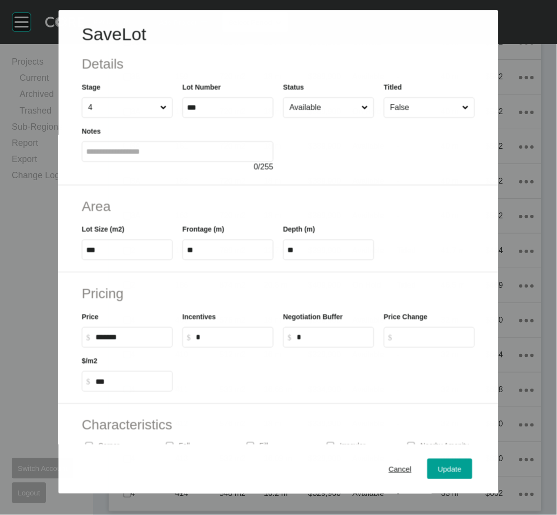
click at [318, 104] on input "Available" at bounding box center [324, 107] width 72 height 20
click at [436, 463] on div "Update" at bounding box center [450, 468] width 28 height 13
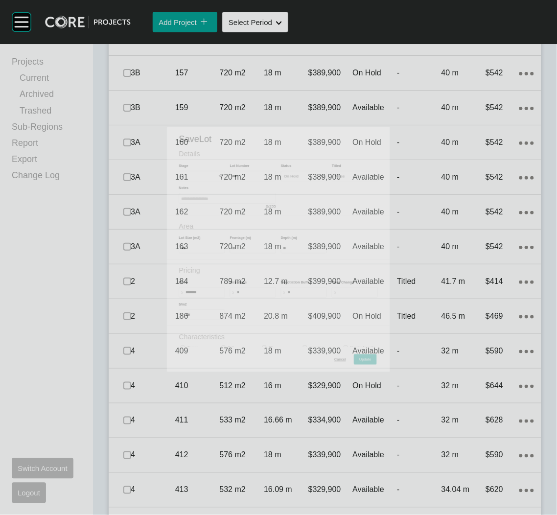
scroll to position [1361, 0]
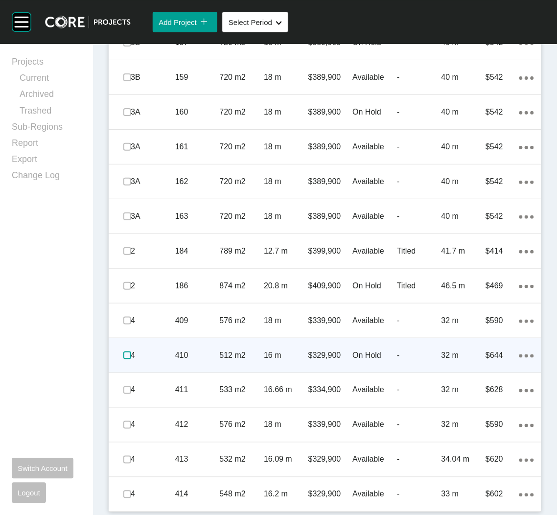
click at [128, 353] on label at bounding box center [127, 355] width 8 height 8
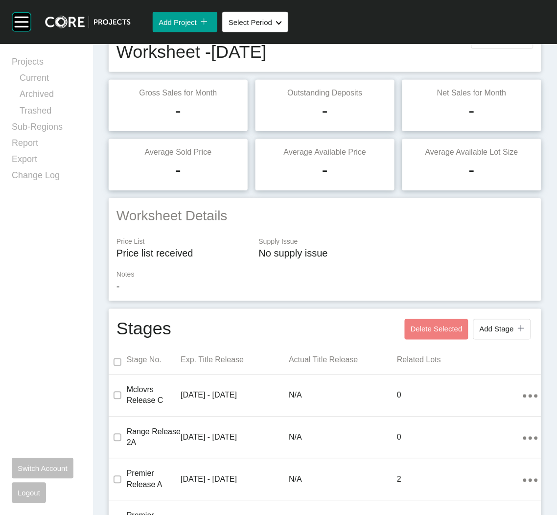
scroll to position [0, 0]
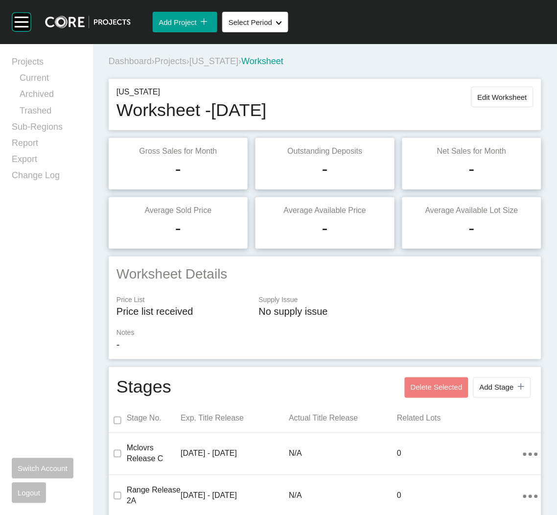
click at [174, 62] on span "Projects" at bounding box center [171, 61] width 32 height 10
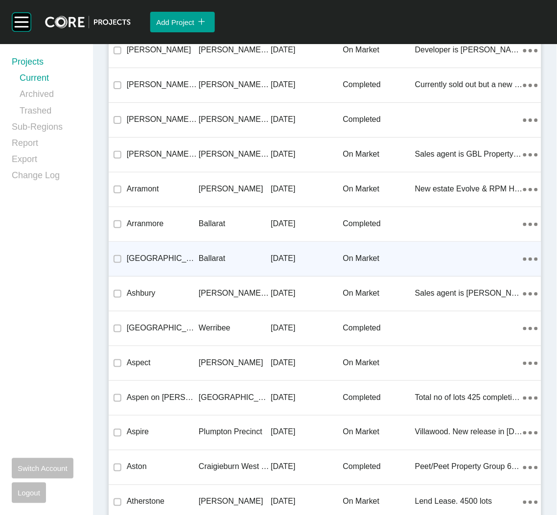
scroll to position [18687, 0]
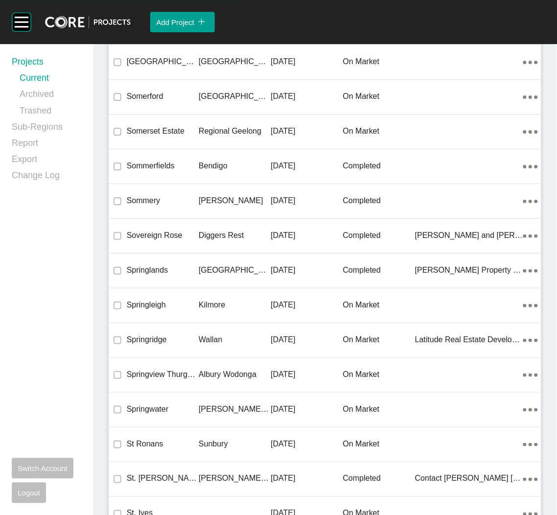
drag, startPoint x: 185, startPoint y: 286, endPoint x: 0, endPoint y: 260, distance: 187.2
click at [185, 299] on p "Springleigh" at bounding box center [163, 304] width 72 height 11
click at [185, 287] on div "Group 2 Created with Sketch. . Add Project icon/tick copy 11 Created with Sketc…" at bounding box center [278, 257] width 557 height 515
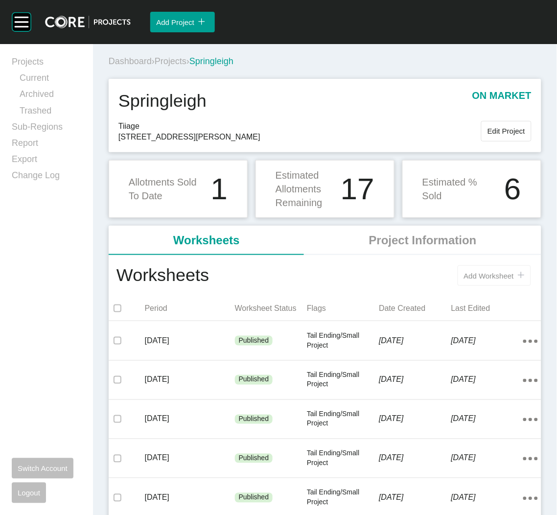
click at [464, 277] on span "Add Worksheet" at bounding box center [489, 276] width 50 height 8
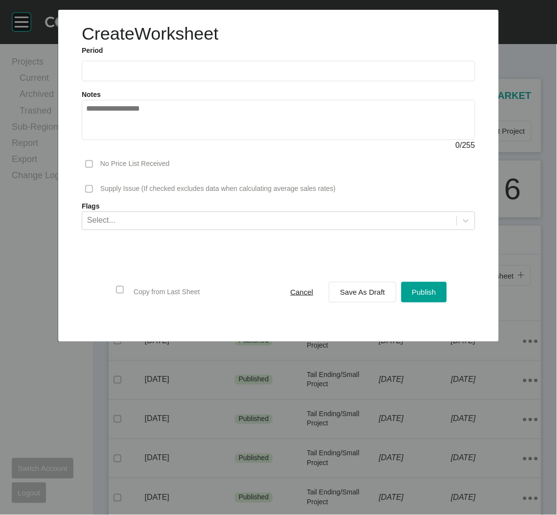
click at [192, 73] on input "text" at bounding box center [278, 71] width 385 height 8
click at [165, 142] on li "Sep" at bounding box center [165, 142] width 33 height 17
type input "**********"
click at [355, 288] on span "Save As Draft" at bounding box center [362, 292] width 45 height 8
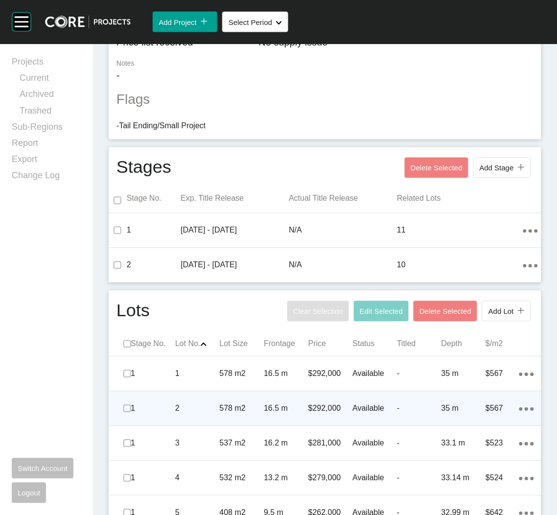
scroll to position [380, 0]
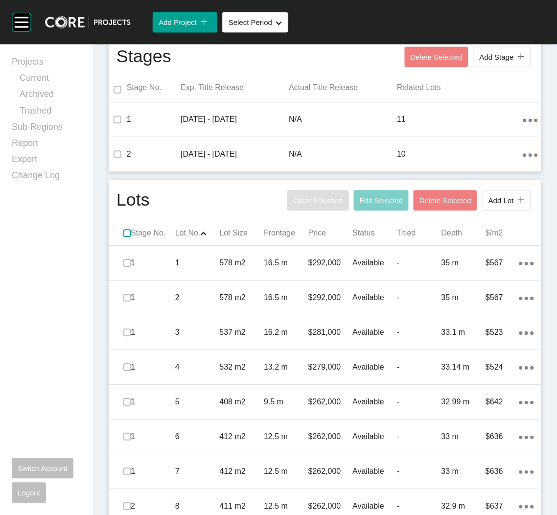
click at [124, 233] on label at bounding box center [127, 233] width 8 height 8
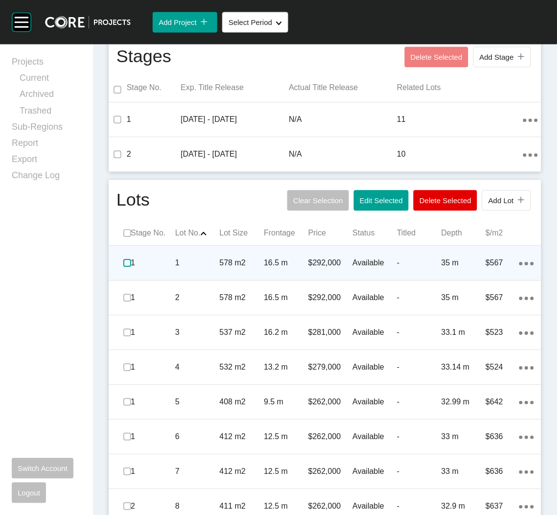
click at [125, 262] on label at bounding box center [127, 263] width 8 height 8
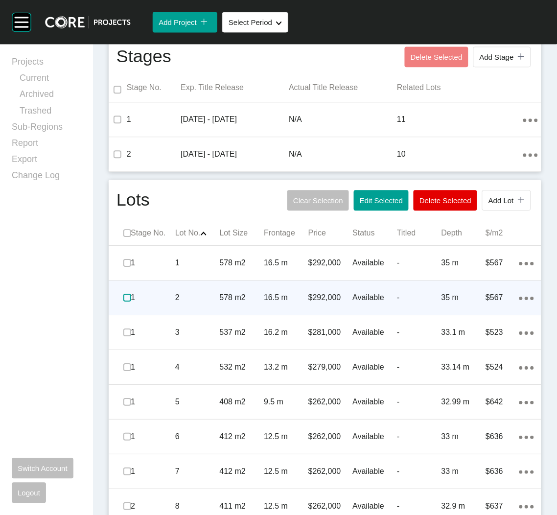
click at [127, 297] on label at bounding box center [127, 298] width 8 height 8
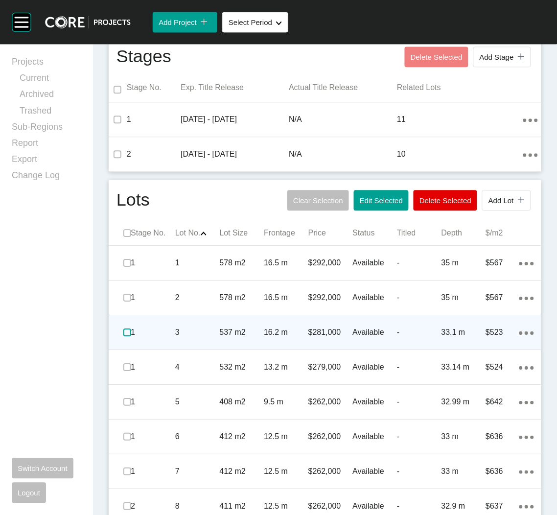
click at [123, 329] on label at bounding box center [127, 332] width 8 height 8
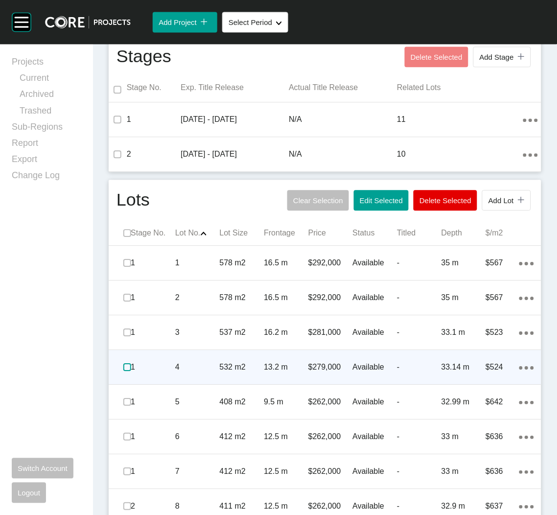
click at [126, 366] on label at bounding box center [127, 367] width 8 height 8
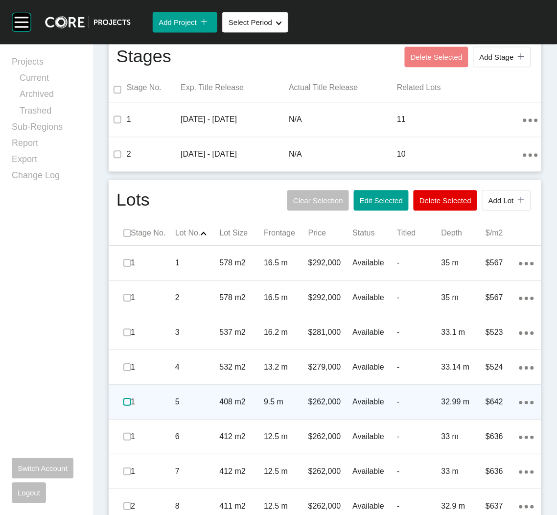
click at [124, 402] on label at bounding box center [127, 402] width 8 height 8
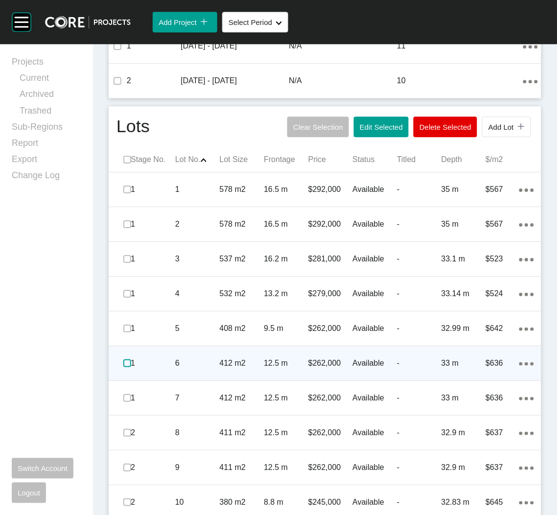
click at [124, 362] on label at bounding box center [127, 363] width 8 height 8
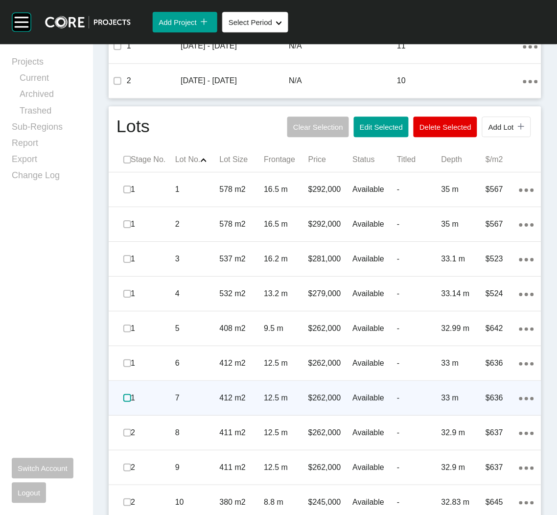
click at [126, 396] on label at bounding box center [127, 398] width 8 height 8
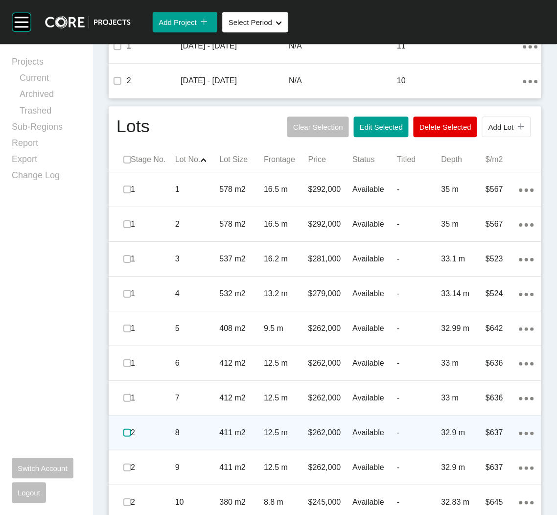
click at [128, 438] on span at bounding box center [127, 432] width 15 height 15
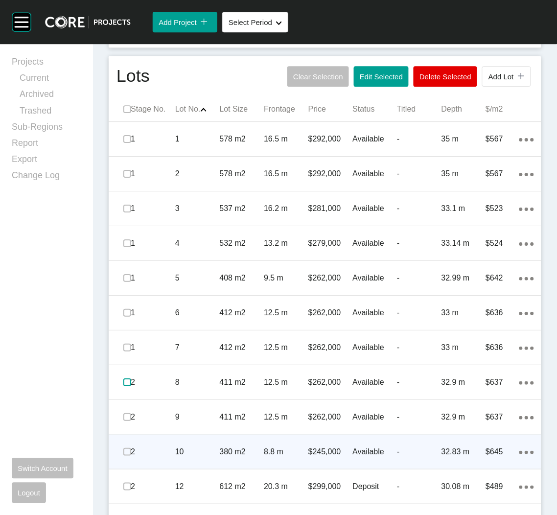
scroll to position [527, 0]
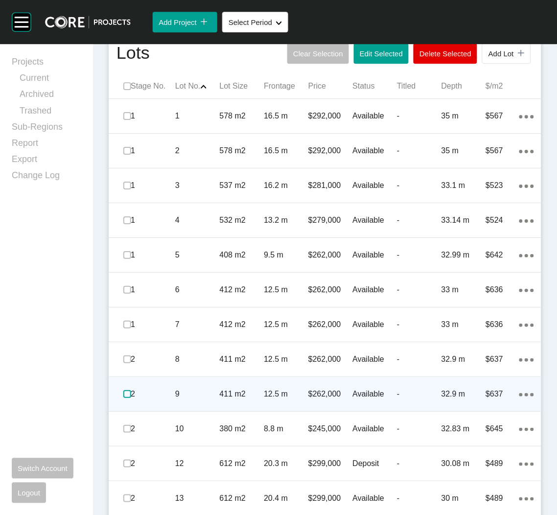
click at [128, 393] on label at bounding box center [127, 394] width 8 height 8
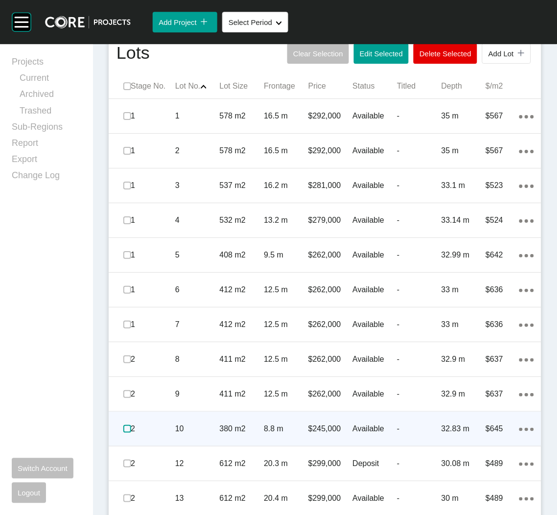
click at [124, 429] on label at bounding box center [127, 429] width 8 height 8
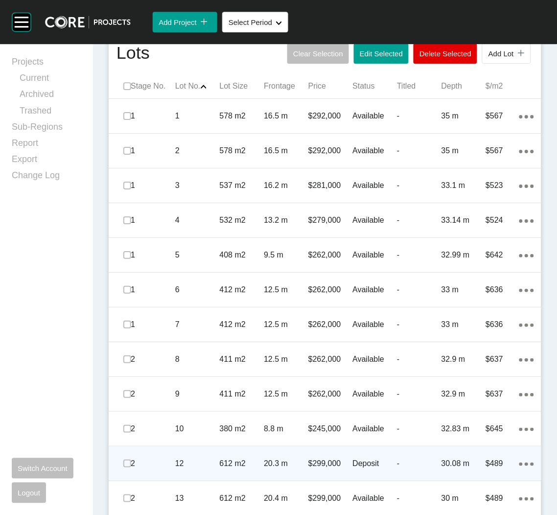
click at [209, 461] on p "12" at bounding box center [197, 463] width 45 height 11
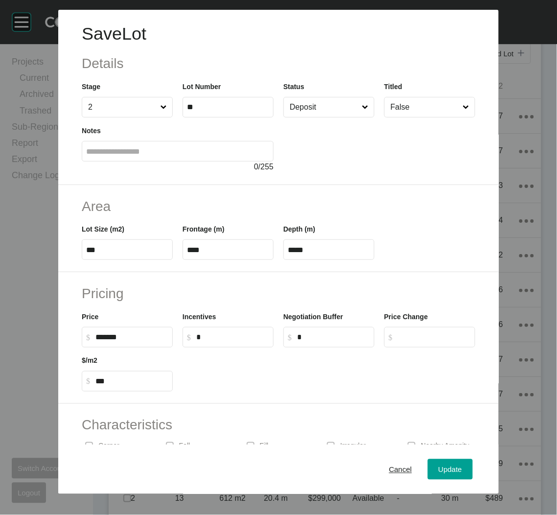
click at [296, 113] on input "Deposit" at bounding box center [324, 107] width 72 height 20
click at [438, 471] on span "Update" at bounding box center [449, 469] width 23 height 8
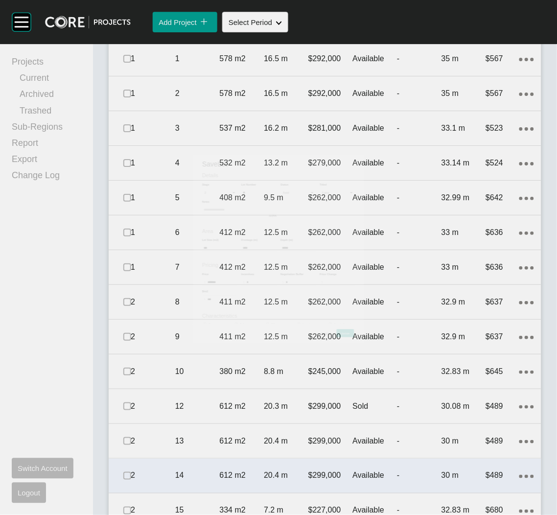
scroll to position [674, 0]
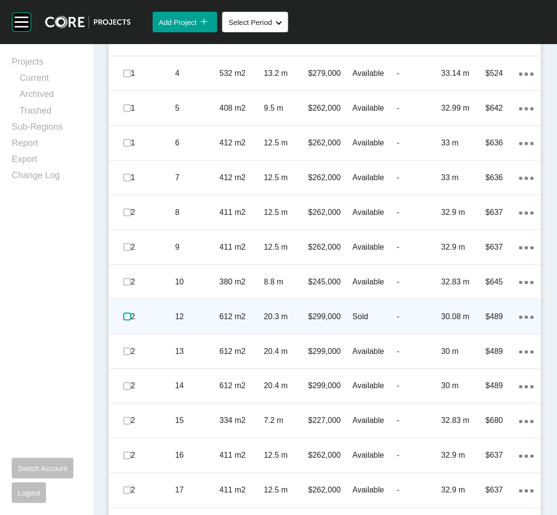
click at [125, 318] on label at bounding box center [127, 317] width 8 height 8
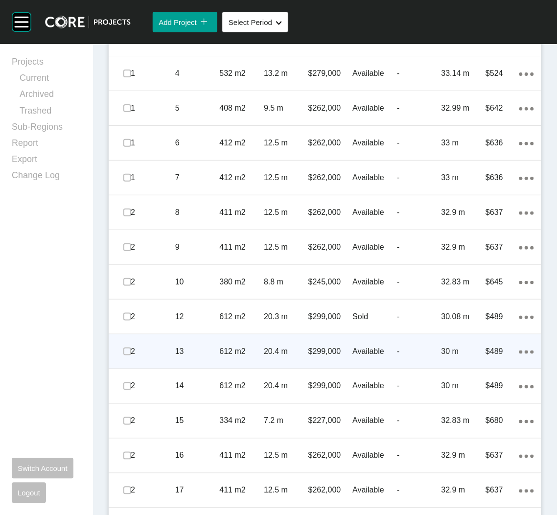
click at [183, 352] on p "13" at bounding box center [197, 351] width 45 height 11
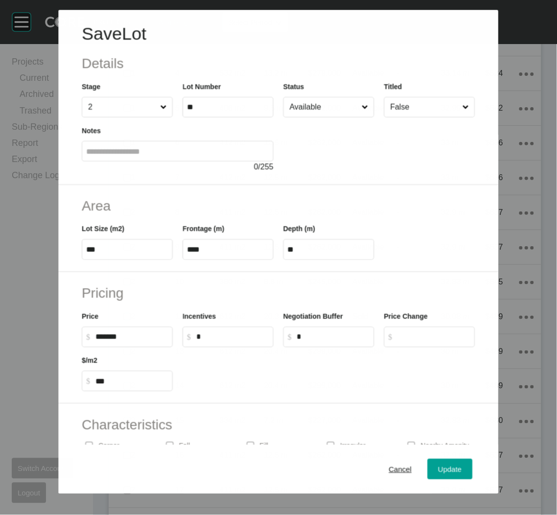
click at [318, 109] on input "Available" at bounding box center [324, 107] width 72 height 20
click at [438, 470] on span "Update" at bounding box center [449, 469] width 23 height 8
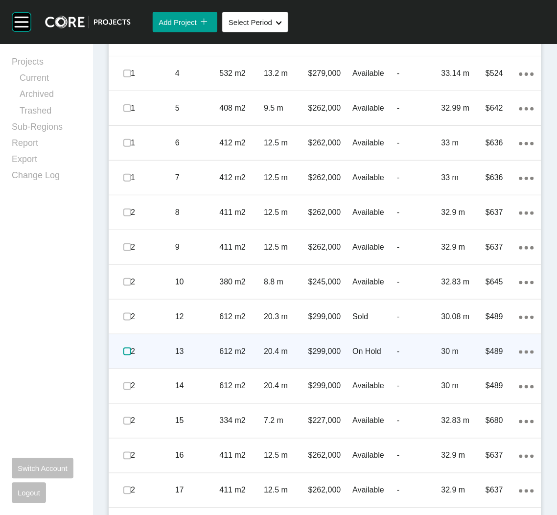
click at [128, 348] on label at bounding box center [127, 351] width 8 height 8
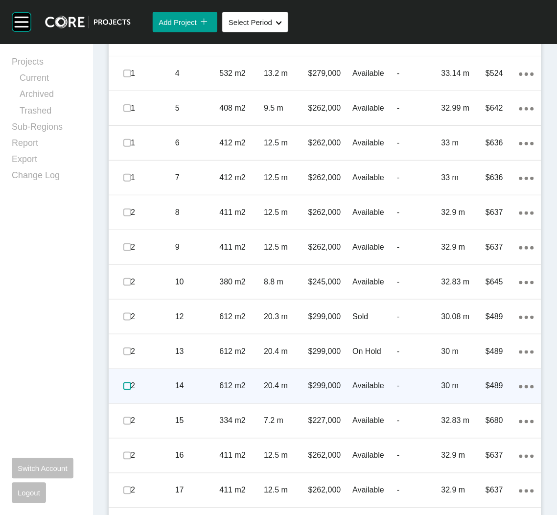
click at [124, 385] on label at bounding box center [127, 386] width 8 height 8
click at [240, 391] on div "612 m2" at bounding box center [242, 386] width 45 height 30
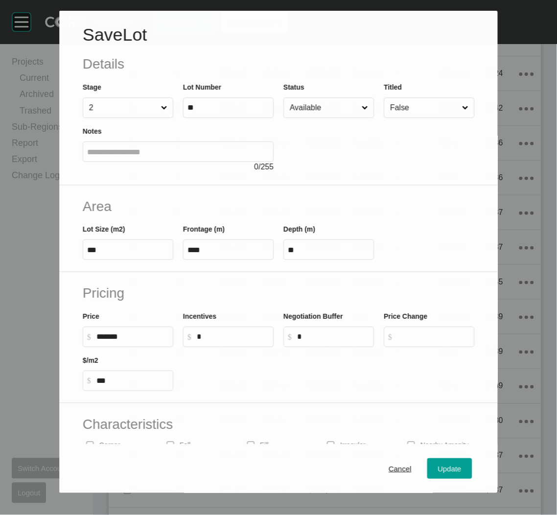
click at [336, 107] on input "Available" at bounding box center [324, 108] width 72 height 20
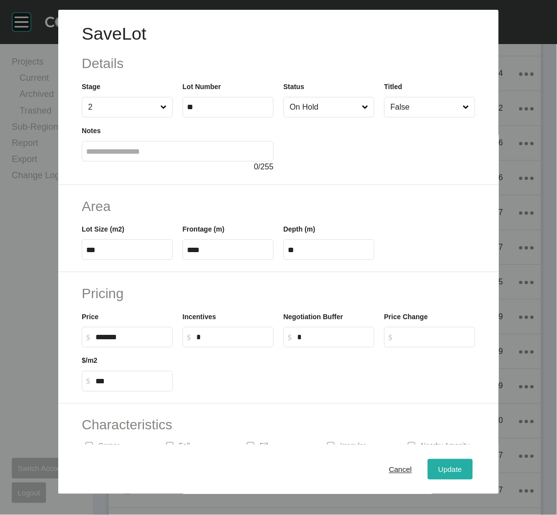
click at [438, 466] on span "Update" at bounding box center [449, 469] width 23 height 8
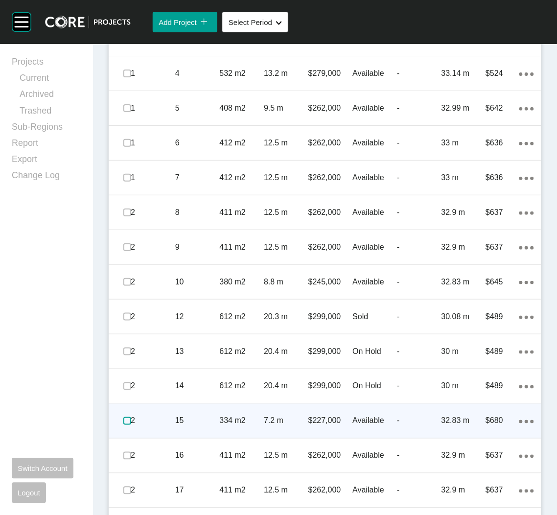
click at [126, 423] on label at bounding box center [127, 421] width 8 height 8
click at [234, 427] on div "334 m2" at bounding box center [242, 421] width 45 height 30
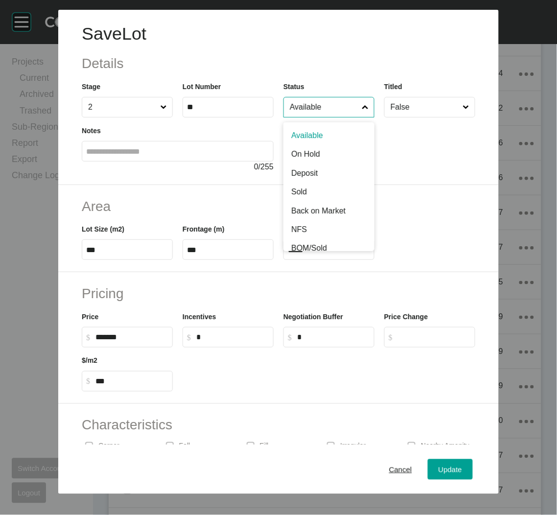
click at [342, 112] on input "Available" at bounding box center [324, 107] width 72 height 20
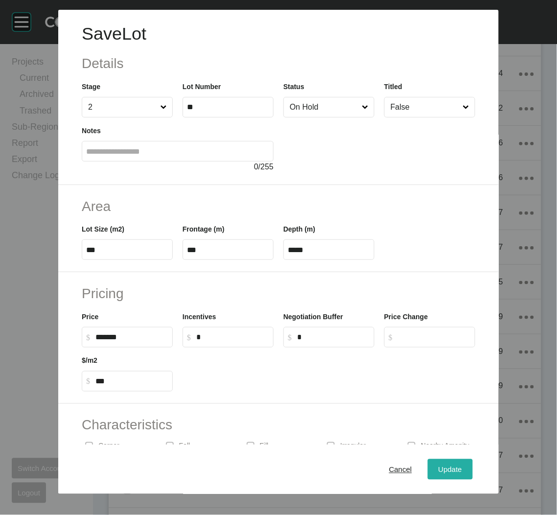
click at [438, 472] on span "Update" at bounding box center [449, 469] width 23 height 8
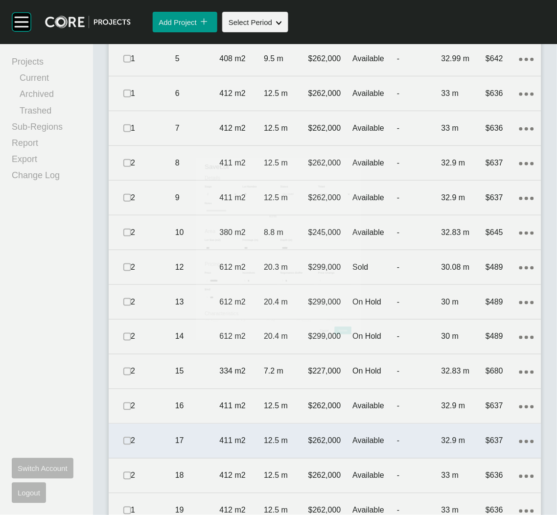
scroll to position [747, 0]
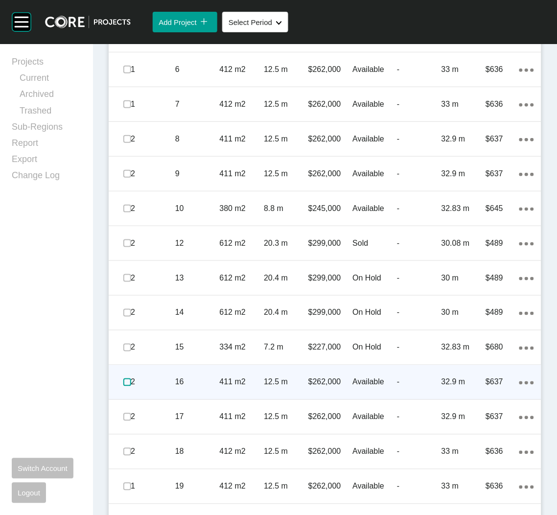
click at [130, 380] on label at bounding box center [127, 382] width 8 height 8
click at [225, 385] on p "411 m2" at bounding box center [242, 382] width 45 height 11
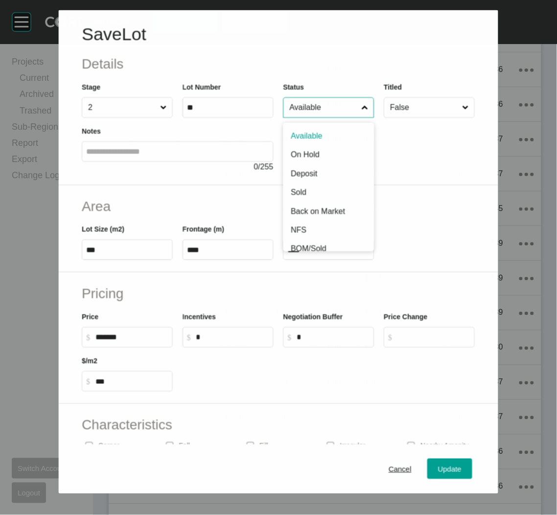
click at [350, 106] on input "Available" at bounding box center [324, 107] width 72 height 20
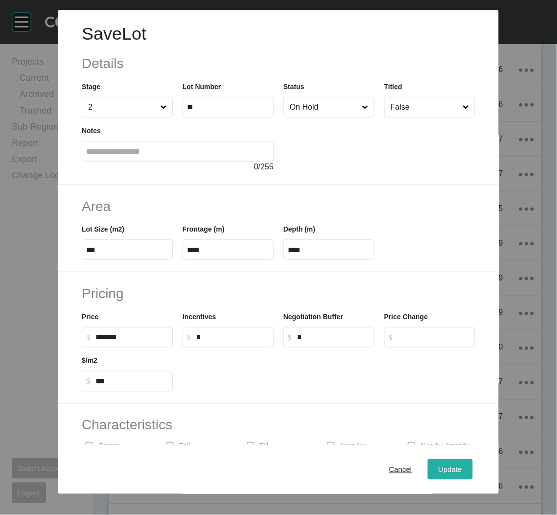
click at [444, 466] on span "Update" at bounding box center [449, 469] width 23 height 8
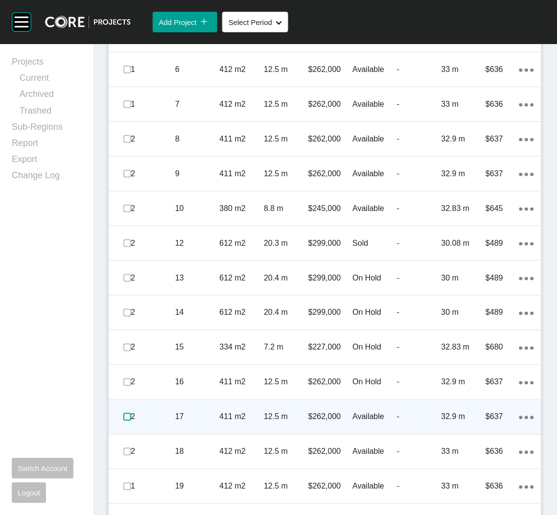
click at [124, 417] on label at bounding box center [127, 417] width 8 height 8
click at [199, 419] on p "17" at bounding box center [197, 416] width 45 height 11
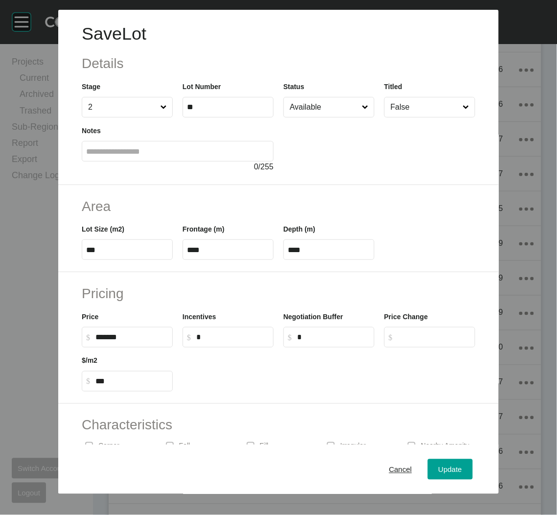
click at [305, 111] on input "Available" at bounding box center [324, 107] width 72 height 20
click at [438, 467] on span "Update" at bounding box center [449, 469] width 23 height 8
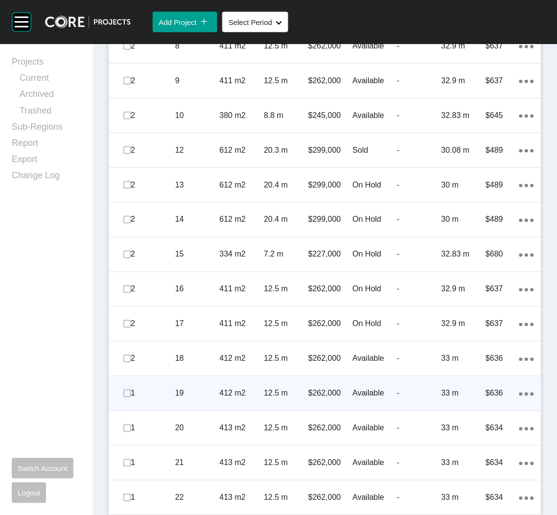
scroll to position [844, 0]
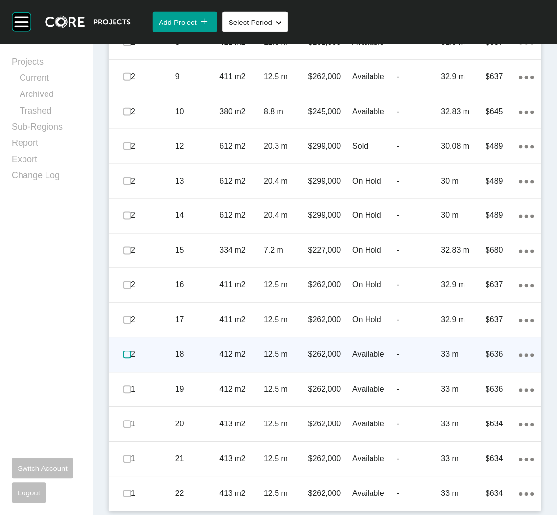
click at [128, 352] on label at bounding box center [127, 355] width 8 height 8
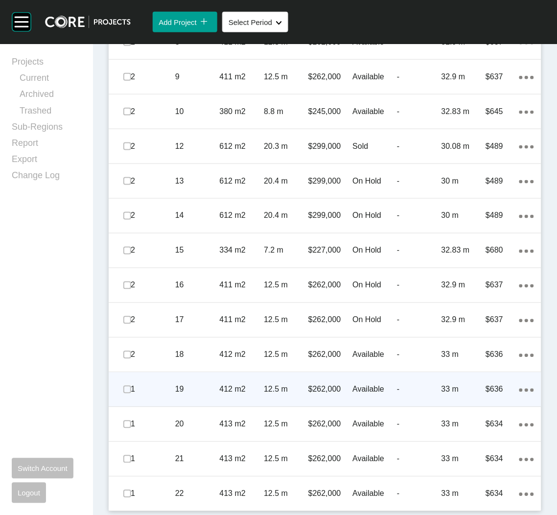
click at [121, 388] on span at bounding box center [127, 389] width 15 height 15
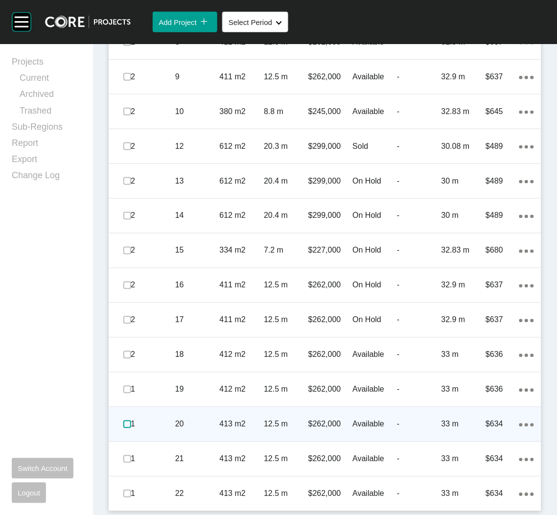
click at [124, 423] on label at bounding box center [127, 424] width 8 height 8
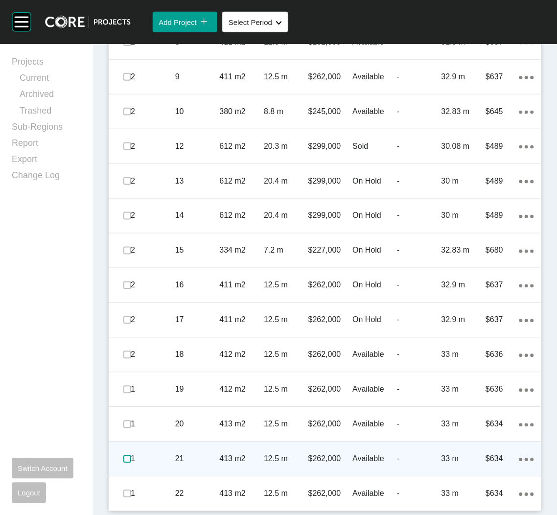
click at [127, 455] on label at bounding box center [127, 459] width 8 height 8
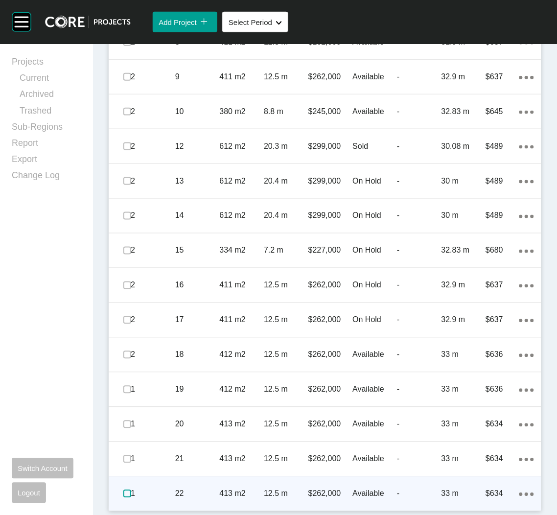
click at [125, 490] on label at bounding box center [127, 494] width 8 height 8
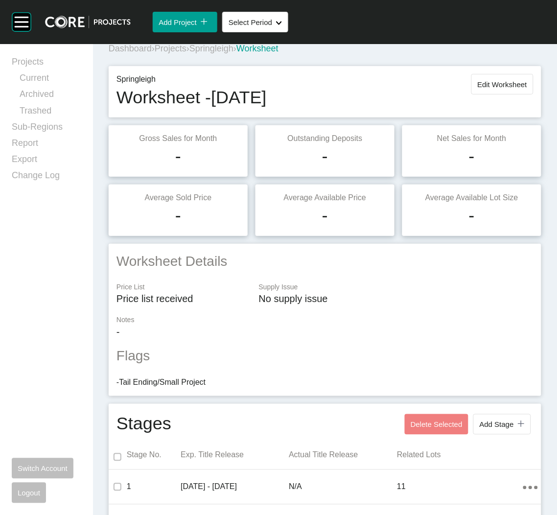
scroll to position [0, 0]
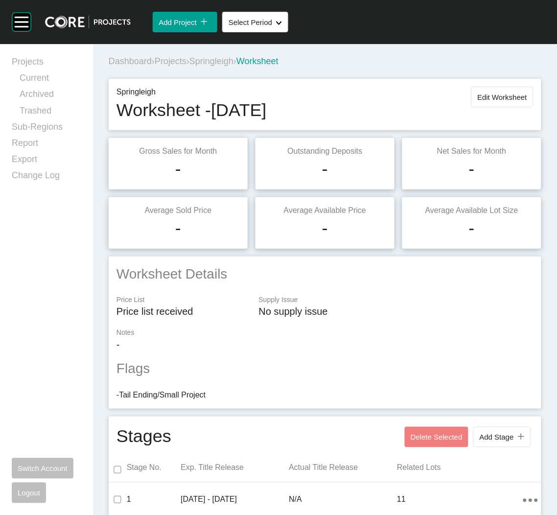
click at [172, 63] on span "Projects" at bounding box center [171, 61] width 32 height 10
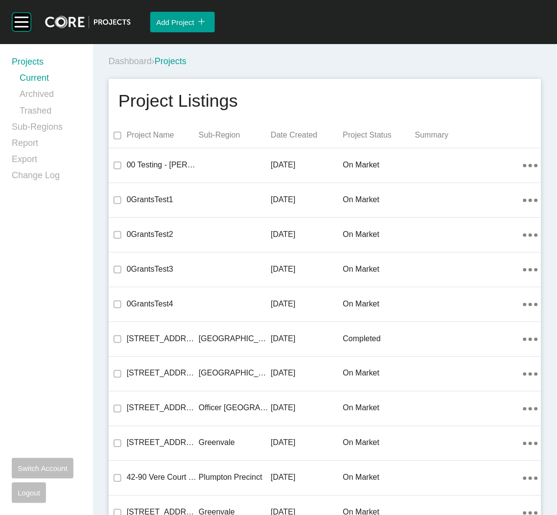
scroll to position [15910, 0]
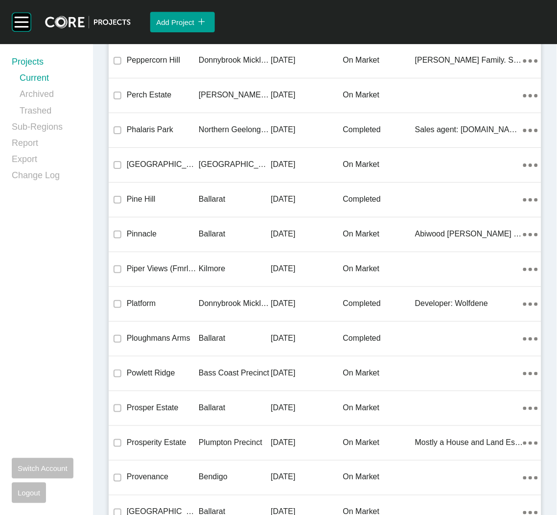
drag, startPoint x: 228, startPoint y: 257, endPoint x: 3, endPoint y: 280, distance: 226.2
click at [228, 263] on p "Kilmore" at bounding box center [235, 268] width 72 height 11
click at [228, 257] on div "Group 2 Created with Sketch. . Add Project icon/tick copy 11 Created with Sketc…" at bounding box center [278, 257] width 557 height 515
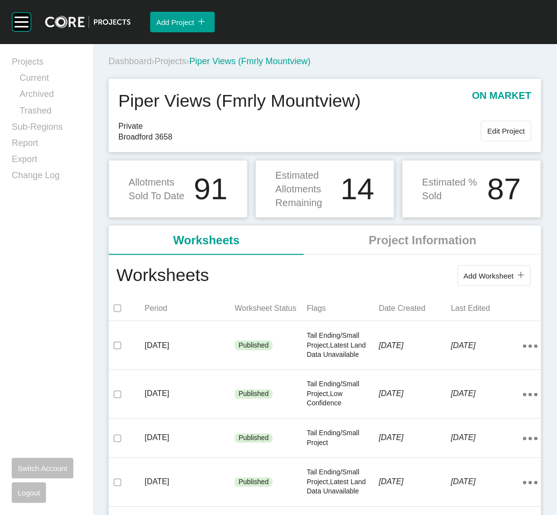
click at [476, 280] on button "Add Worksheet icon/tick copy 11 Created with Sketch." at bounding box center [493, 275] width 73 height 21
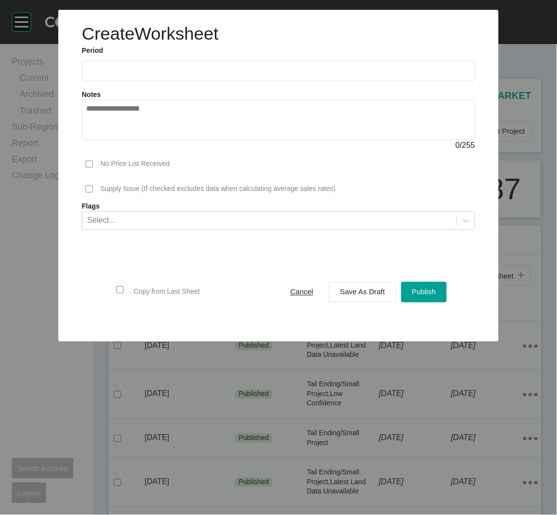
click at [263, 74] on input "text" at bounding box center [278, 71] width 385 height 8
click at [198, 141] on div at bounding box center [278, 170] width 557 height 341
click at [207, 75] on input "text" at bounding box center [278, 71] width 385 height 8
click at [170, 139] on li "Sep" at bounding box center [165, 142] width 33 height 17
type input "**********"
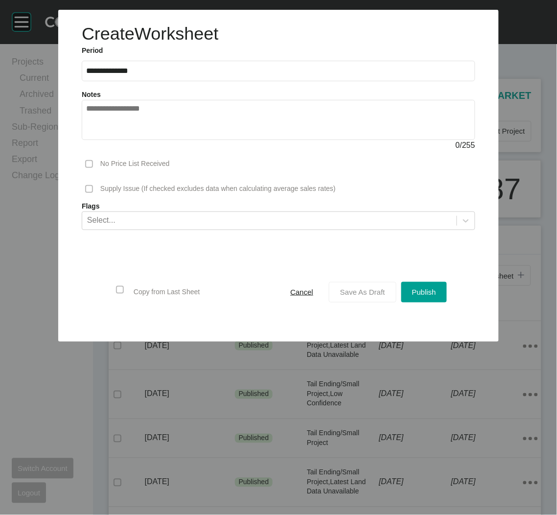
click at [342, 289] on span "Save As Draft" at bounding box center [362, 292] width 45 height 8
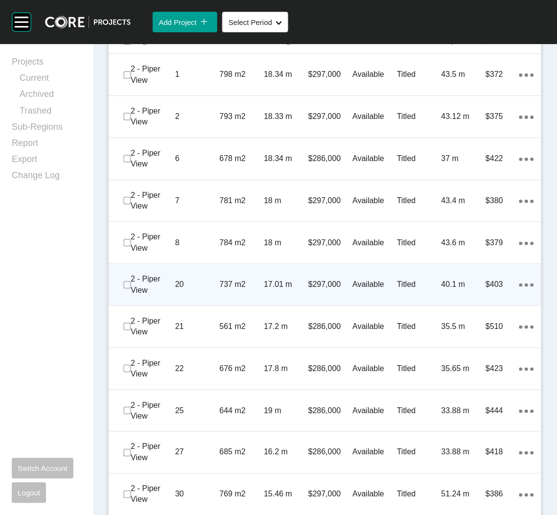
scroll to position [475, 0]
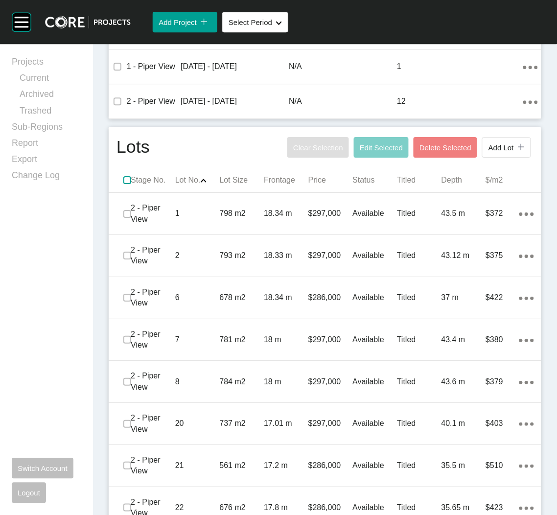
click at [128, 176] on label at bounding box center [127, 180] width 8 height 8
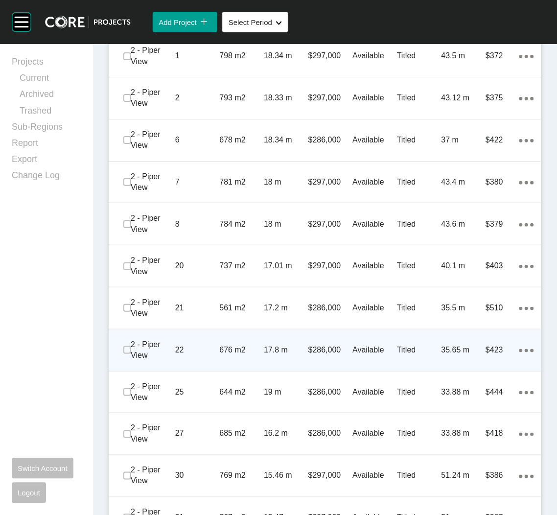
scroll to position [695, 0]
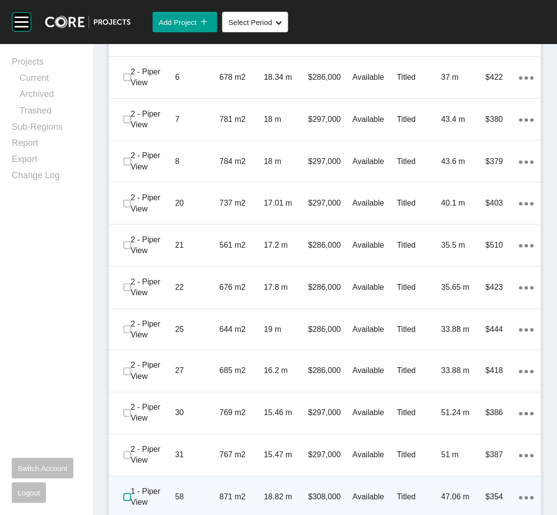
click at [130, 493] on label at bounding box center [127, 497] width 8 height 8
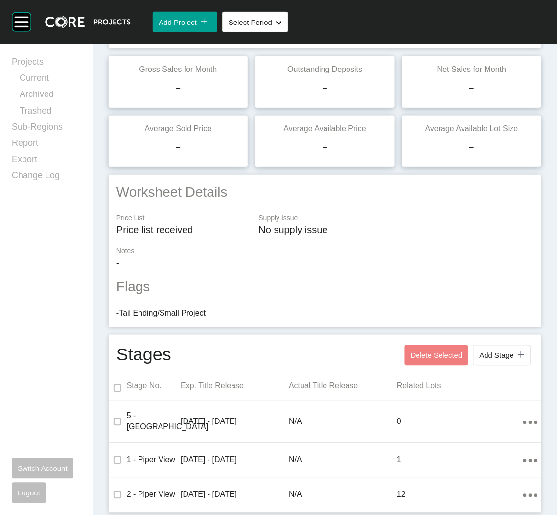
scroll to position [0, 0]
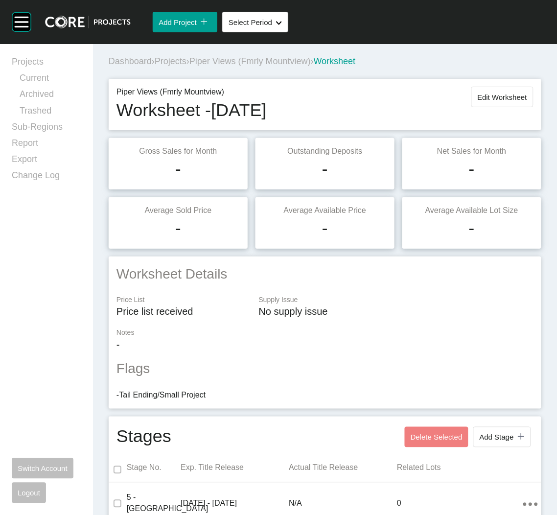
click at [479, 98] on span "Edit Worksheet" at bounding box center [502, 97] width 49 height 8
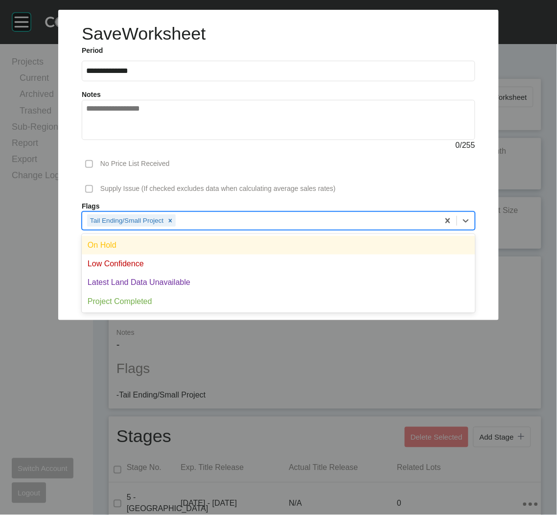
click at [216, 220] on div "Tail Ending/Small Project" at bounding box center [260, 220] width 357 height 17
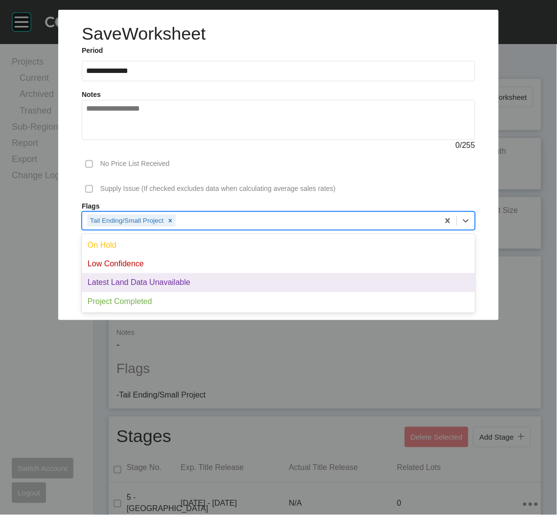
click at [171, 282] on div "Latest Land Data Unavailable" at bounding box center [278, 282] width 393 height 19
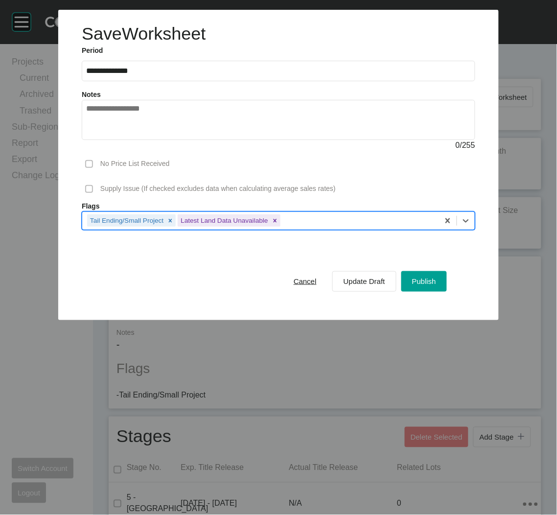
click at [372, 283] on span "Update Draft" at bounding box center [364, 281] width 42 height 8
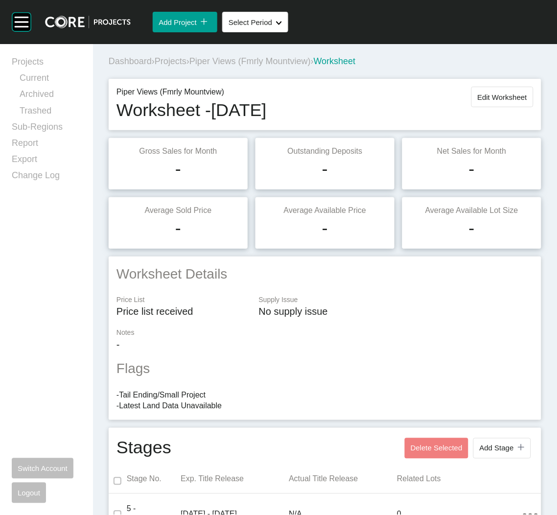
click at [504, 63] on div "Dashboard › Projects › Piper Views (Fmrly Mountview) › Worksheet" at bounding box center [327, 61] width 436 height 12
click at [180, 62] on span "Projects" at bounding box center [171, 61] width 32 height 10
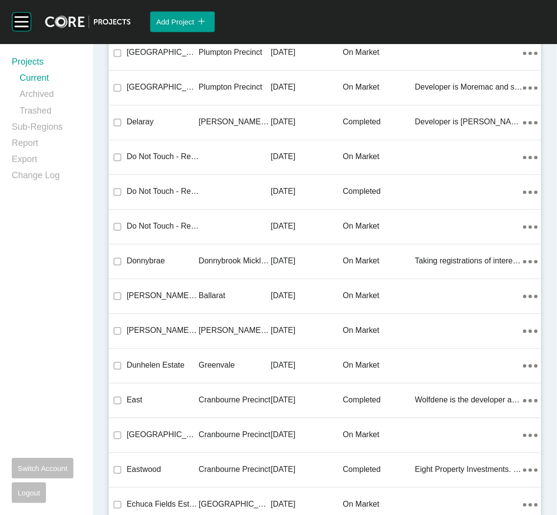
scroll to position [19173, 0]
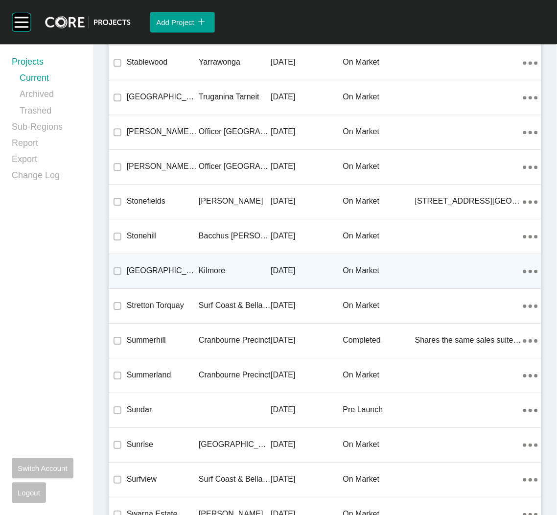
click at [287, 265] on p "[DATE]" at bounding box center [307, 270] width 72 height 11
click at [287, 253] on div "Group 2 Created with Sketch. . Add Project icon/tick copy 11 Created with Sketc…" at bounding box center [278, 257] width 557 height 515
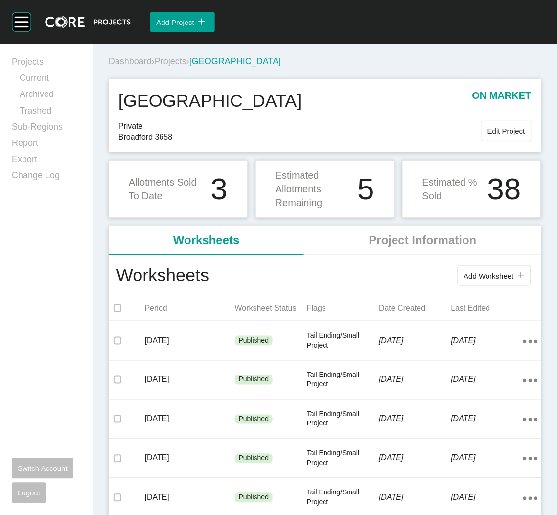
click at [460, 288] on div "Add Worksheet icon/tick copy 11 Created with Sketch." at bounding box center [371, 275] width 324 height 25
click at [464, 276] on span "Add Worksheet" at bounding box center [489, 276] width 50 height 8
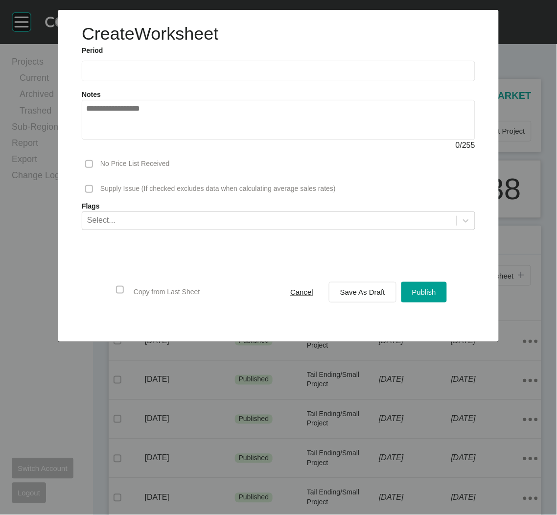
click at [268, 73] on input "text" at bounding box center [278, 71] width 385 height 8
click at [148, 139] on li "Aug" at bounding box center [133, 142] width 33 height 17
click at [225, 77] on label "**********" at bounding box center [278, 71] width 393 height 21
click at [225, 75] on input "**********" at bounding box center [278, 71] width 385 height 8
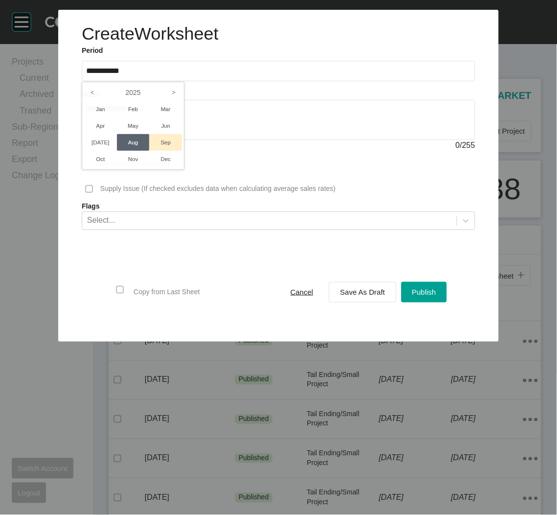
click at [160, 142] on li "Sep" at bounding box center [165, 142] width 33 height 17
type input "**********"
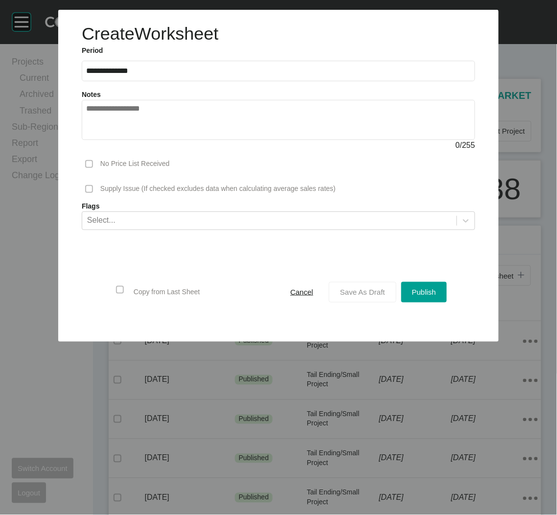
click at [348, 294] on span "Save As Draft" at bounding box center [362, 292] width 45 height 8
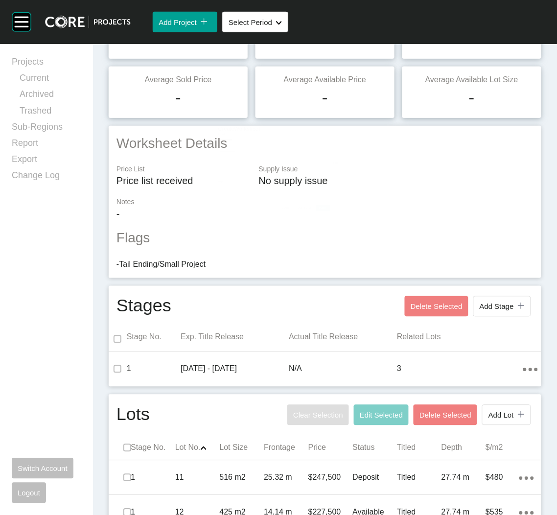
scroll to position [184, 0]
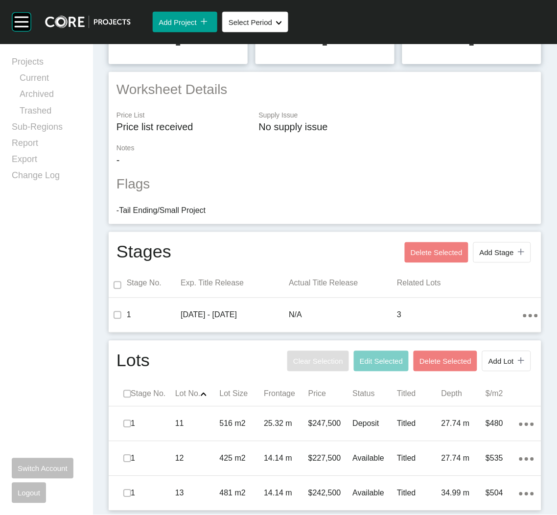
click at [231, 488] on p "481 m2" at bounding box center [242, 493] width 45 height 11
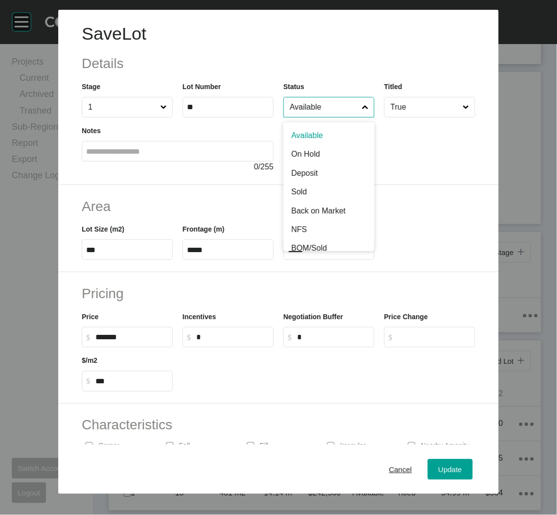
click at [321, 103] on input "Available" at bounding box center [324, 107] width 72 height 20
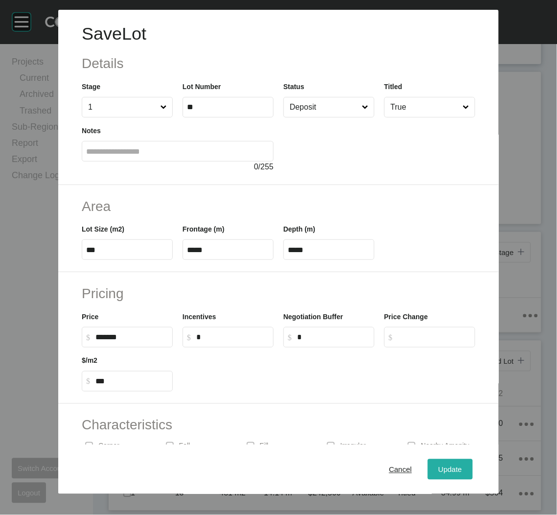
click at [438, 466] on span "Update" at bounding box center [449, 469] width 23 height 8
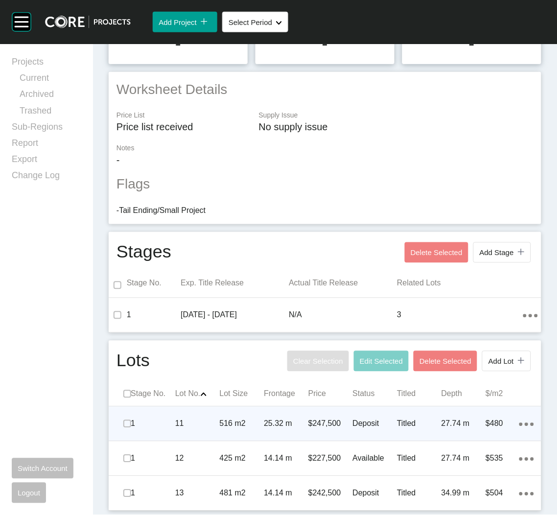
click at [225, 433] on div "516 m2" at bounding box center [242, 424] width 45 height 30
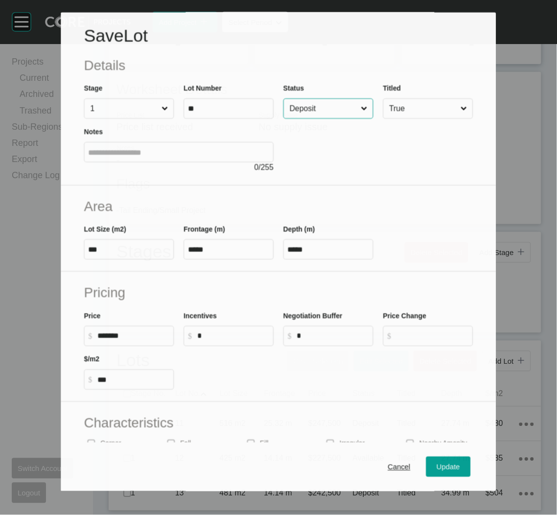
click at [328, 113] on input "Deposit" at bounding box center [323, 109] width 71 height 20
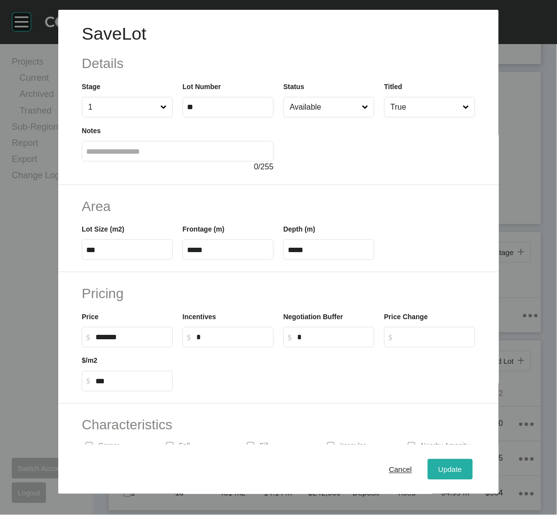
click at [445, 472] on span "Update" at bounding box center [449, 469] width 23 height 8
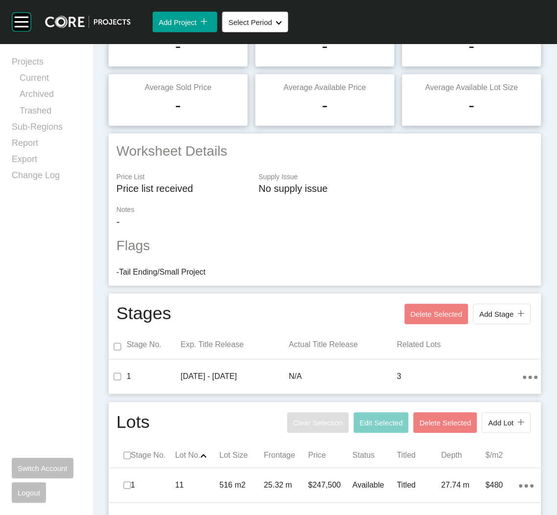
scroll to position [0, 0]
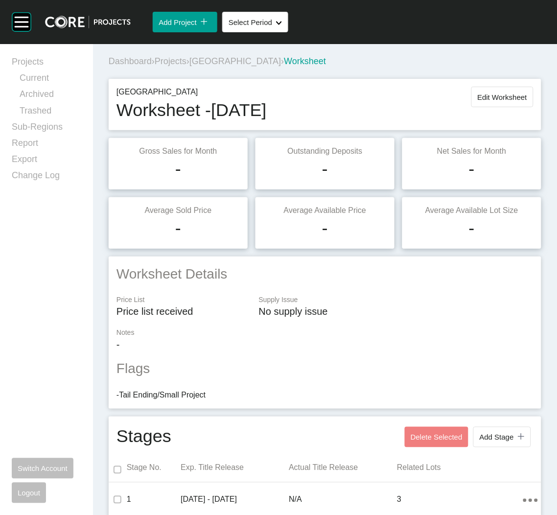
click at [184, 63] on span "Projects" at bounding box center [171, 61] width 32 height 10
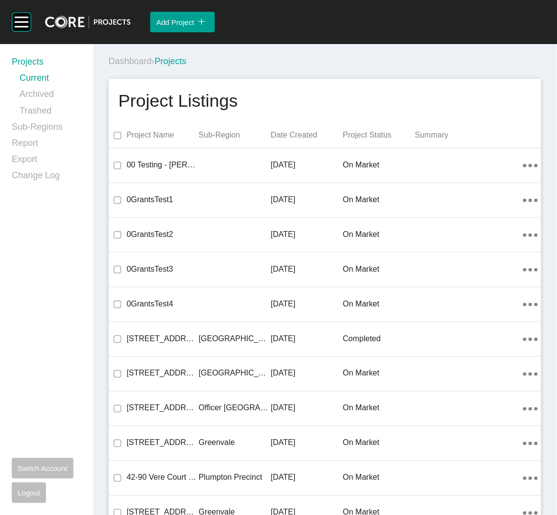
scroll to position [7128, 0]
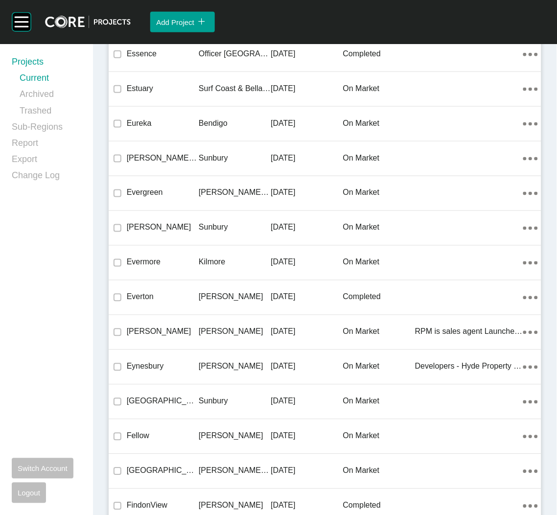
click at [210, 250] on div "Kilmore" at bounding box center [235, 262] width 72 height 30
click at [210, 250] on div "Group 2 Created with Sketch. . Add Project icon/tick copy 11 Created with Sketc…" at bounding box center [278, 257] width 557 height 515
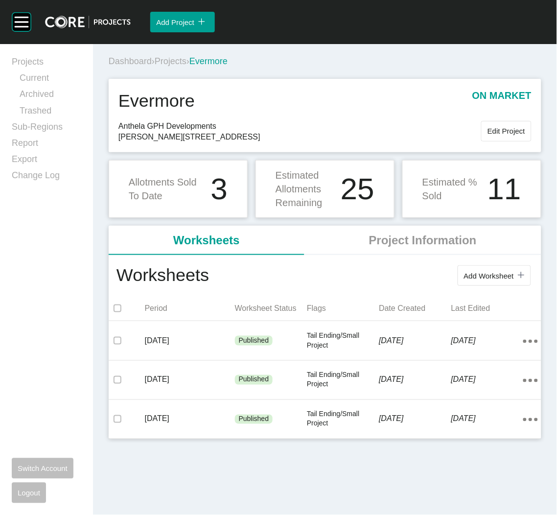
click at [507, 279] on span "Add Worksheet" at bounding box center [489, 276] width 50 height 8
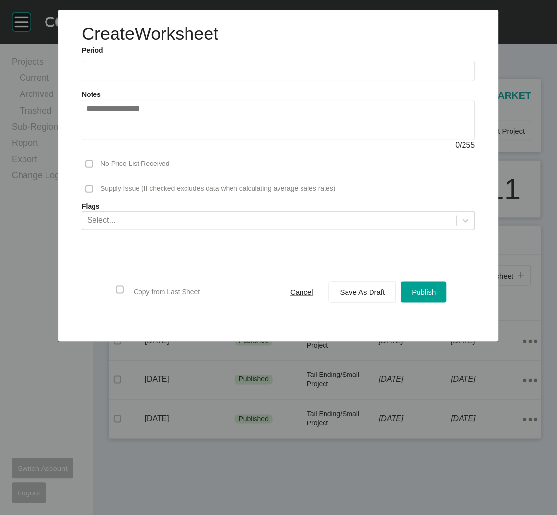
click at [249, 70] on input "text" at bounding box center [278, 71] width 385 height 8
click at [168, 136] on li "Sep" at bounding box center [165, 142] width 33 height 17
type input "**********"
click at [351, 288] on span "Save As Draft" at bounding box center [362, 292] width 45 height 8
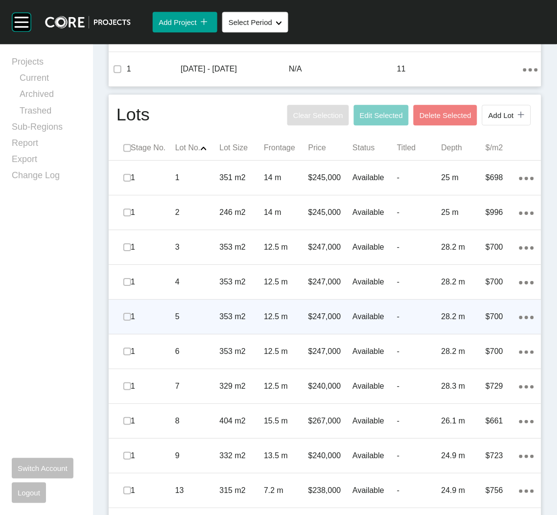
scroll to position [462, 0]
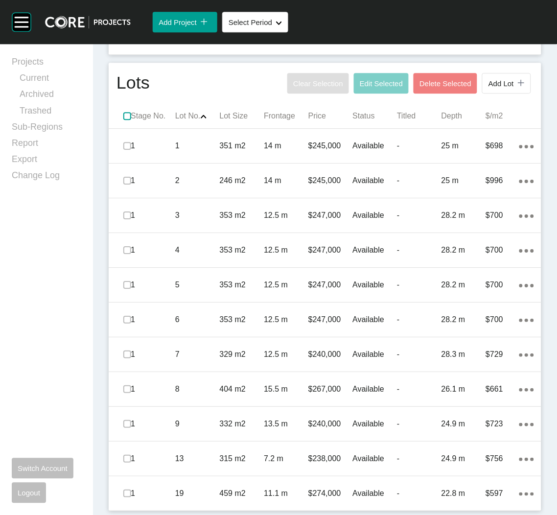
click at [128, 117] on label at bounding box center [127, 116] width 8 height 8
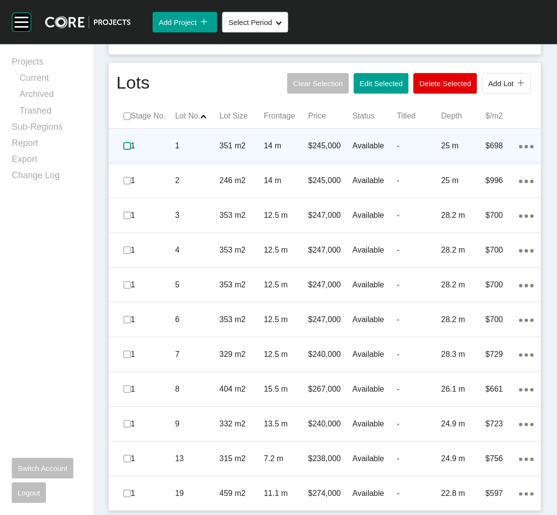
click at [128, 144] on label at bounding box center [127, 146] width 8 height 8
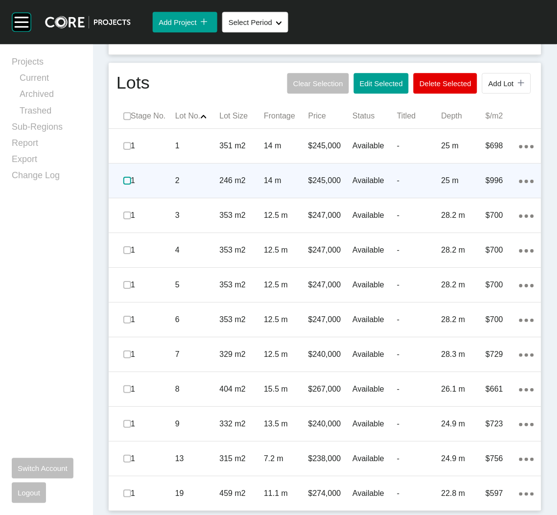
click at [128, 181] on label at bounding box center [127, 181] width 8 height 8
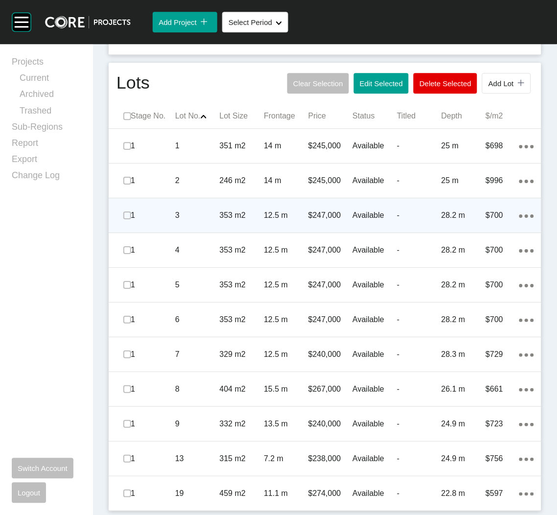
click at [120, 216] on span at bounding box center [127, 215] width 15 height 15
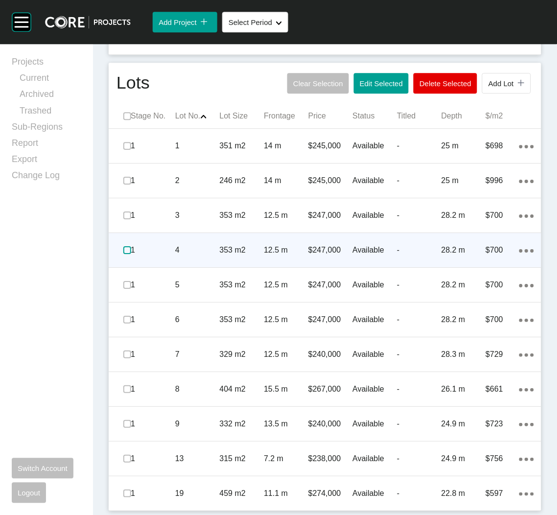
click at [125, 250] on label at bounding box center [127, 250] width 8 height 8
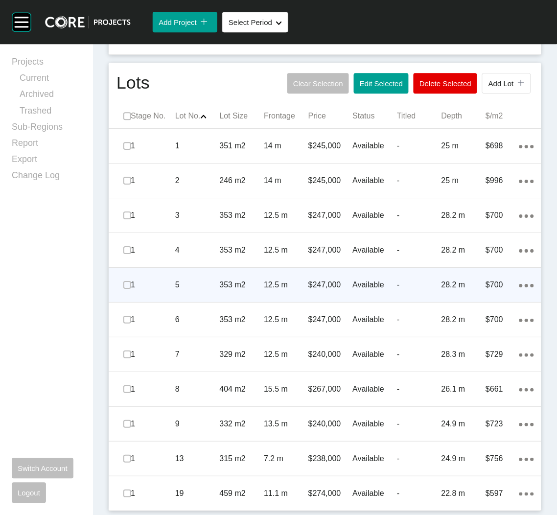
click at [122, 270] on div at bounding box center [125, 285] width 11 height 34
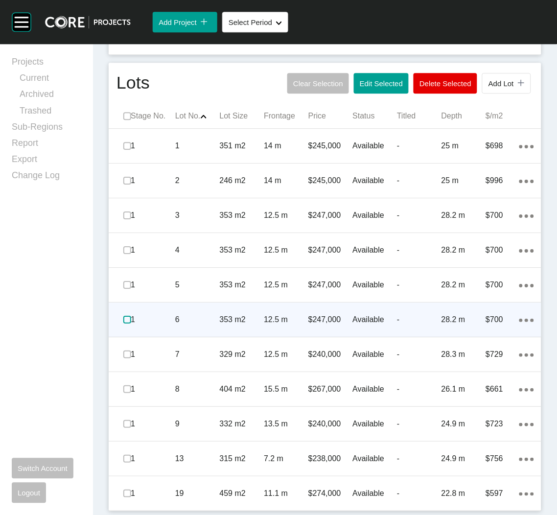
click at [123, 317] on label at bounding box center [127, 320] width 8 height 8
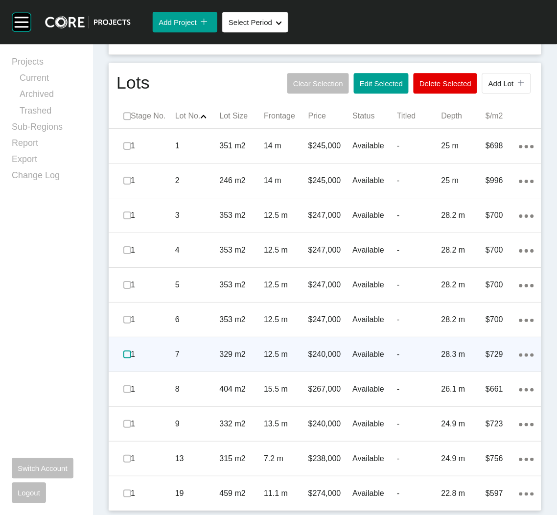
click at [127, 354] on label at bounding box center [127, 354] width 8 height 8
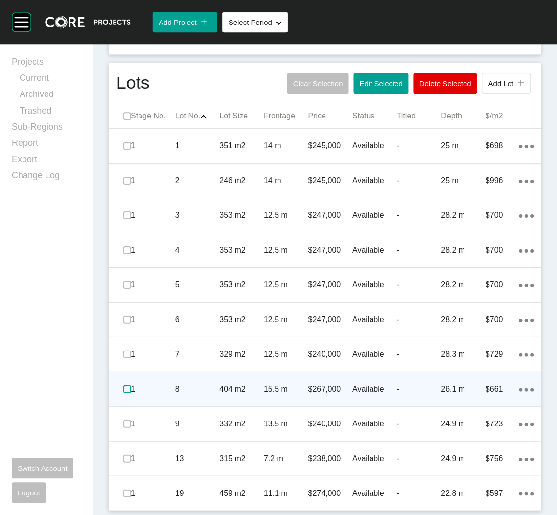
click at [129, 386] on label at bounding box center [127, 389] width 8 height 8
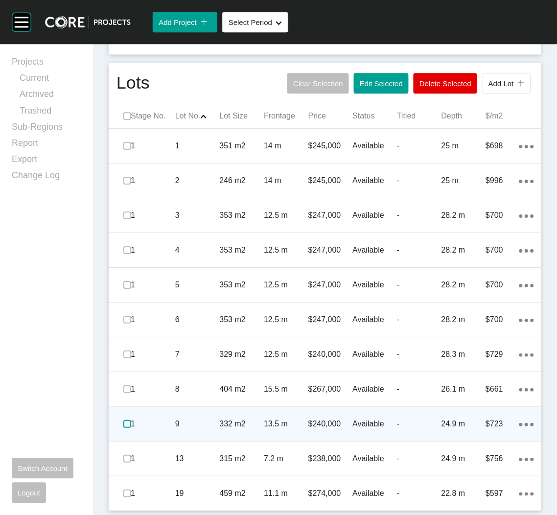
click at [124, 424] on label at bounding box center [127, 424] width 8 height 8
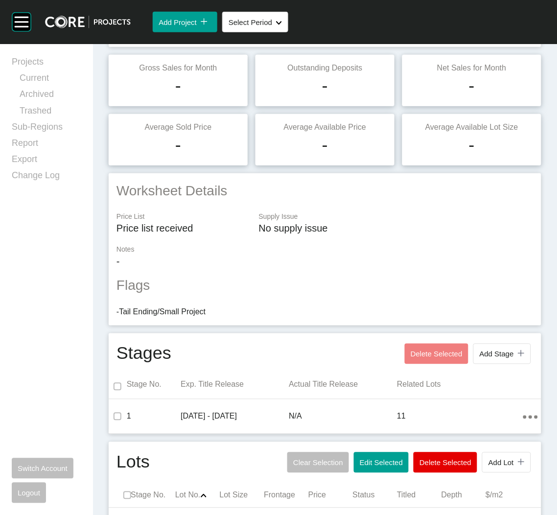
scroll to position [0, 0]
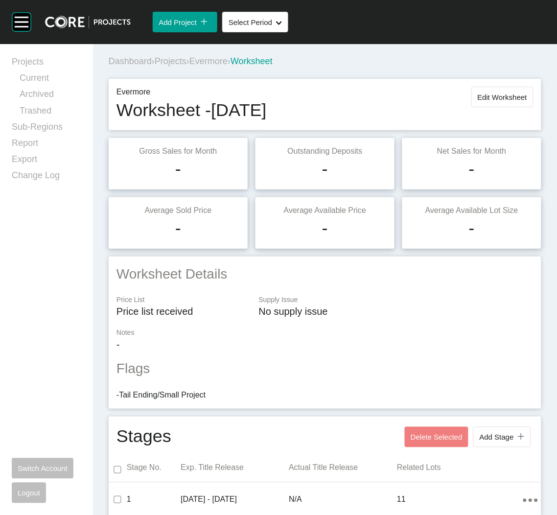
click at [168, 60] on span "Projects" at bounding box center [171, 61] width 32 height 10
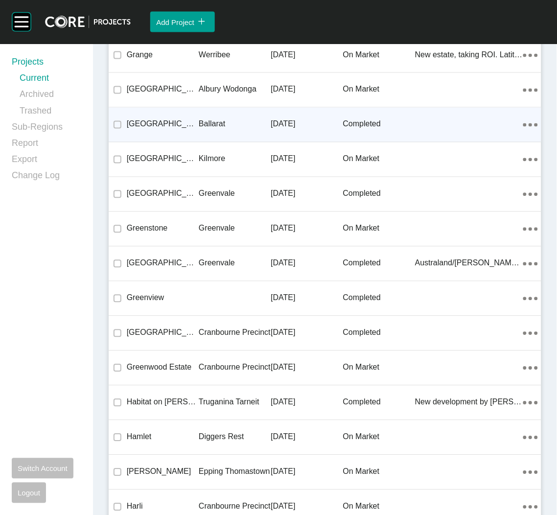
scroll to position [13931, 0]
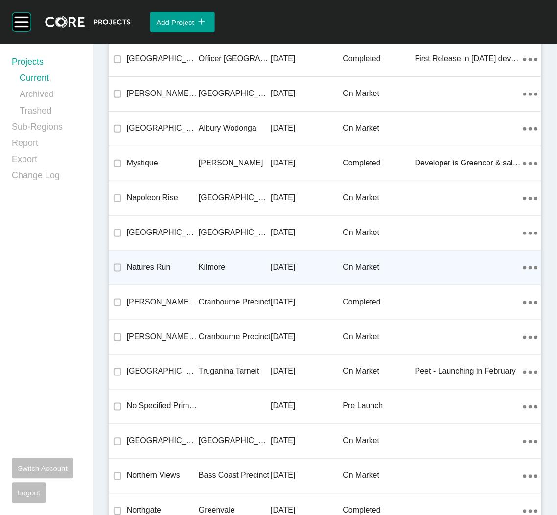
drag, startPoint x: 219, startPoint y: 264, endPoint x: 67, endPoint y: 403, distance: 206.4
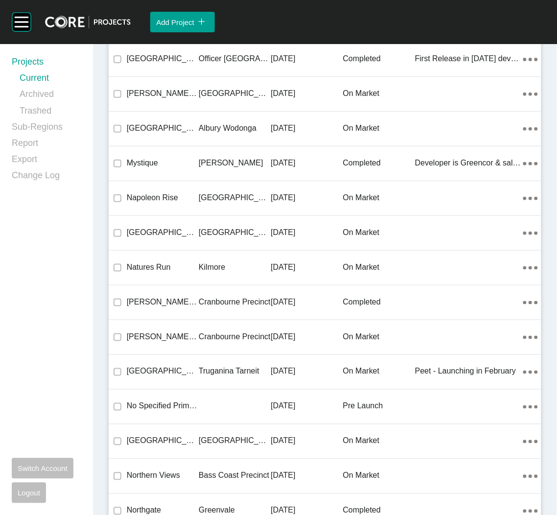
click at [219, 264] on div "Kilmore" at bounding box center [235, 267] width 72 height 30
click at [219, 264] on div "Group 2 Created with Sketch. . Add Project icon/tick copy 11 Created with Sketc…" at bounding box center [278, 257] width 557 height 515
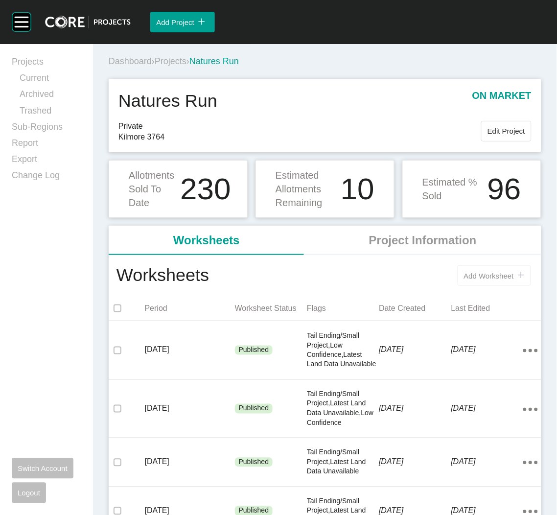
click at [464, 274] on span "Add Worksheet" at bounding box center [489, 276] width 50 height 8
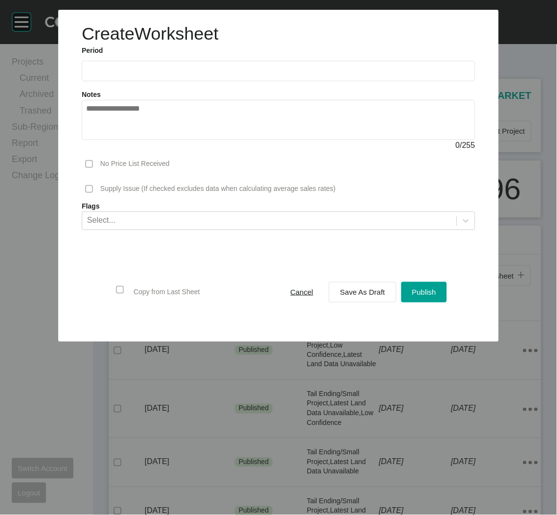
click at [231, 76] on label at bounding box center [278, 71] width 393 height 21
click at [231, 75] on input "text" at bounding box center [278, 71] width 385 height 8
click at [152, 142] on li "Sep" at bounding box center [165, 142] width 33 height 17
type input "**********"
click at [177, 217] on div "Select..." at bounding box center [269, 220] width 374 height 17
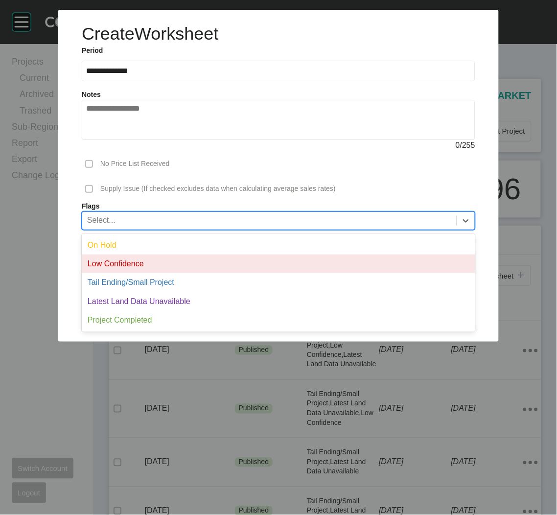
click at [170, 264] on div "Low Confidence" at bounding box center [278, 263] width 393 height 19
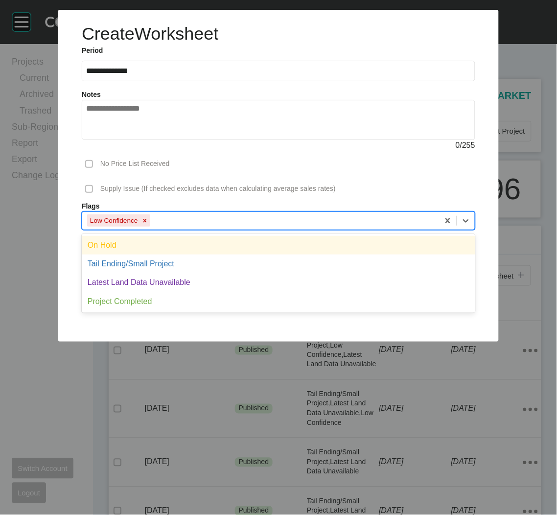
click at [228, 217] on div "Low Confidence" at bounding box center [260, 220] width 357 height 17
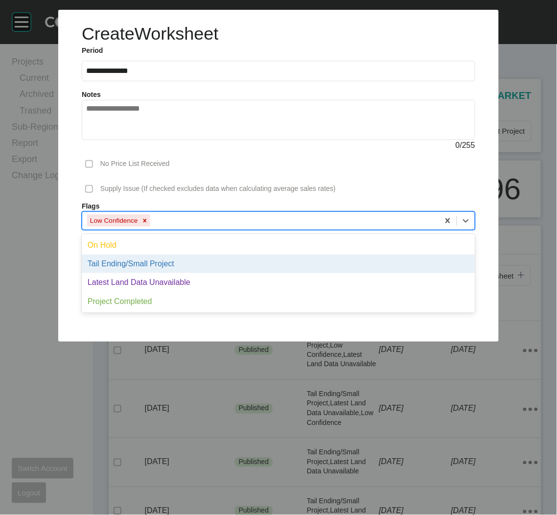
click at [189, 271] on div "Tail Ending/Small Project" at bounding box center [278, 263] width 393 height 19
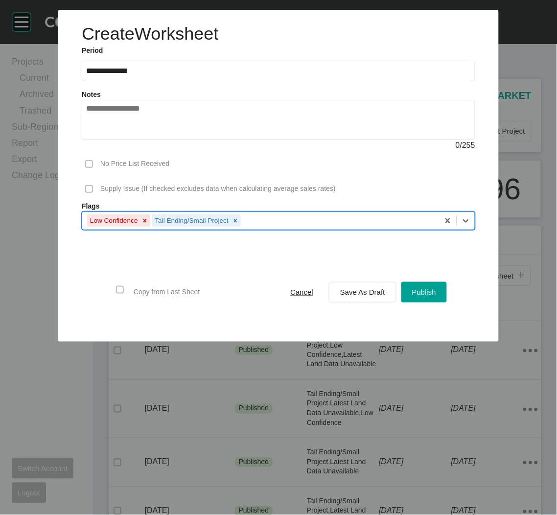
click at [267, 220] on div "Low Confidence Tail Ending/Small Project" at bounding box center [260, 220] width 357 height 17
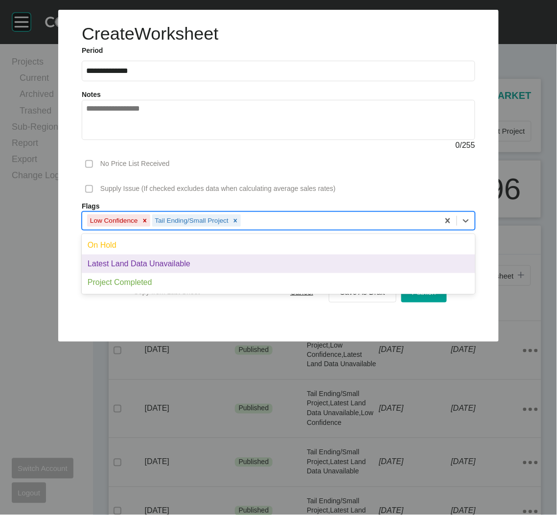
click at [205, 267] on div "Latest Land Data Unavailable" at bounding box center [278, 263] width 393 height 19
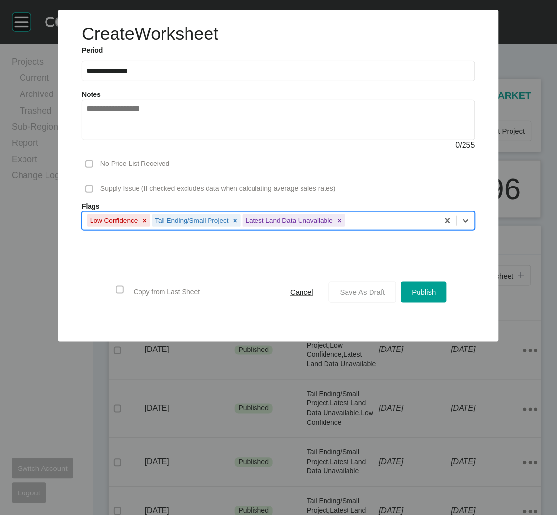
click at [354, 292] on span "Save As Draft" at bounding box center [362, 292] width 45 height 8
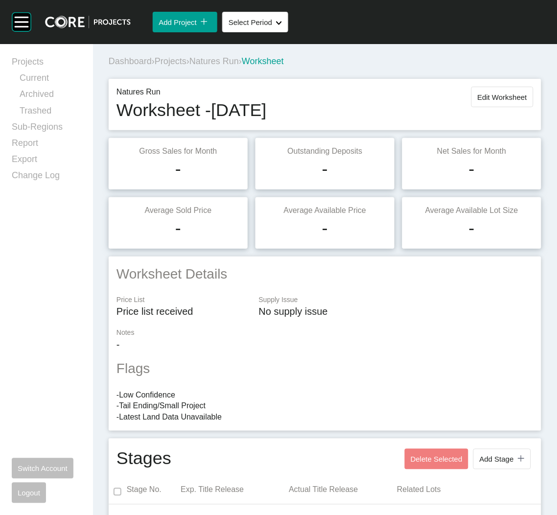
click at [170, 62] on span "Projects" at bounding box center [171, 61] width 32 height 10
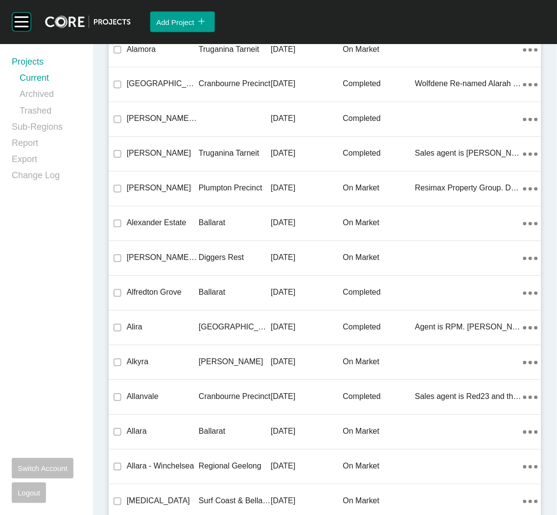
scroll to position [15459, 0]
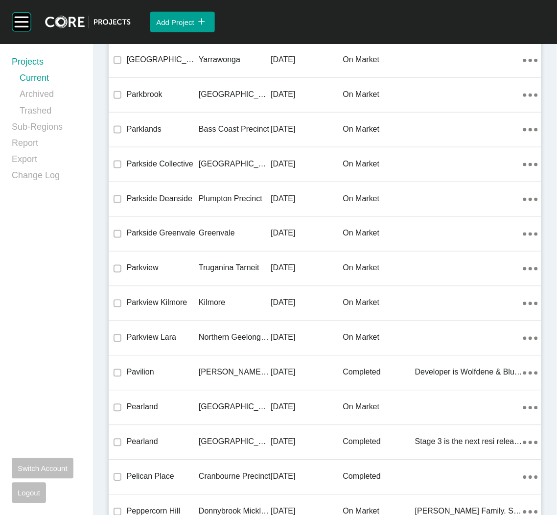
drag, startPoint x: 255, startPoint y: 291, endPoint x: 24, endPoint y: 288, distance: 230.9
click at [255, 297] on p "Kilmore" at bounding box center [235, 302] width 72 height 11
click at [255, 292] on div "Group 2 Created with Sketch. . Add Project icon/tick copy 11 Created with Sketc…" at bounding box center [278, 257] width 557 height 515
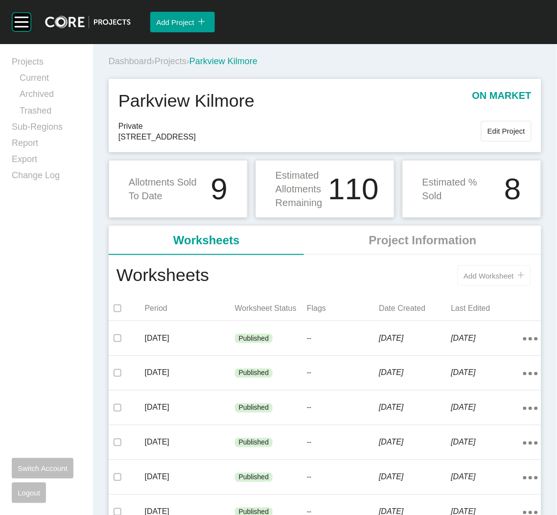
click at [469, 273] on span "Add Worksheet" at bounding box center [489, 276] width 50 height 8
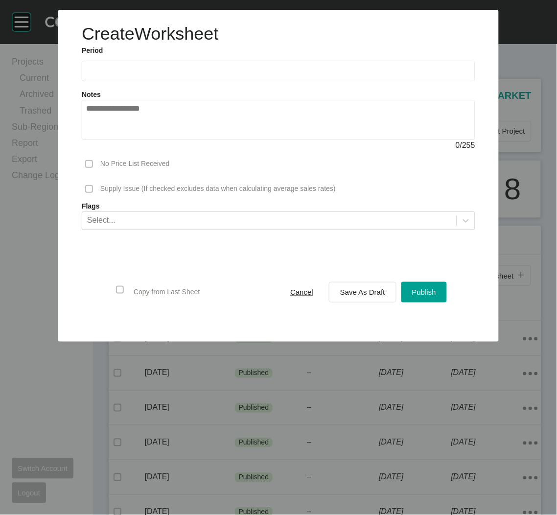
click at [259, 74] on input "text" at bounding box center [278, 71] width 385 height 8
click at [173, 142] on li "Sep" at bounding box center [165, 142] width 33 height 17
type input "**********"
click at [363, 294] on span "Save As Draft" at bounding box center [362, 292] width 45 height 8
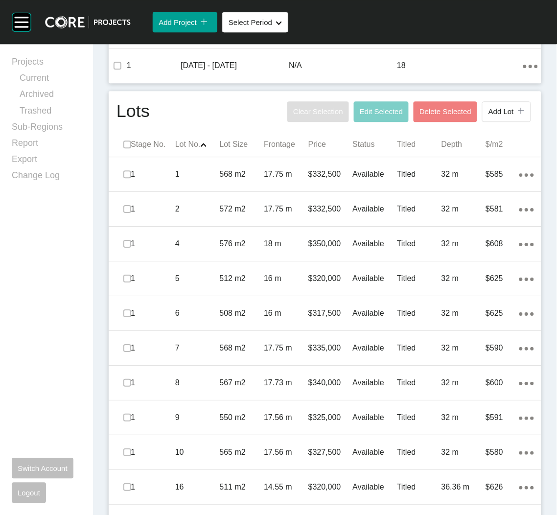
scroll to position [330, 0]
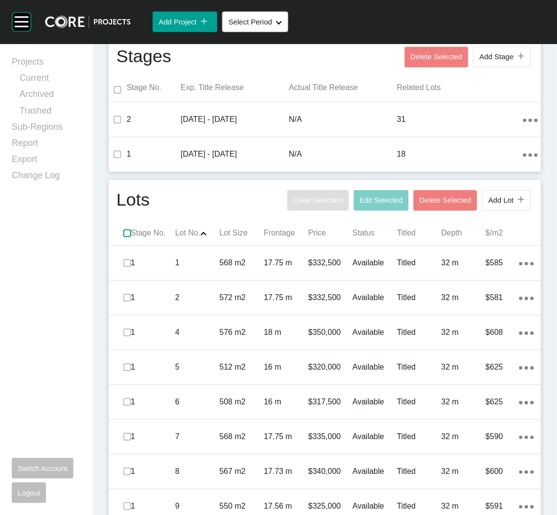
click at [128, 232] on label at bounding box center [127, 233] width 8 height 8
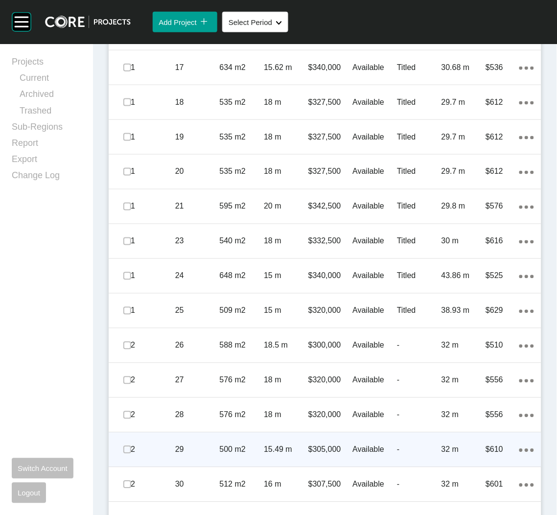
scroll to position [991, 0]
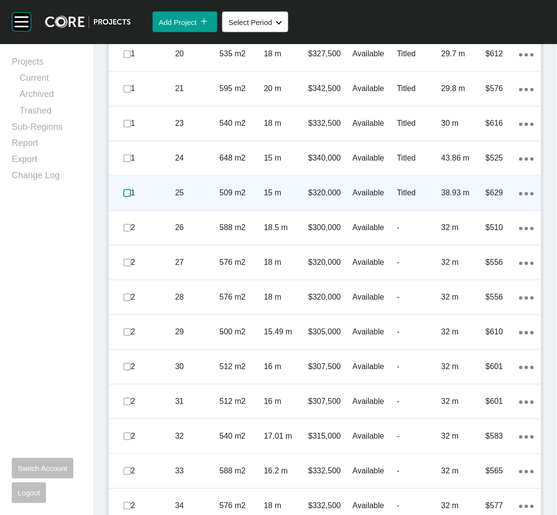
click at [126, 195] on label at bounding box center [127, 193] width 8 height 8
click at [220, 206] on div "509 m2" at bounding box center [242, 193] width 45 height 30
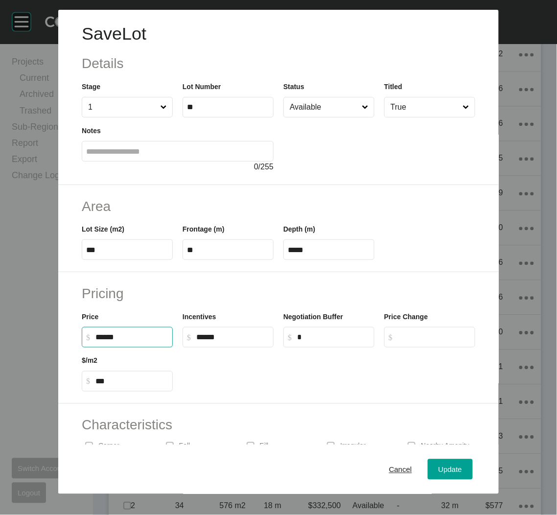
drag, startPoint x: 107, startPoint y: 336, endPoint x: 94, endPoint y: 333, distance: 13.1
click at [94, 333] on label "$ Created with Sketch. $ ******" at bounding box center [127, 337] width 91 height 21
type input "*******"
type input "***"
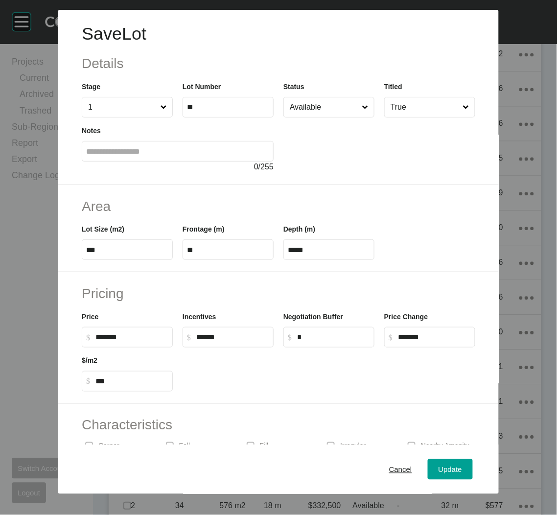
click at [230, 396] on div "Pricing Price $ Created with Sketch. $ ******* Incentives $ Created with Sketch…" at bounding box center [278, 338] width 440 height 132
click at [441, 464] on div "Update" at bounding box center [450, 468] width 28 height 13
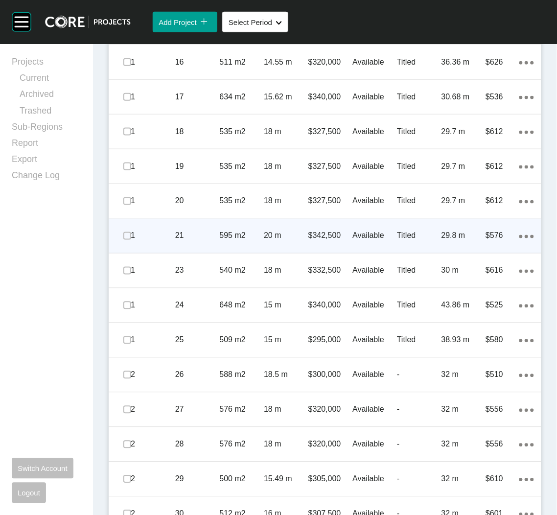
scroll to position [771, 0]
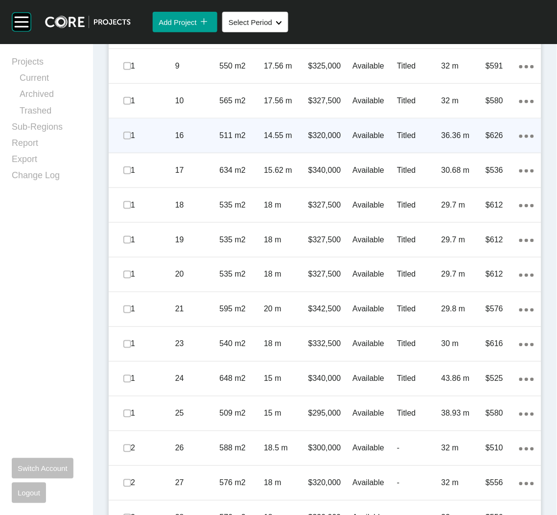
click at [168, 149] on div "1" at bounding box center [153, 135] width 45 height 30
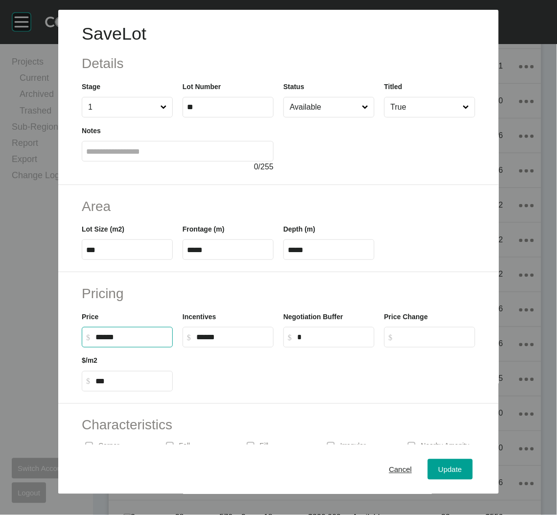
drag, startPoint x: 109, startPoint y: 338, endPoint x: 76, endPoint y: 335, distance: 33.4
click at [78, 334] on div "Price $ Created with Sketch. $ ******" at bounding box center [127, 325] width 101 height 44
type input "*******"
type input "***"
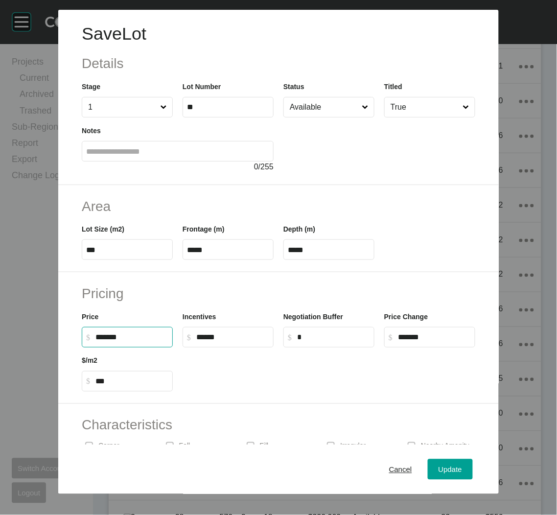
click at [262, 371] on div at bounding box center [329, 369] width 302 height 44
click at [438, 471] on span "Update" at bounding box center [449, 469] width 23 height 8
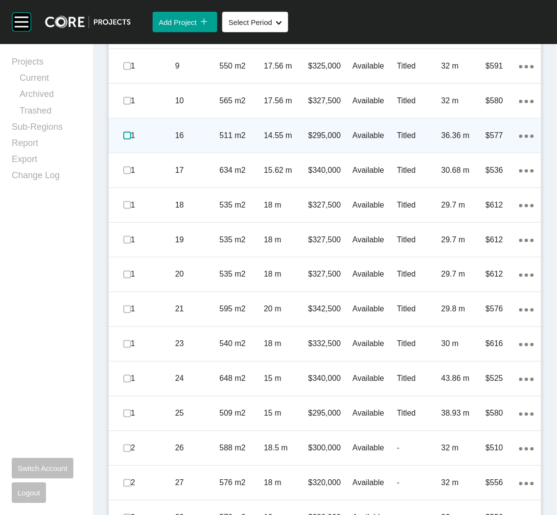
click at [125, 136] on label at bounding box center [127, 136] width 8 height 8
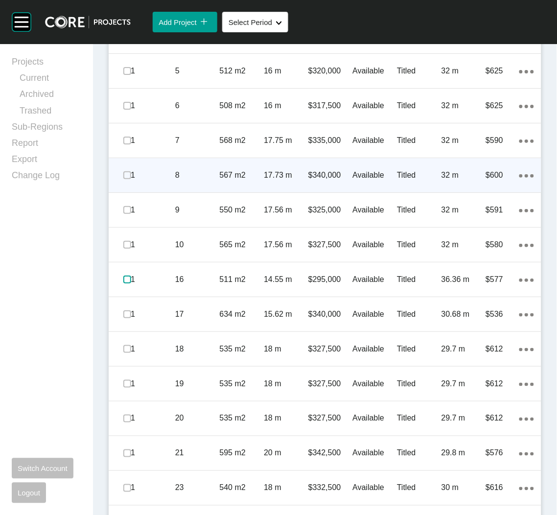
scroll to position [624, 0]
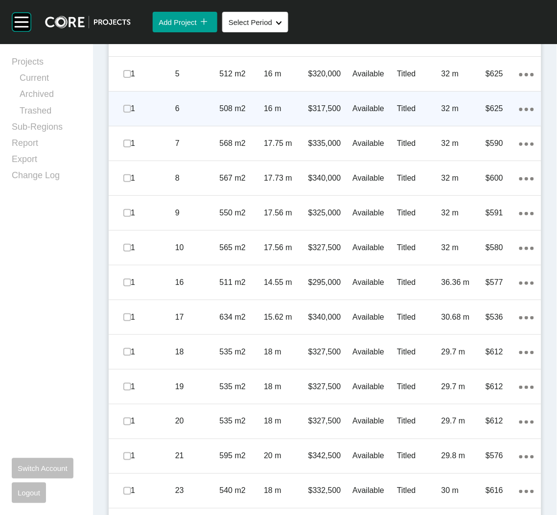
click at [190, 110] on p "6" at bounding box center [197, 108] width 45 height 11
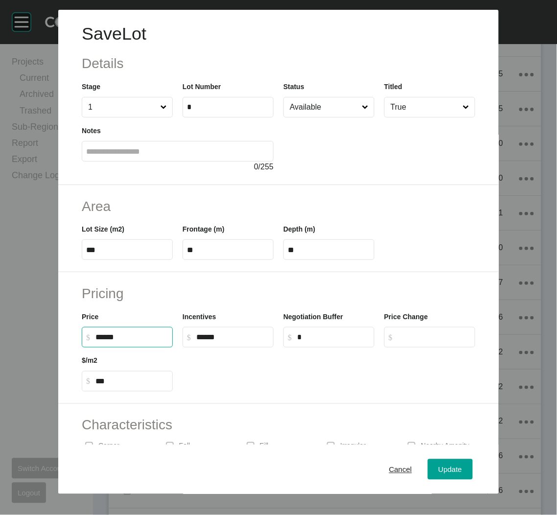
drag, startPoint x: 107, startPoint y: 334, endPoint x: 93, endPoint y: 334, distance: 14.2
click at [93, 334] on label "$ Created with Sketch. $ ******" at bounding box center [127, 337] width 91 height 21
type input "*******"
type input "***"
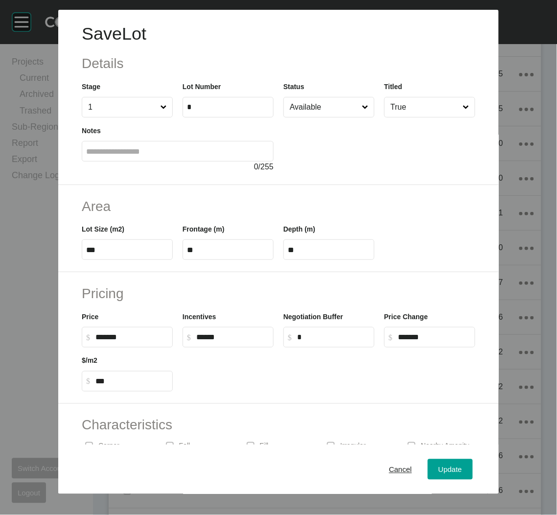
click at [230, 402] on div "Pricing Price $ Created with Sketch. $ ******* Incentives $ Created with Sketch…" at bounding box center [278, 338] width 440 height 132
click at [442, 464] on div "Update" at bounding box center [450, 468] width 28 height 13
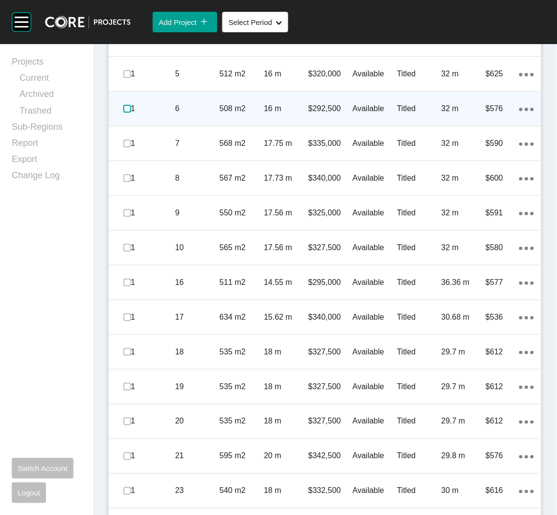
click at [126, 109] on label at bounding box center [127, 109] width 8 height 8
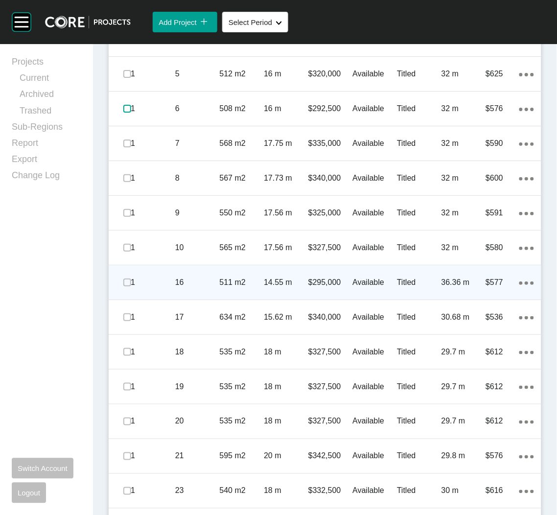
scroll to position [477, 0]
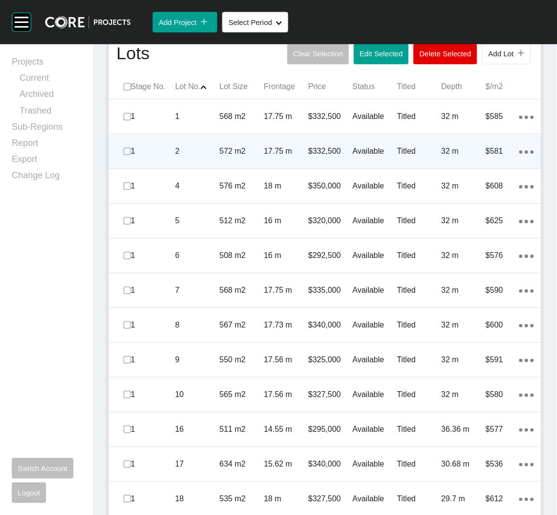
click at [196, 161] on div "2" at bounding box center [197, 151] width 45 height 30
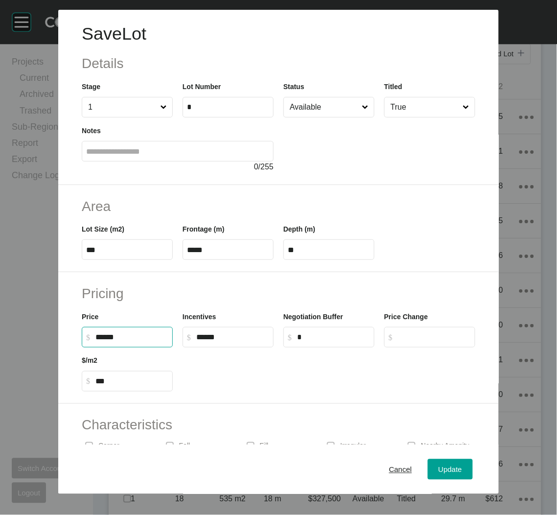
drag, startPoint x: 109, startPoint y: 338, endPoint x: 90, endPoint y: 327, distance: 22.1
click at [95, 331] on label "$ Created with Sketch. $ ******" at bounding box center [127, 337] width 91 height 21
type input "*******"
type input "***"
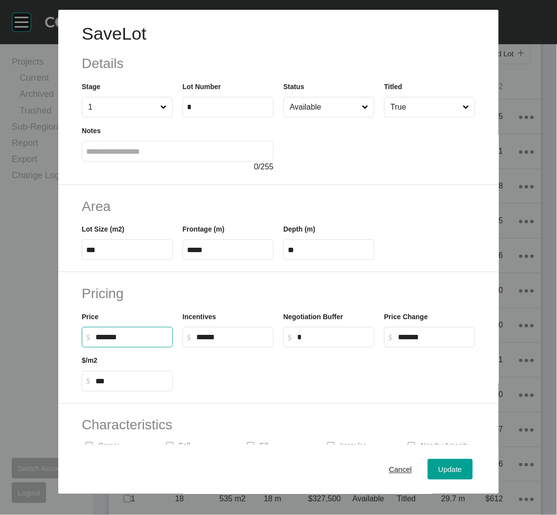
click at [254, 397] on div "Pricing Price $ Created with Sketch. $ ******* Incentives $ Created with Sketch…" at bounding box center [278, 338] width 440 height 132
click at [428, 468] on button "Update" at bounding box center [450, 469] width 45 height 21
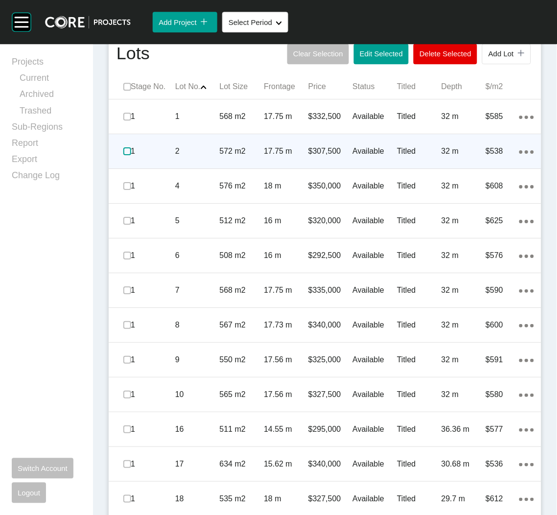
click at [125, 152] on label at bounding box center [127, 151] width 8 height 8
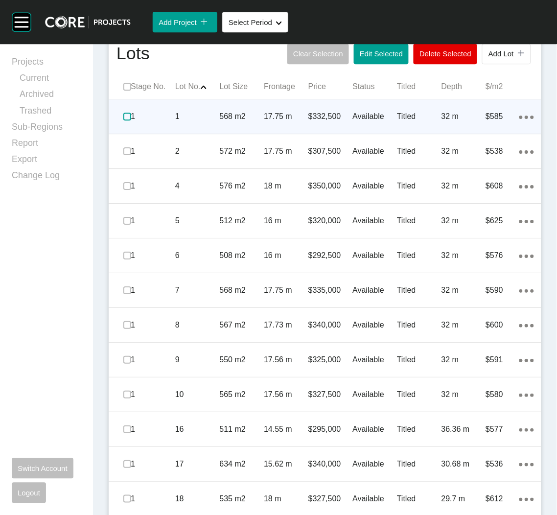
click at [130, 115] on label at bounding box center [127, 117] width 8 height 8
click at [200, 124] on div "1" at bounding box center [197, 116] width 45 height 30
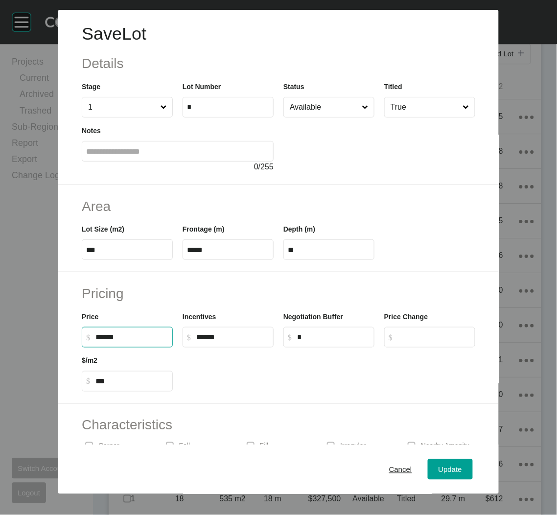
drag, startPoint x: 107, startPoint y: 335, endPoint x: 99, endPoint y: 335, distance: 7.8
click at [99, 335] on input "******" at bounding box center [131, 337] width 73 height 8
type input "*******"
type input "***"
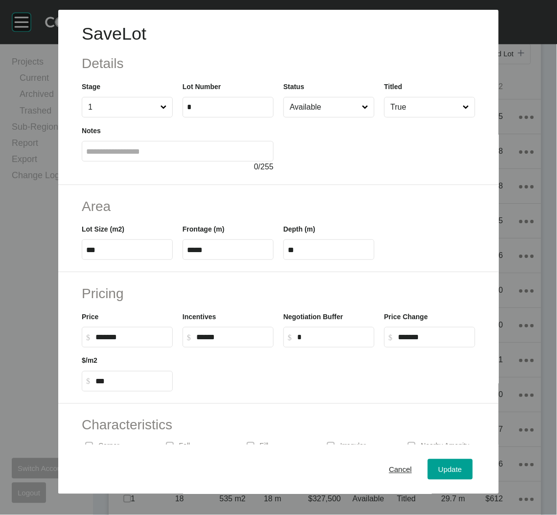
click at [253, 365] on div at bounding box center [329, 369] width 302 height 44
click at [445, 473] on span "Update" at bounding box center [449, 469] width 23 height 8
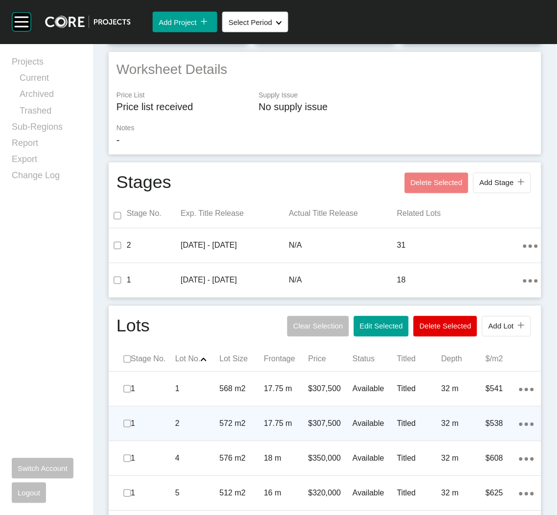
scroll to position [294, 0]
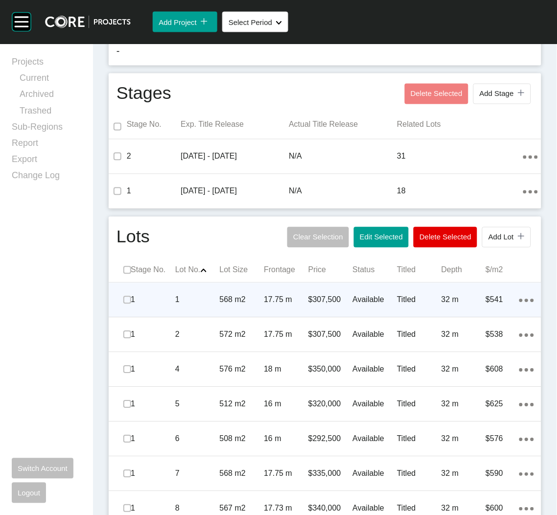
click at [212, 310] on div "1" at bounding box center [197, 300] width 45 height 30
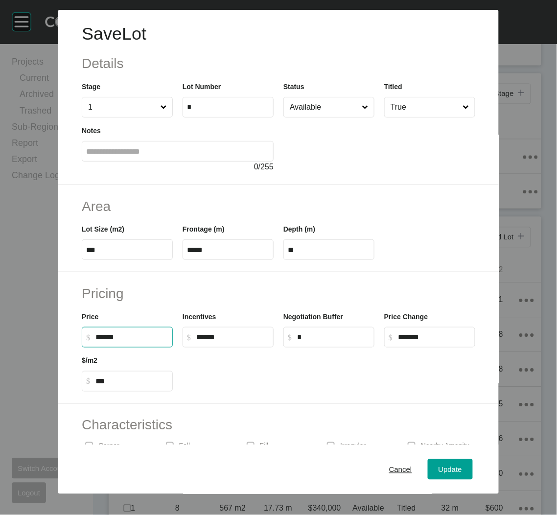
drag, startPoint x: 109, startPoint y: 339, endPoint x: 102, endPoint y: 336, distance: 7.3
click at [102, 336] on input "******" at bounding box center [131, 337] width 73 height 8
type input "*******"
type input "*"
type input "***"
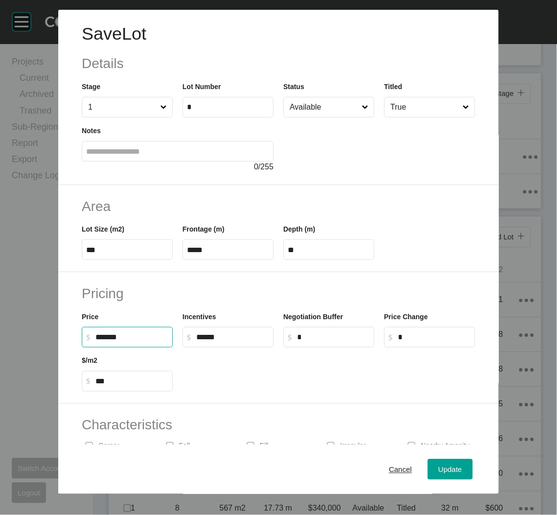
click at [202, 387] on div at bounding box center [329, 369] width 302 height 44
click at [446, 459] on button "Update" at bounding box center [450, 469] width 45 height 21
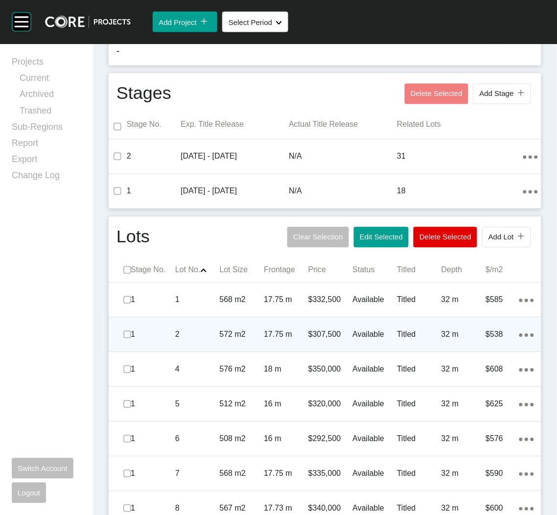
click at [180, 342] on div "2" at bounding box center [197, 334] width 45 height 30
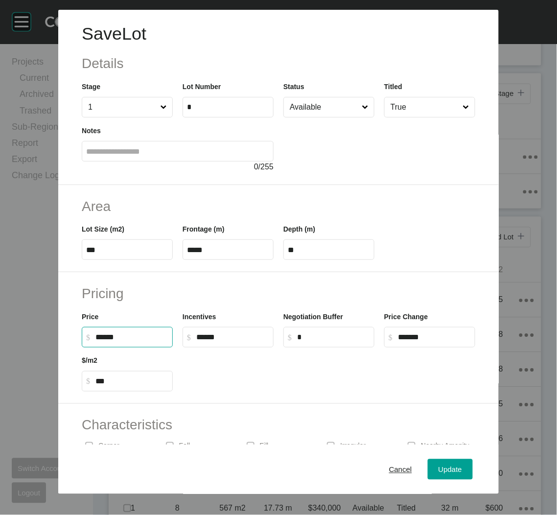
drag, startPoint x: 109, startPoint y: 339, endPoint x: 101, endPoint y: 339, distance: 8.3
click at [101, 339] on input "******" at bounding box center [131, 337] width 73 height 8
type input "*******"
type input "*"
type input "***"
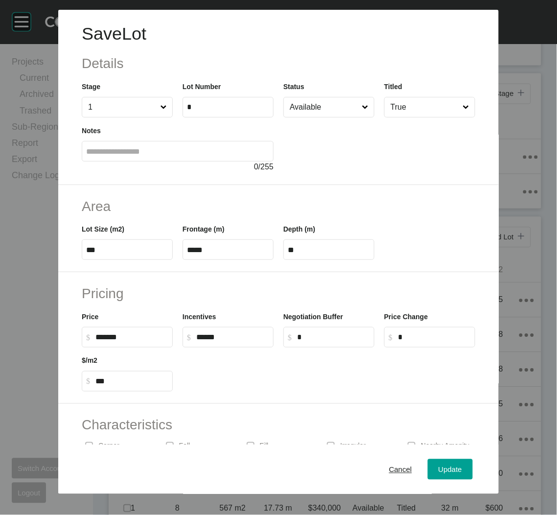
click at [302, 375] on div at bounding box center [329, 369] width 302 height 44
click at [436, 464] on div "Update" at bounding box center [450, 468] width 28 height 13
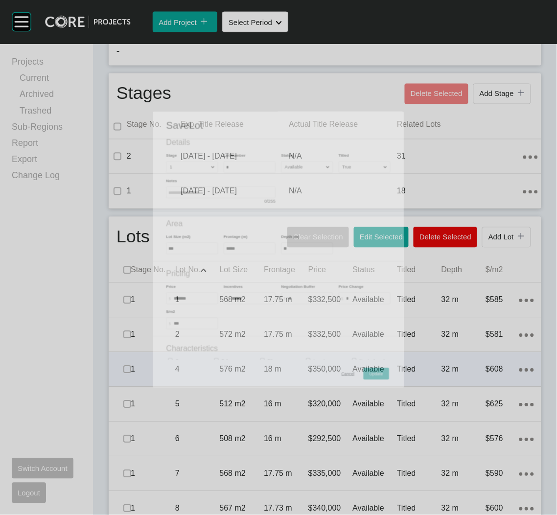
scroll to position [366, 0]
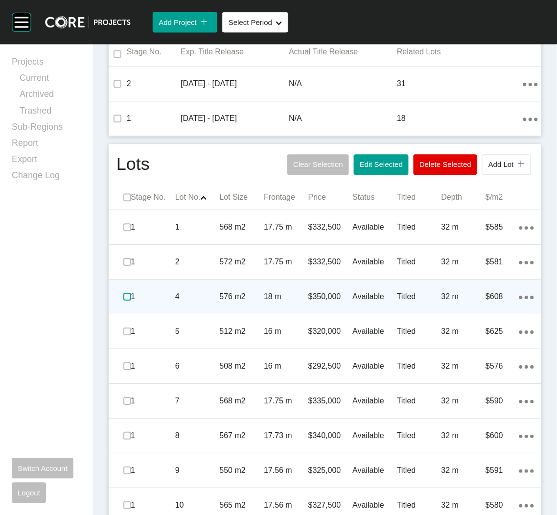
click at [126, 294] on label at bounding box center [127, 297] width 8 height 8
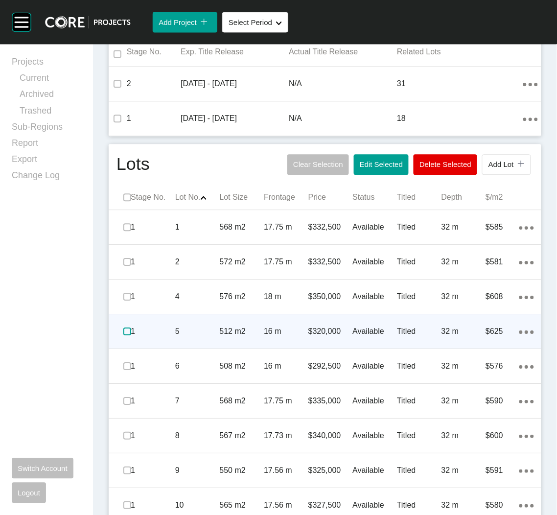
click at [125, 329] on label at bounding box center [127, 331] width 8 height 8
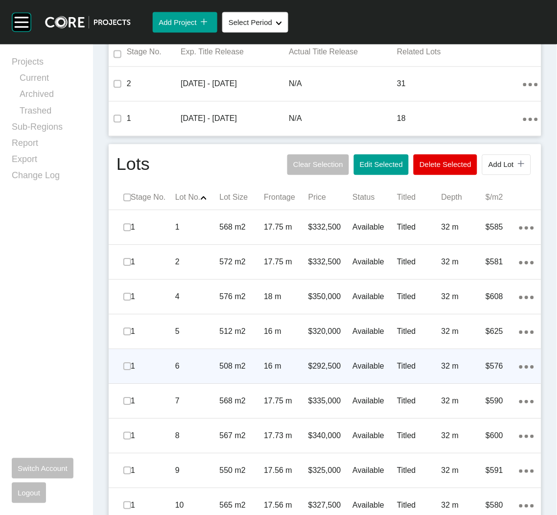
click at [159, 365] on p "1" at bounding box center [153, 366] width 45 height 11
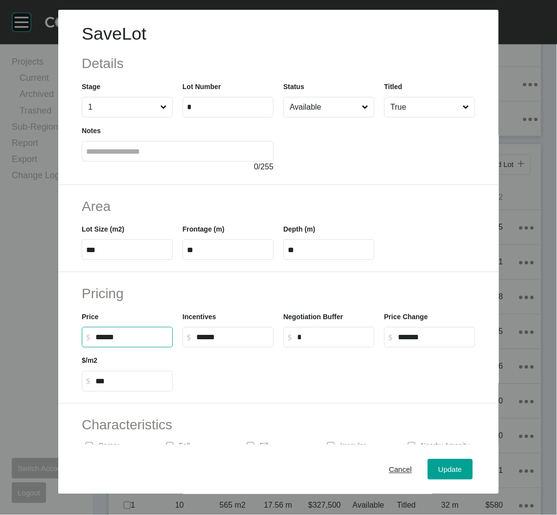
drag, startPoint x: 108, startPoint y: 336, endPoint x: 96, endPoint y: 336, distance: 11.3
click at [96, 336] on input "******" at bounding box center [131, 337] width 73 height 8
type input "*******"
type input "*"
type input "***"
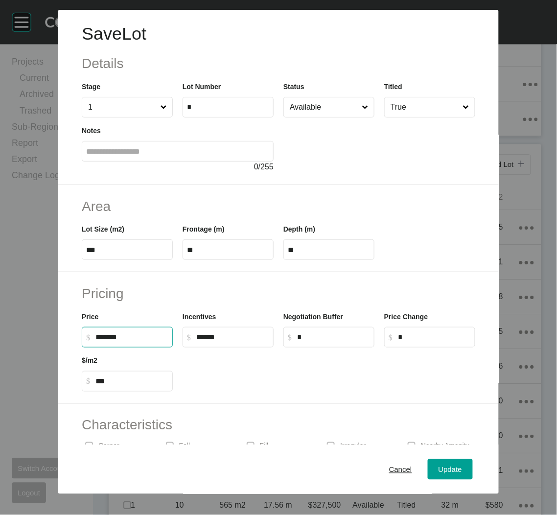
click at [231, 373] on div at bounding box center [329, 369] width 302 height 44
click at [428, 463] on button "Update" at bounding box center [450, 469] width 45 height 21
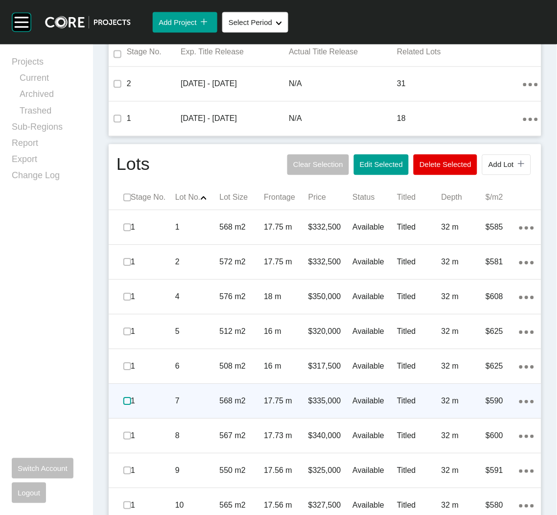
click at [124, 402] on label at bounding box center [127, 401] width 8 height 8
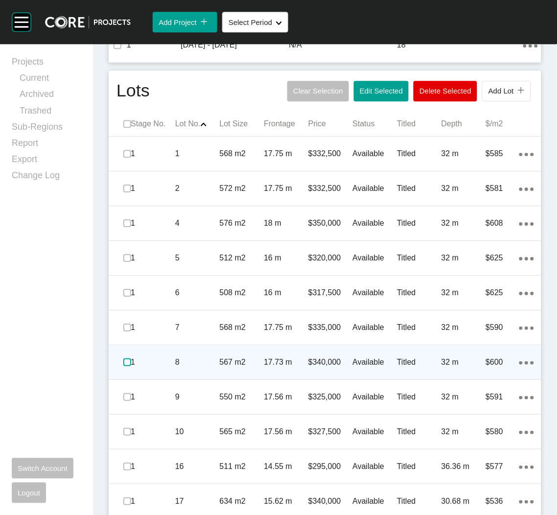
click at [125, 361] on label at bounding box center [127, 362] width 8 height 8
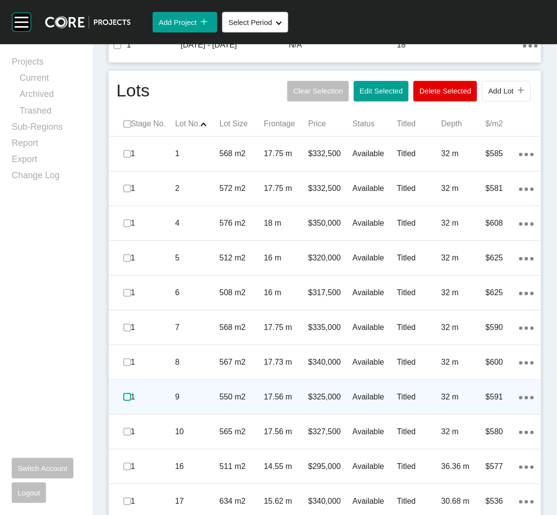
click at [124, 396] on label at bounding box center [127, 397] width 8 height 8
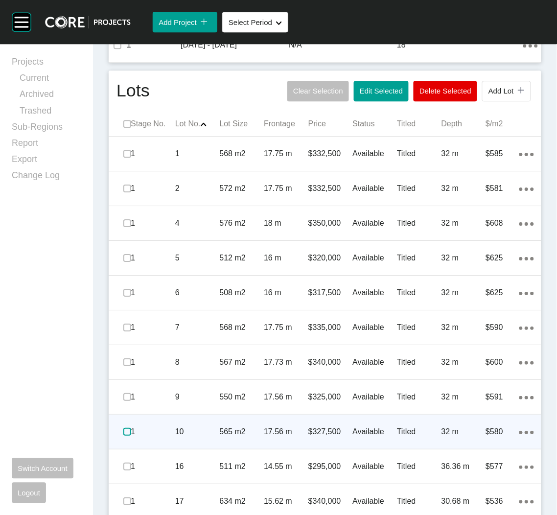
click at [125, 432] on label at bounding box center [127, 432] width 8 height 8
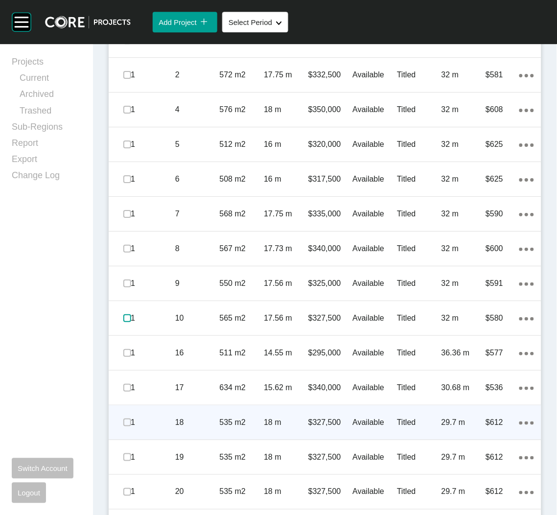
scroll to position [587, 0]
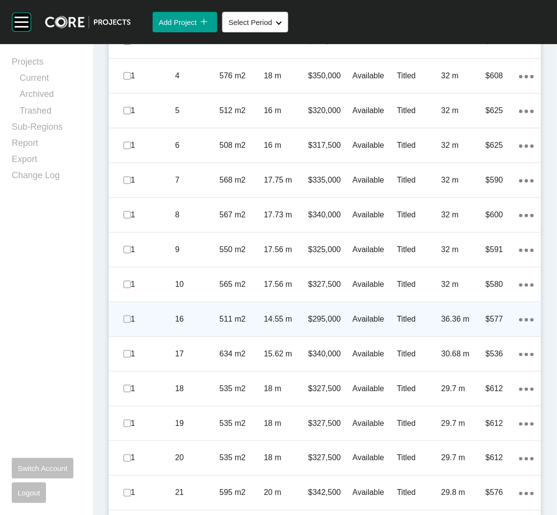
click at [213, 330] on div "16" at bounding box center [197, 319] width 45 height 30
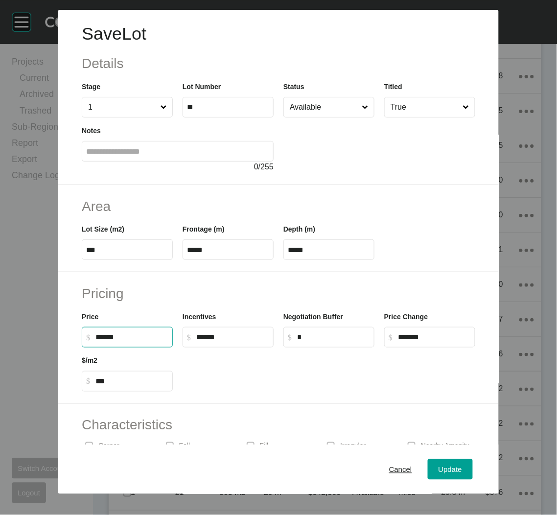
drag, startPoint x: 109, startPoint y: 337, endPoint x: 92, endPoint y: 335, distance: 16.8
click at [92, 335] on label "$ Created with Sketch. $ ******" at bounding box center [127, 337] width 91 height 21
type input "*******"
type input "*"
type input "***"
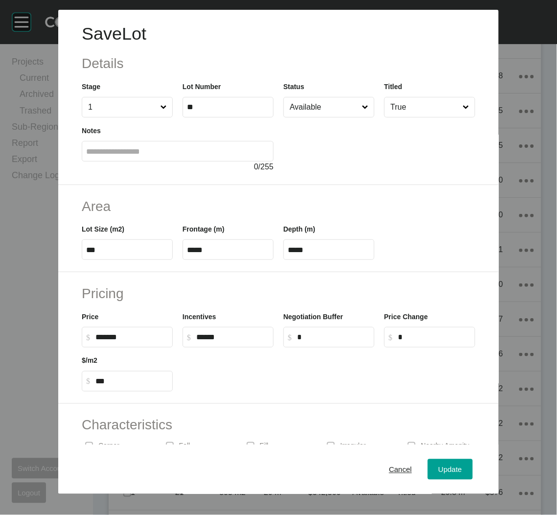
click at [320, 424] on h2 "Characteristics" at bounding box center [278, 424] width 393 height 19
click at [441, 465] on span "Update" at bounding box center [449, 469] width 23 height 8
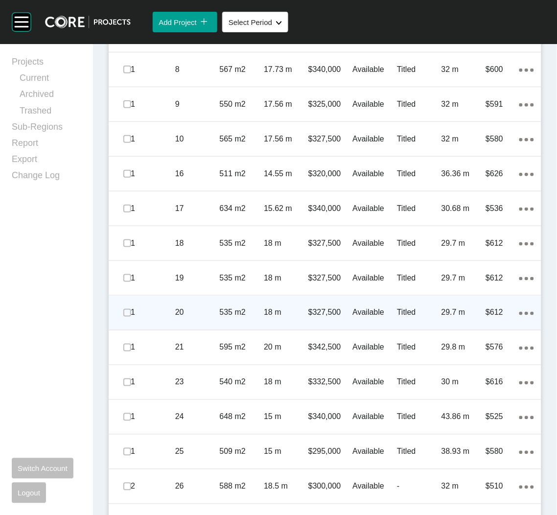
scroll to position [733, 0]
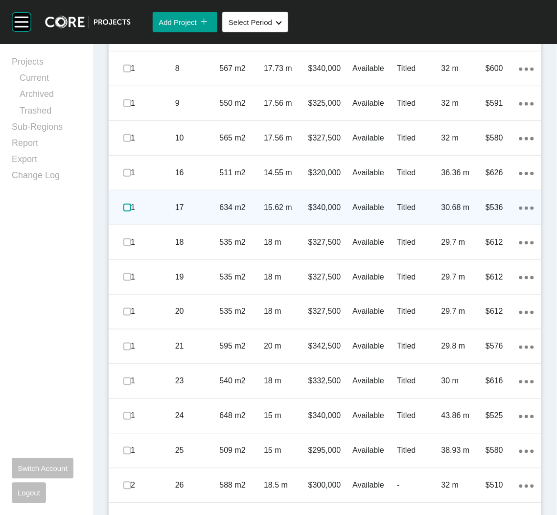
click at [123, 205] on label at bounding box center [127, 208] width 8 height 8
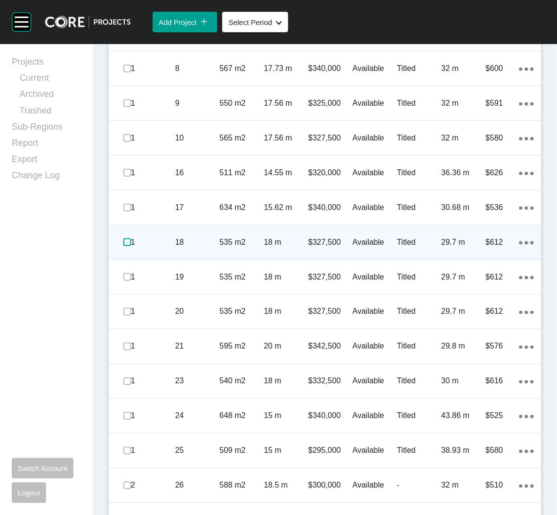
click at [124, 243] on label at bounding box center [127, 242] width 8 height 8
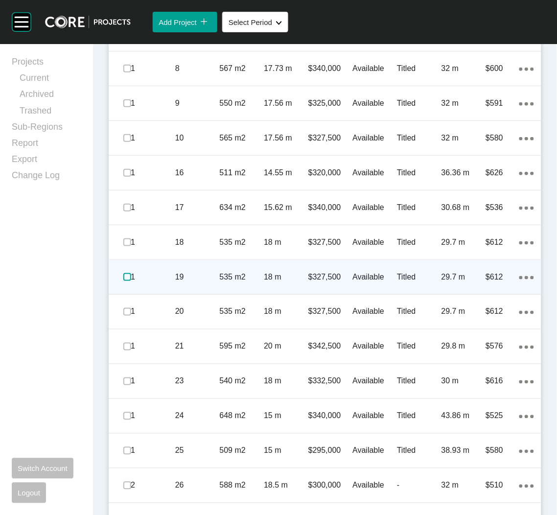
click at [125, 273] on label at bounding box center [127, 277] width 8 height 8
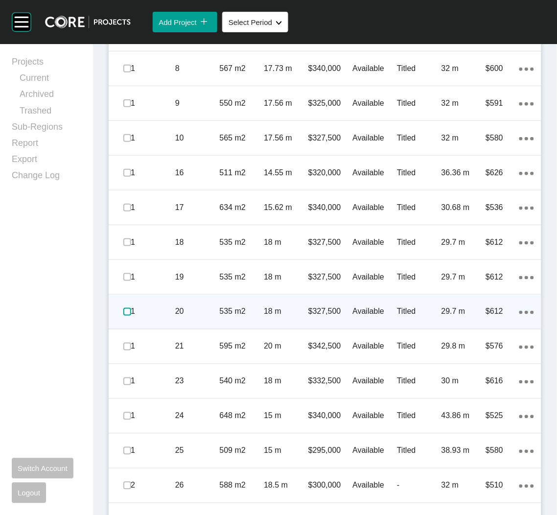
click at [126, 309] on label at bounding box center [127, 312] width 8 height 8
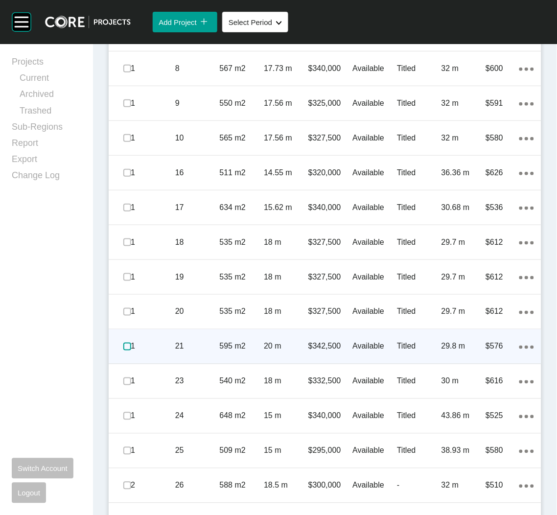
click at [124, 347] on label at bounding box center [127, 346] width 8 height 8
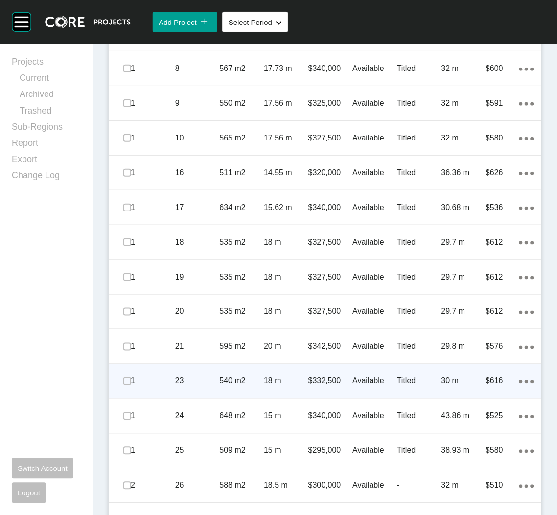
click at [162, 386] on div "1" at bounding box center [153, 381] width 45 height 30
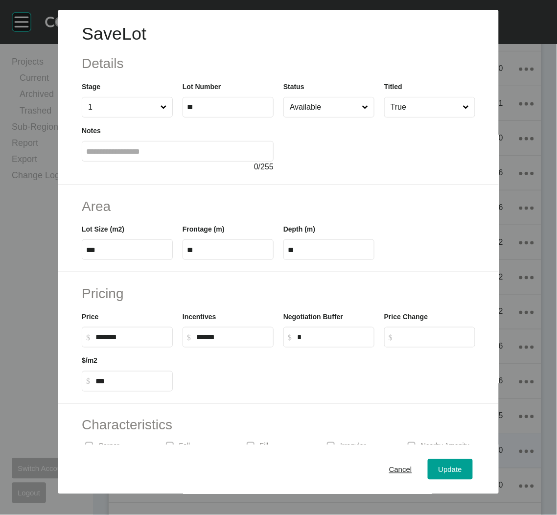
click at [389, 465] on span "Cancel" at bounding box center [400, 469] width 23 height 8
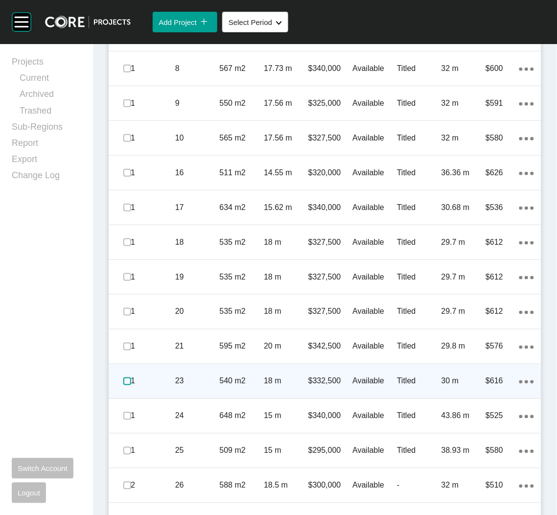
click at [125, 382] on label at bounding box center [127, 381] width 8 height 8
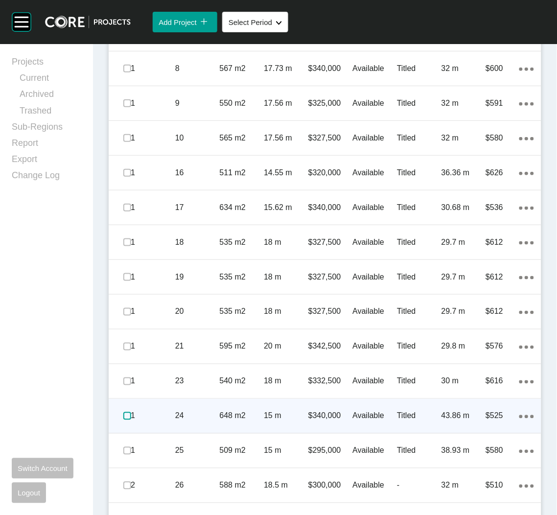
click at [125, 414] on label at bounding box center [127, 416] width 8 height 8
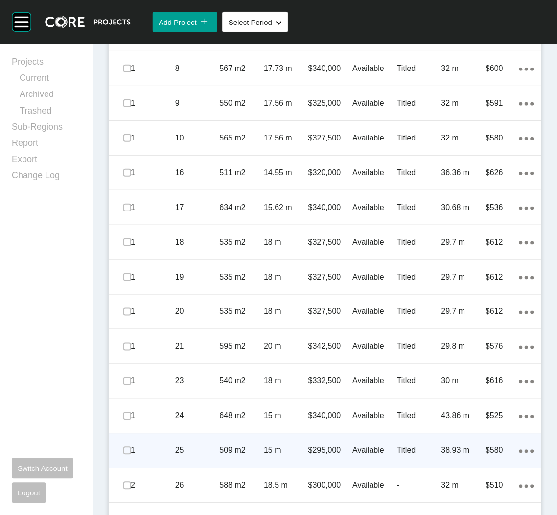
click at [183, 452] on p "25" at bounding box center [197, 450] width 45 height 11
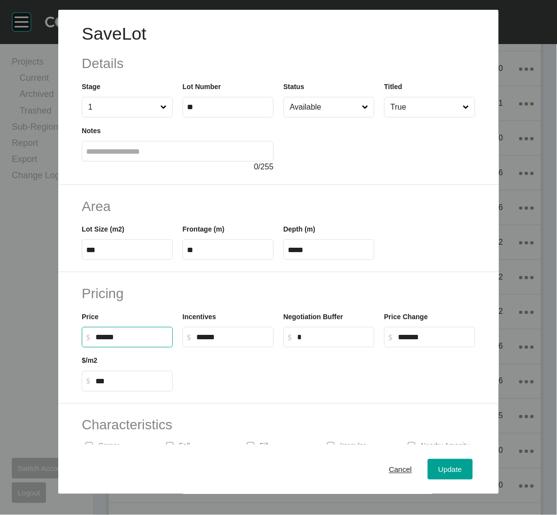
drag, startPoint x: 107, startPoint y: 336, endPoint x: 93, endPoint y: 335, distance: 14.2
click at [93, 335] on label "$ Created with Sketch. $ ******" at bounding box center [127, 337] width 91 height 21
type input "*******"
type input "*"
type input "***"
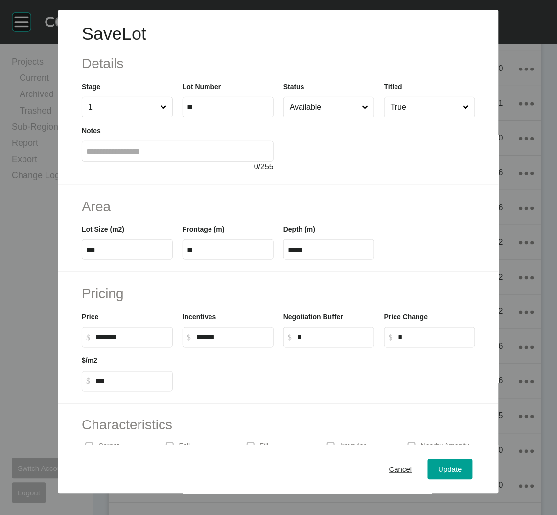
click at [268, 384] on div at bounding box center [329, 369] width 302 height 44
click at [438, 469] on span "Update" at bounding box center [449, 469] width 23 height 8
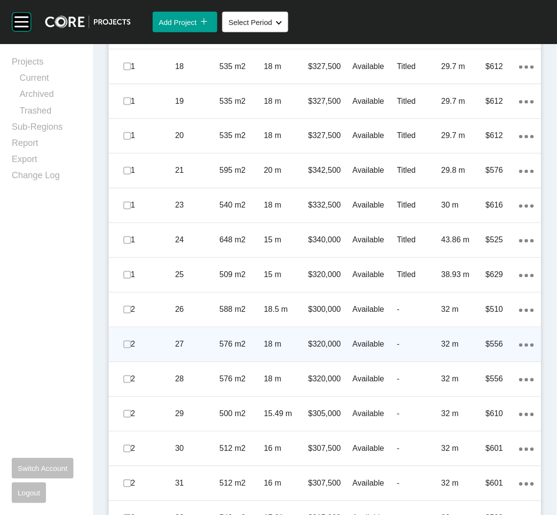
scroll to position [954, 0]
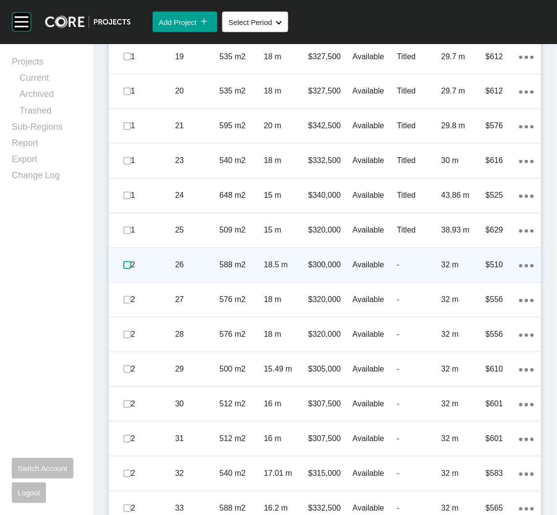
click at [124, 264] on label at bounding box center [127, 265] width 8 height 8
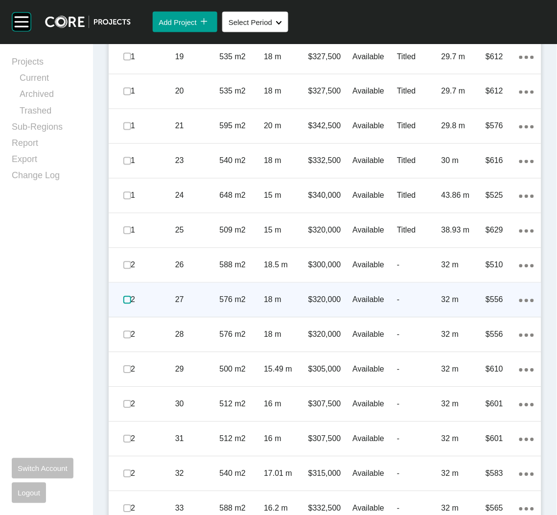
click at [124, 297] on label at bounding box center [127, 300] width 8 height 8
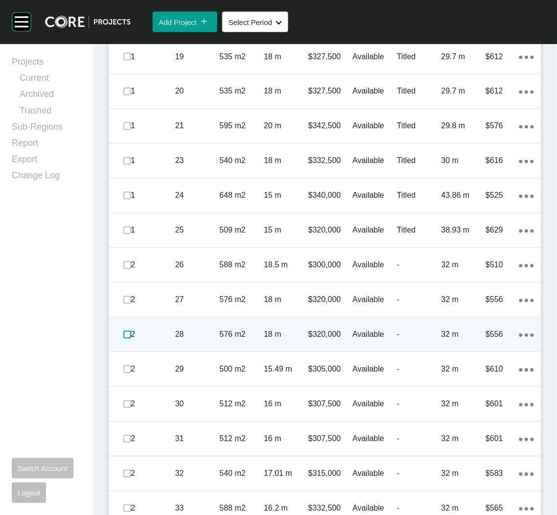
click at [123, 332] on label at bounding box center [127, 335] width 8 height 8
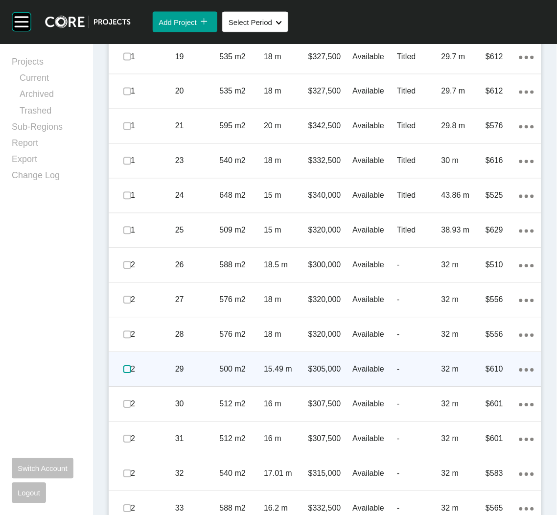
click at [125, 370] on label at bounding box center [127, 369] width 8 height 8
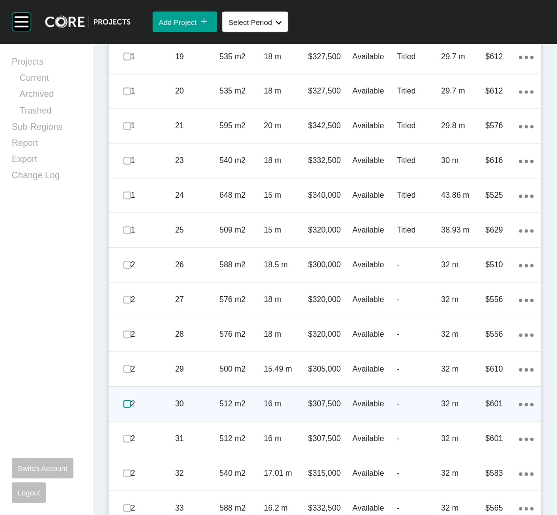
click at [128, 402] on label at bounding box center [127, 404] width 8 height 8
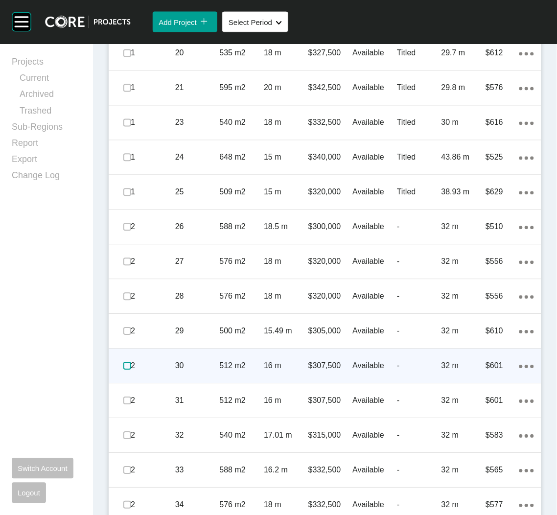
scroll to position [1027, 0]
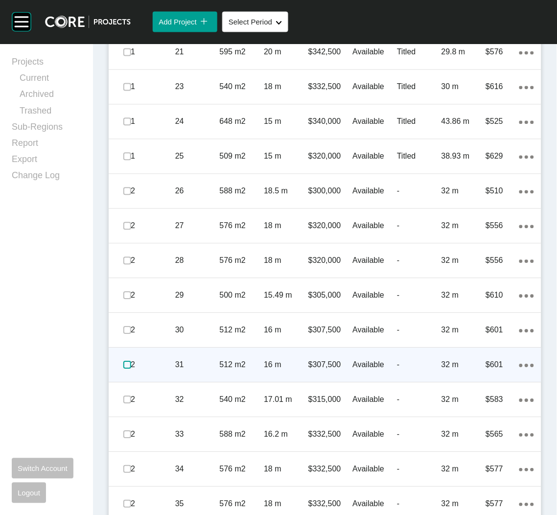
click at [123, 367] on label at bounding box center [127, 365] width 8 height 8
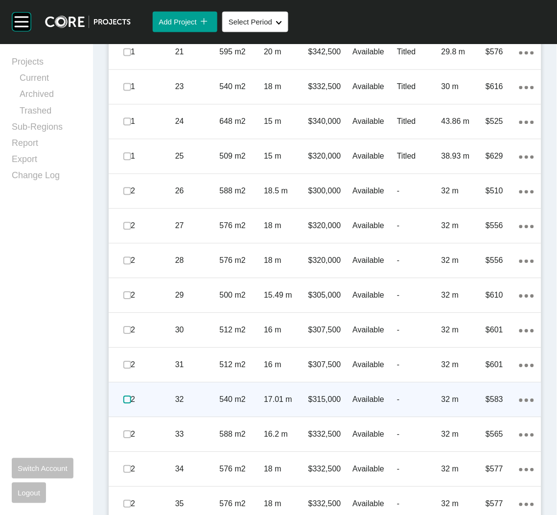
click at [127, 399] on label at bounding box center [127, 400] width 8 height 8
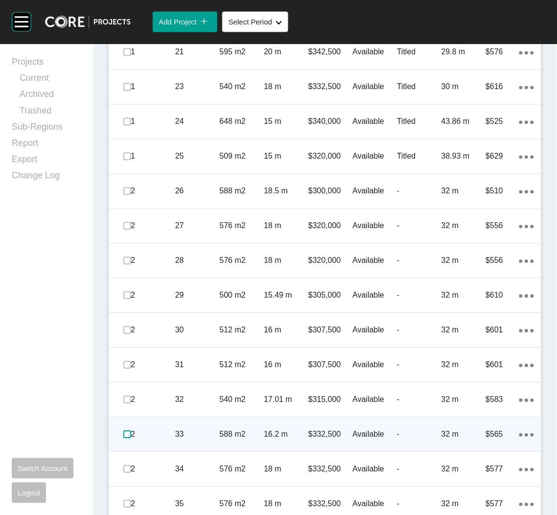
click at [129, 434] on label at bounding box center [127, 435] width 8 height 8
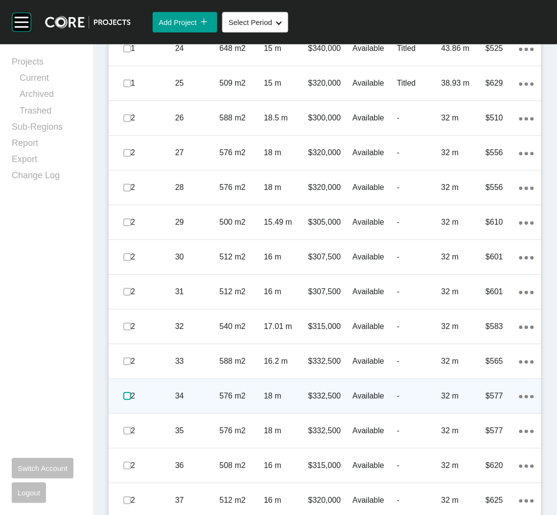
click at [125, 396] on label at bounding box center [127, 396] width 8 height 8
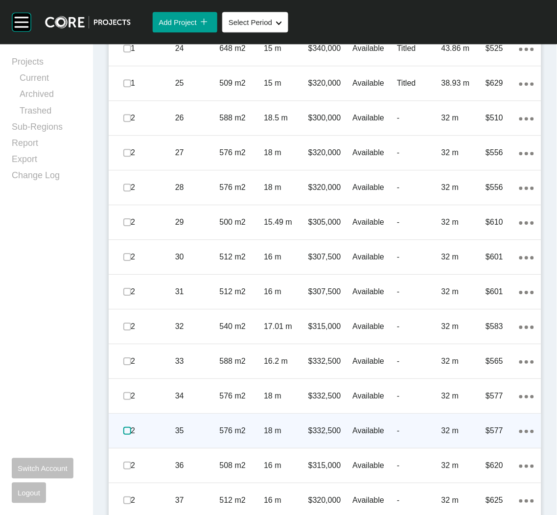
click at [123, 429] on label at bounding box center [127, 431] width 8 height 8
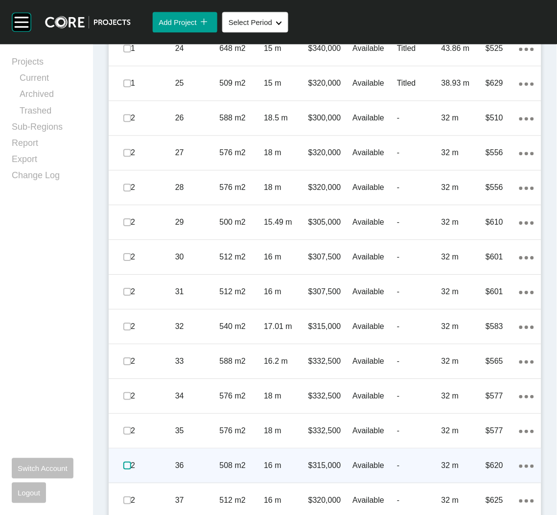
click at [125, 463] on label at bounding box center [127, 465] width 8 height 8
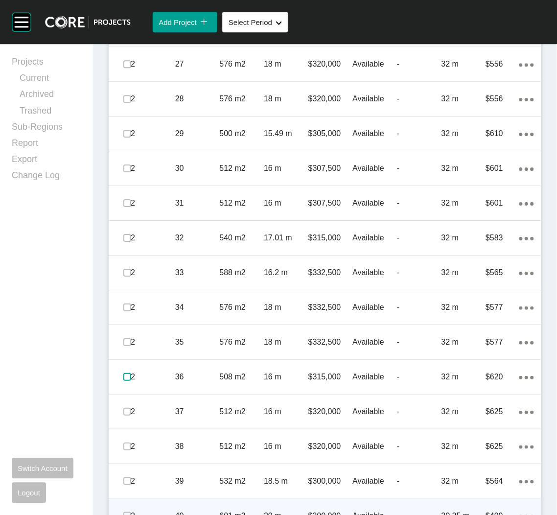
scroll to position [1248, 0]
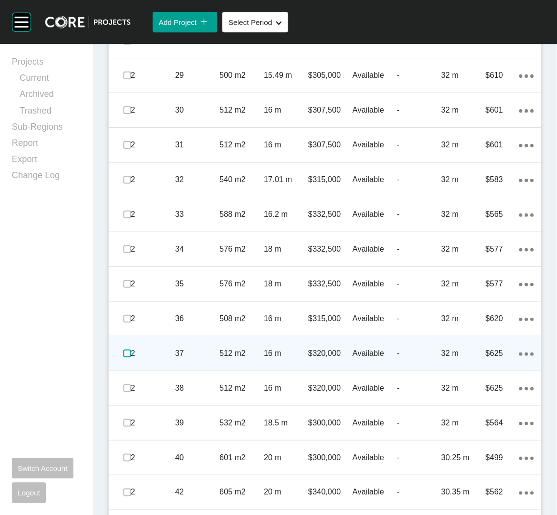
click at [128, 353] on label at bounding box center [127, 353] width 8 height 8
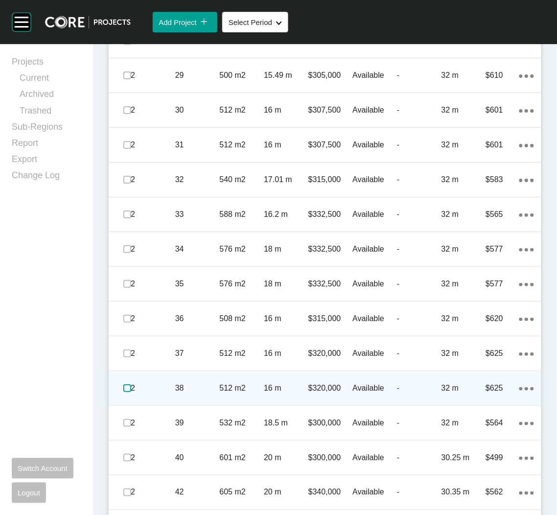
click at [123, 385] on label at bounding box center [127, 388] width 8 height 8
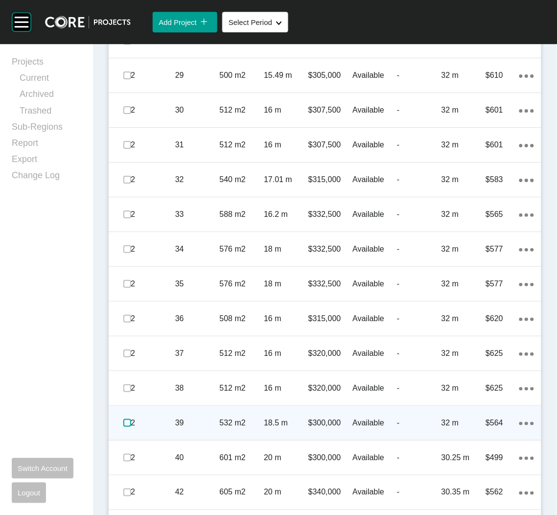
click at [125, 424] on label at bounding box center [127, 423] width 8 height 8
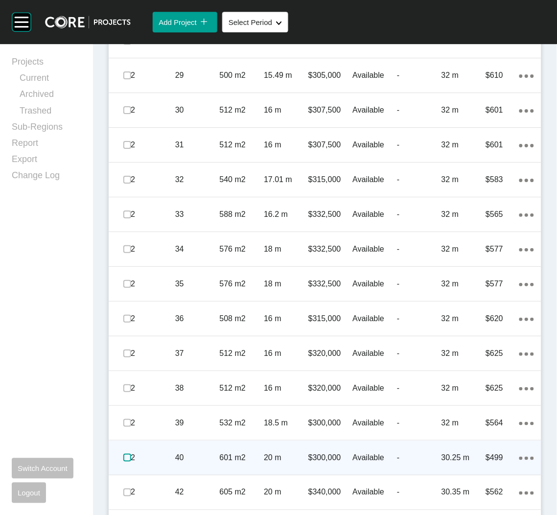
click at [124, 457] on label at bounding box center [127, 458] width 8 height 8
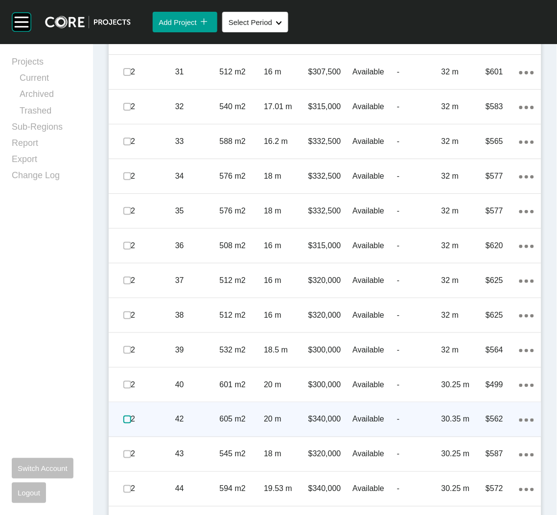
click at [124, 417] on label at bounding box center [127, 419] width 8 height 8
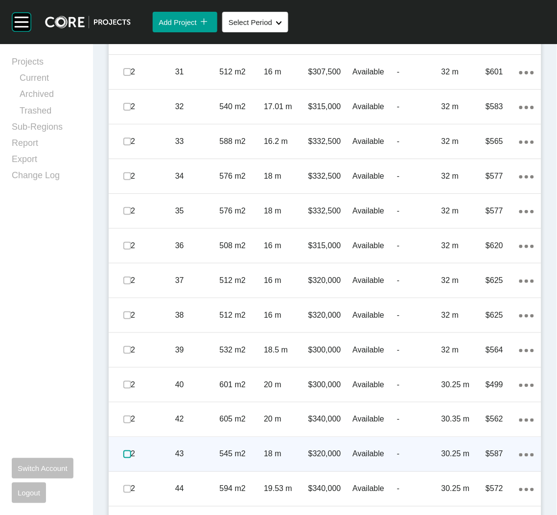
click at [123, 452] on label at bounding box center [127, 454] width 8 height 8
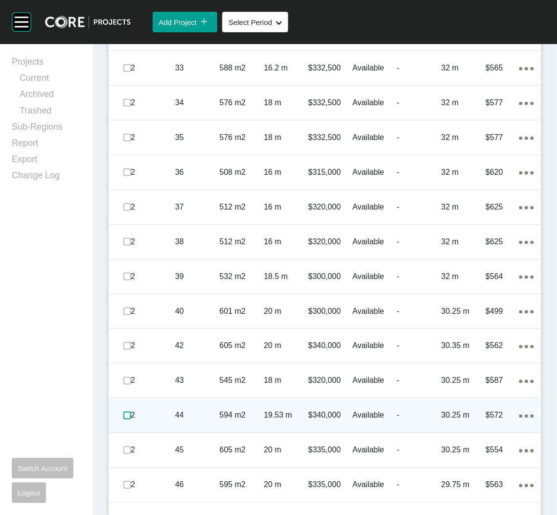
click at [126, 414] on label at bounding box center [127, 415] width 8 height 8
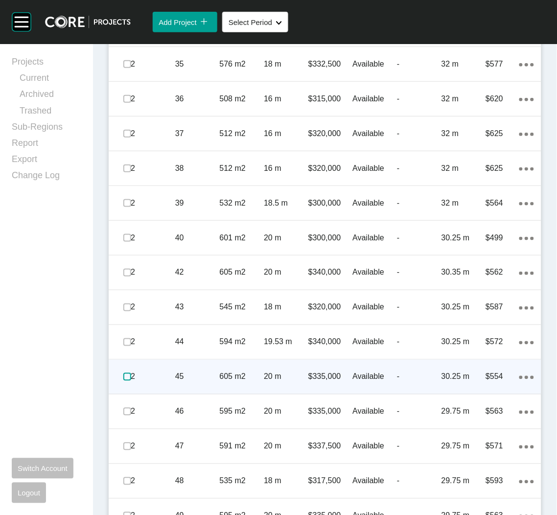
click at [124, 375] on label at bounding box center [127, 377] width 8 height 8
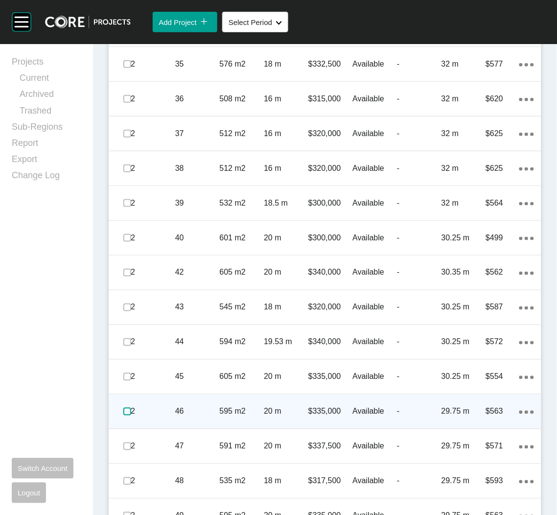
click at [127, 411] on label at bounding box center [127, 412] width 8 height 8
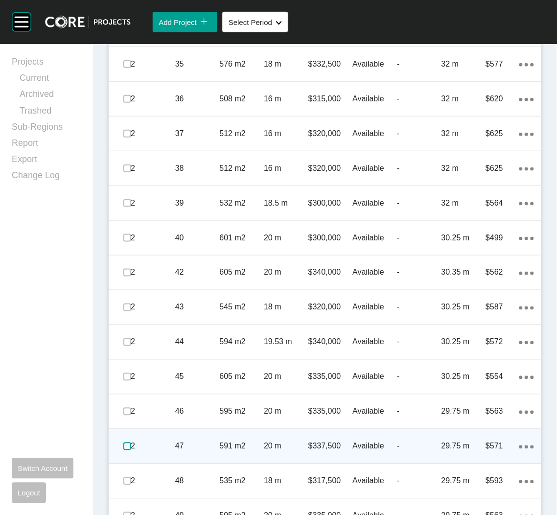
click at [126, 444] on label at bounding box center [127, 446] width 8 height 8
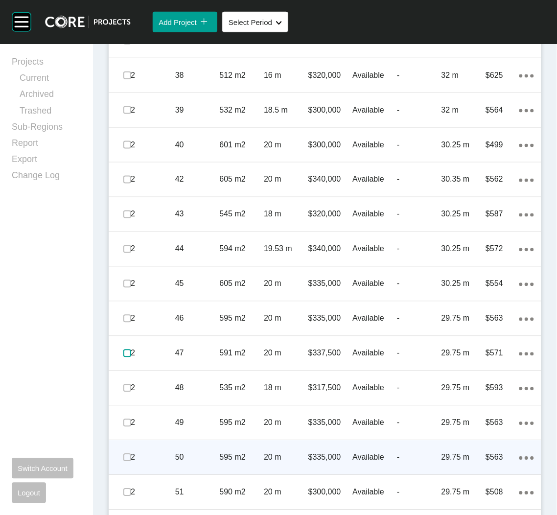
scroll to position [1614, 0]
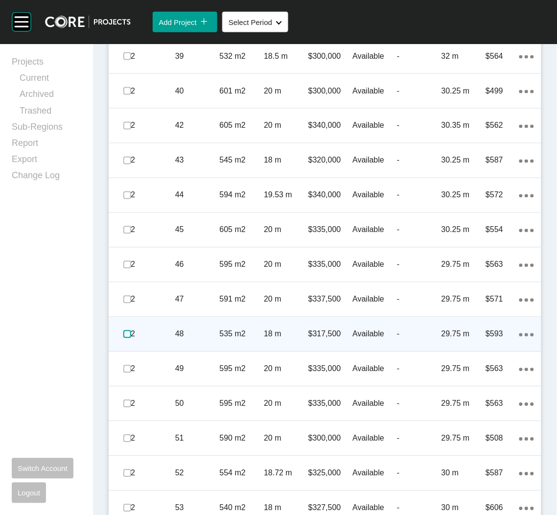
click at [125, 334] on label at bounding box center [127, 334] width 8 height 8
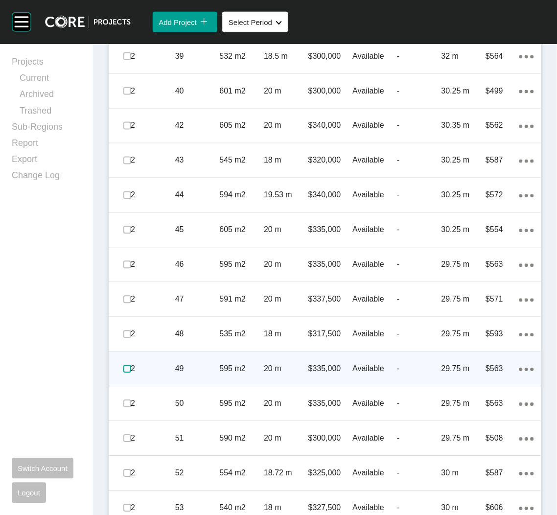
click at [129, 368] on label at bounding box center [127, 369] width 8 height 8
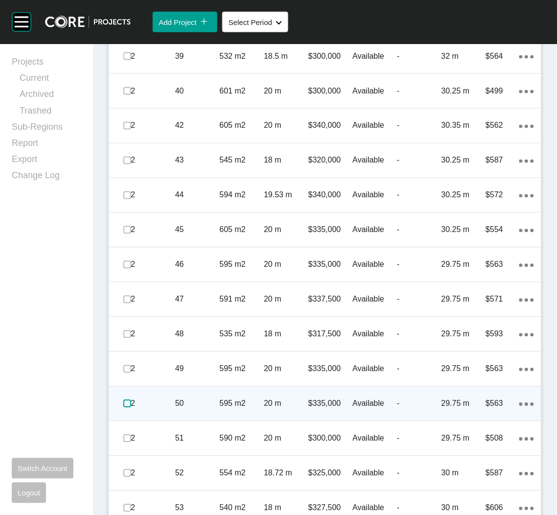
click at [124, 404] on label at bounding box center [127, 404] width 8 height 8
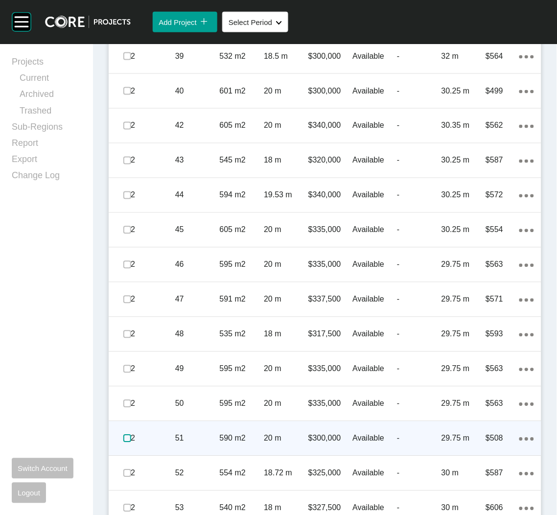
click at [127, 435] on label at bounding box center [127, 438] width 8 height 8
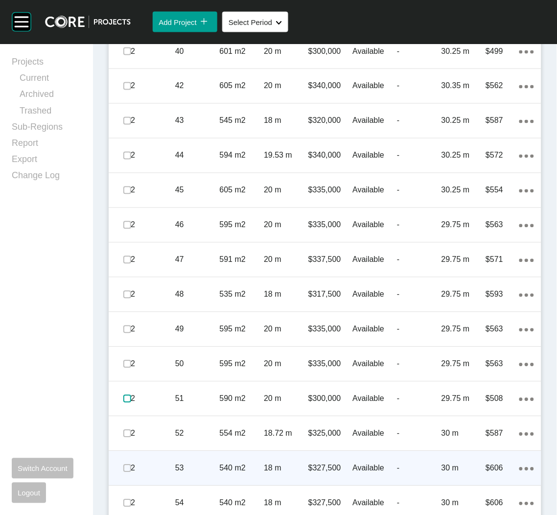
scroll to position [1687, 0]
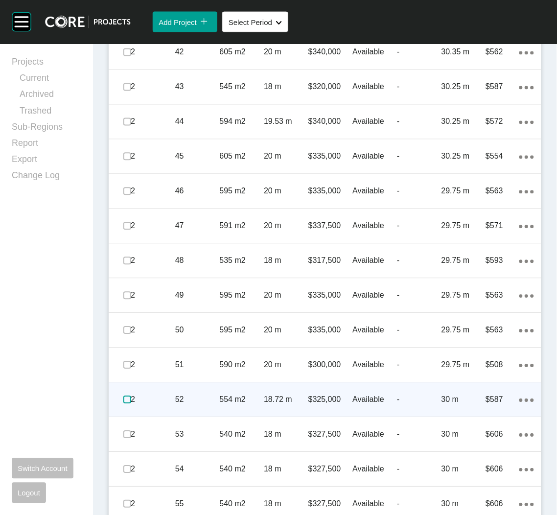
click at [123, 399] on label at bounding box center [127, 400] width 8 height 8
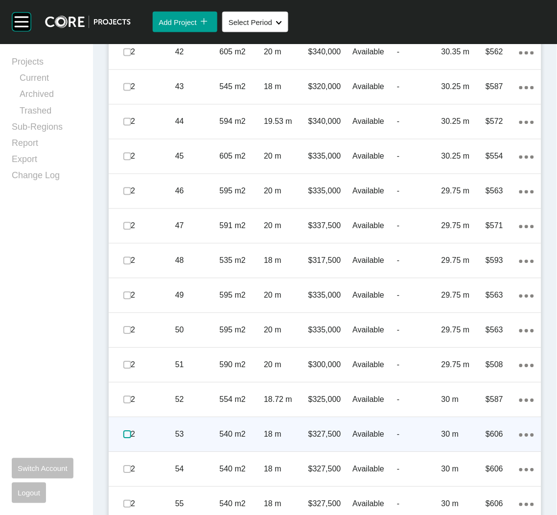
click at [123, 433] on label at bounding box center [127, 435] width 8 height 8
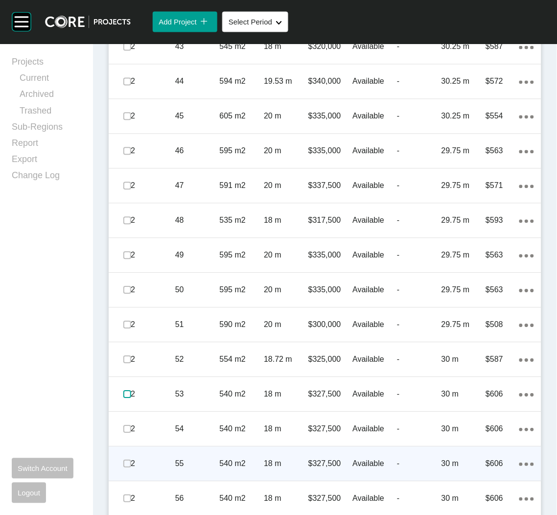
scroll to position [1761, 0]
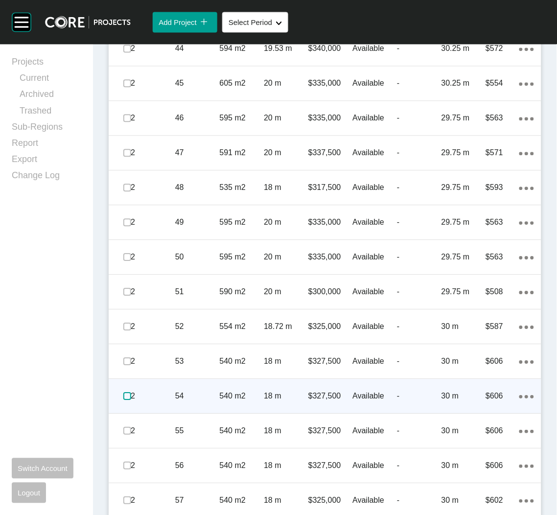
click at [125, 395] on label at bounding box center [127, 396] width 8 height 8
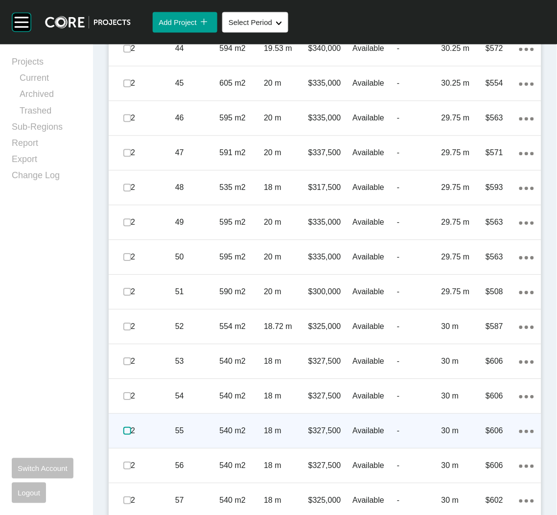
click at [124, 427] on label at bounding box center [127, 431] width 8 height 8
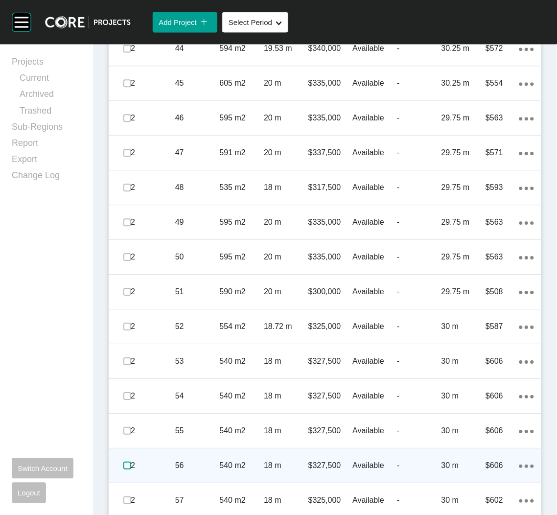
click at [127, 463] on label at bounding box center [127, 465] width 8 height 8
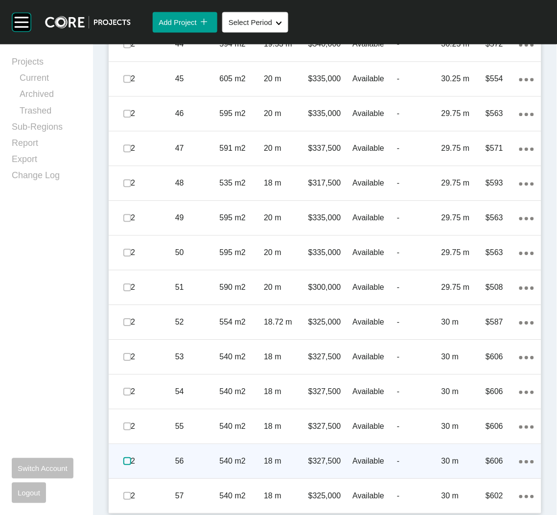
scroll to position [1766, 0]
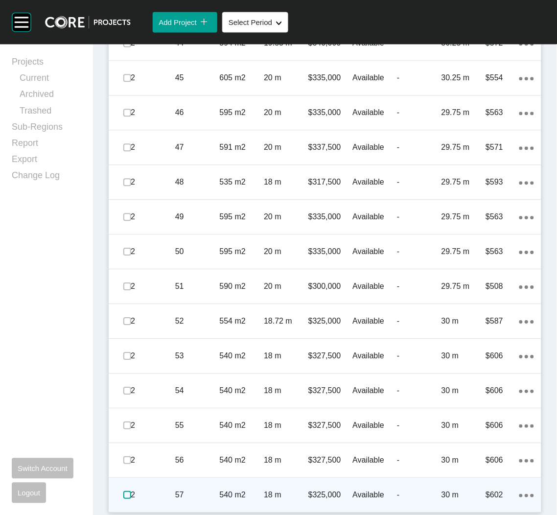
click at [125, 492] on label at bounding box center [127, 495] width 8 height 8
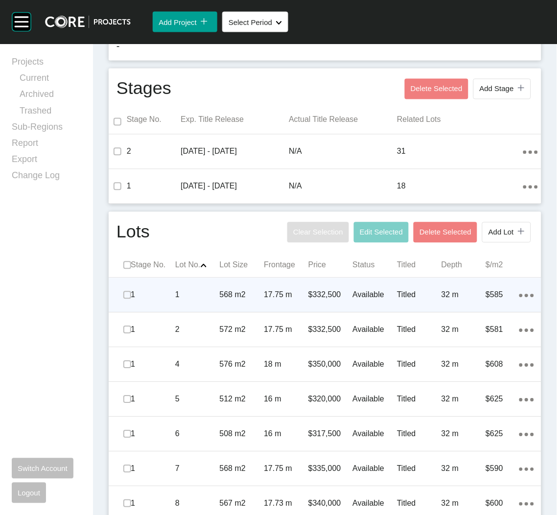
scroll to position [0, 0]
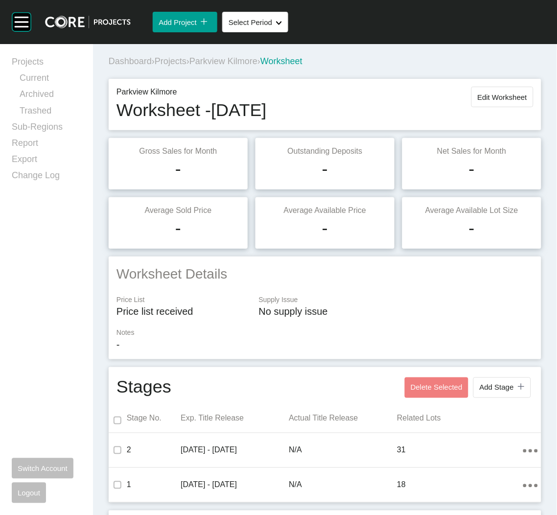
click at [183, 60] on span "Projects" at bounding box center [171, 61] width 32 height 10
